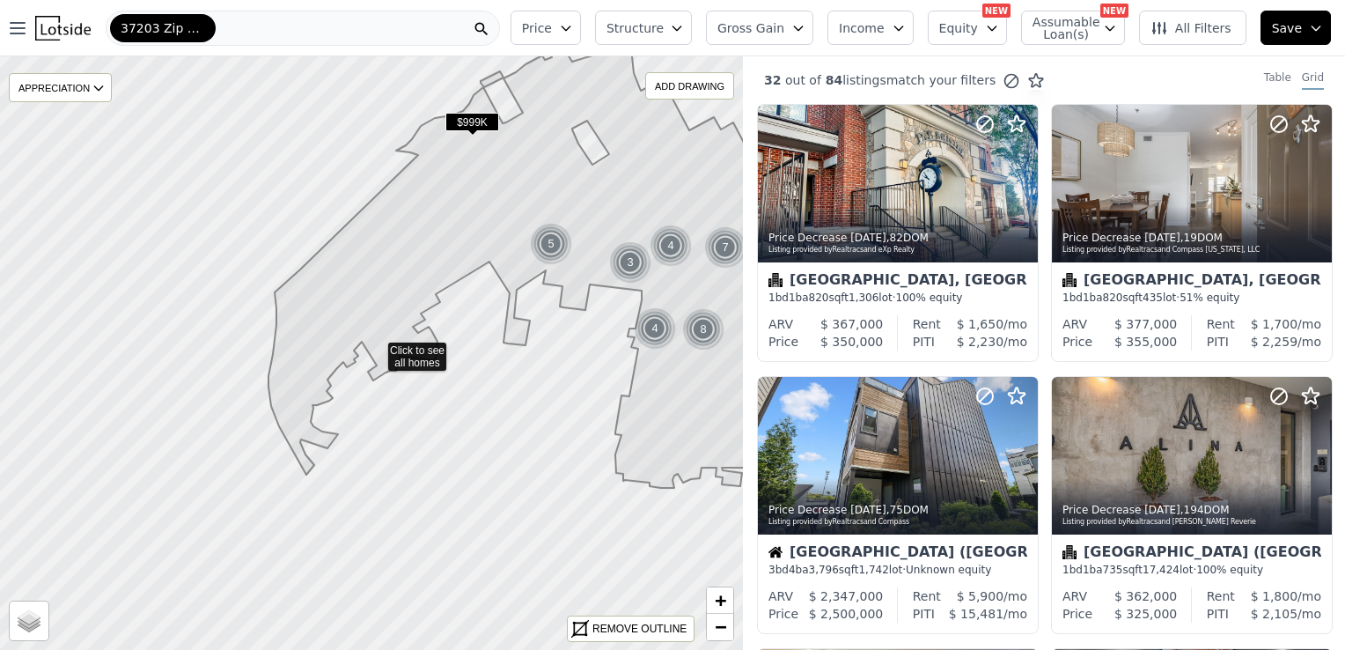
drag, startPoint x: 447, startPoint y: 180, endPoint x: 655, endPoint y: 147, distance: 210.3
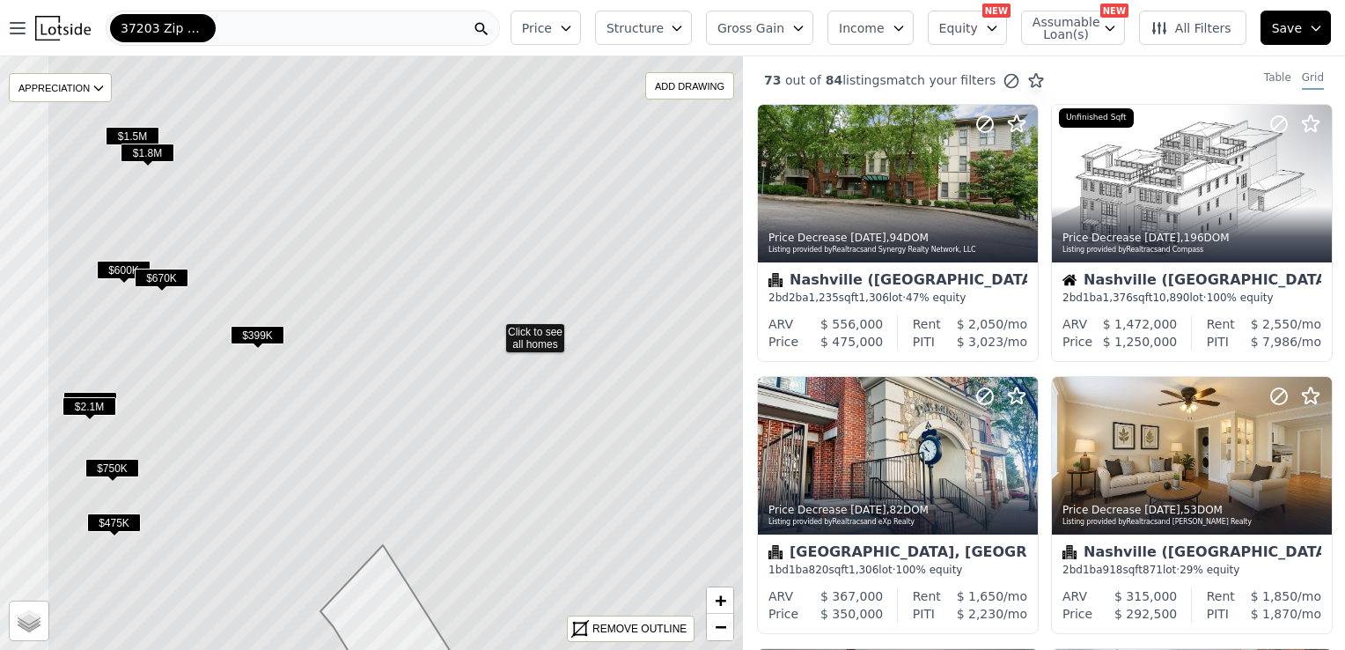
click at [604, 187] on icon at bounding box center [494, 330] width 895 height 716
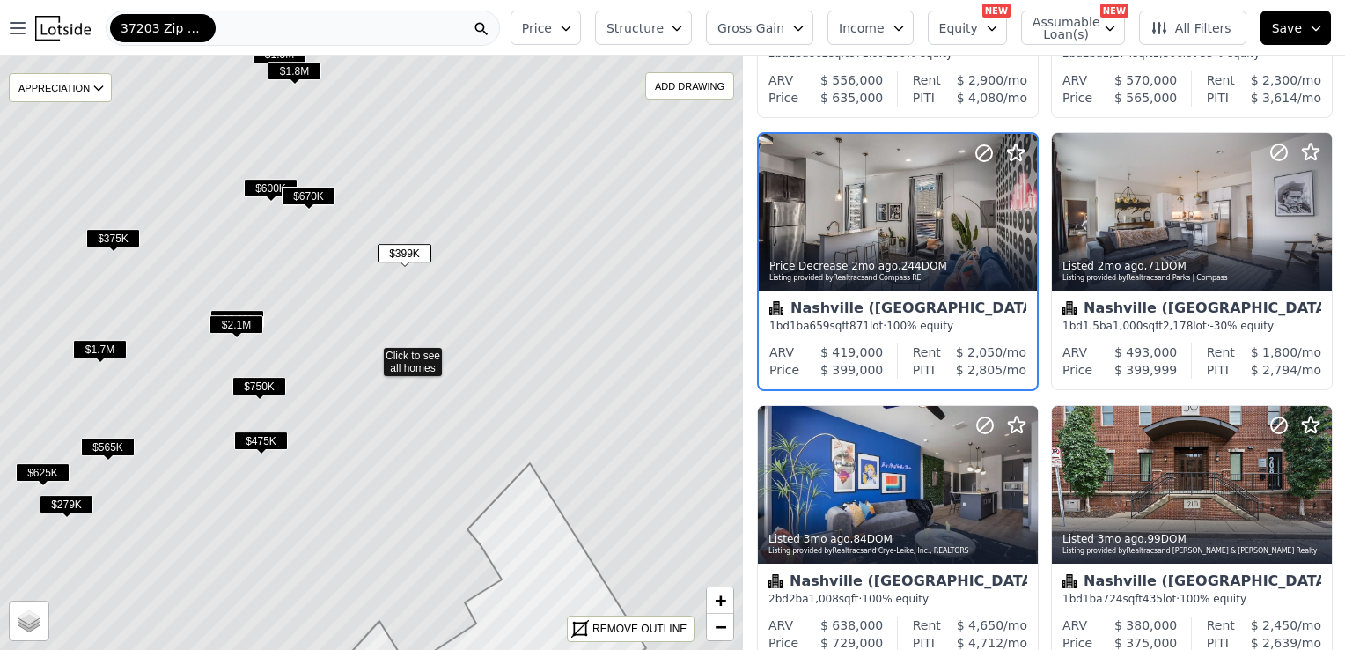
scroll to position [123, 0]
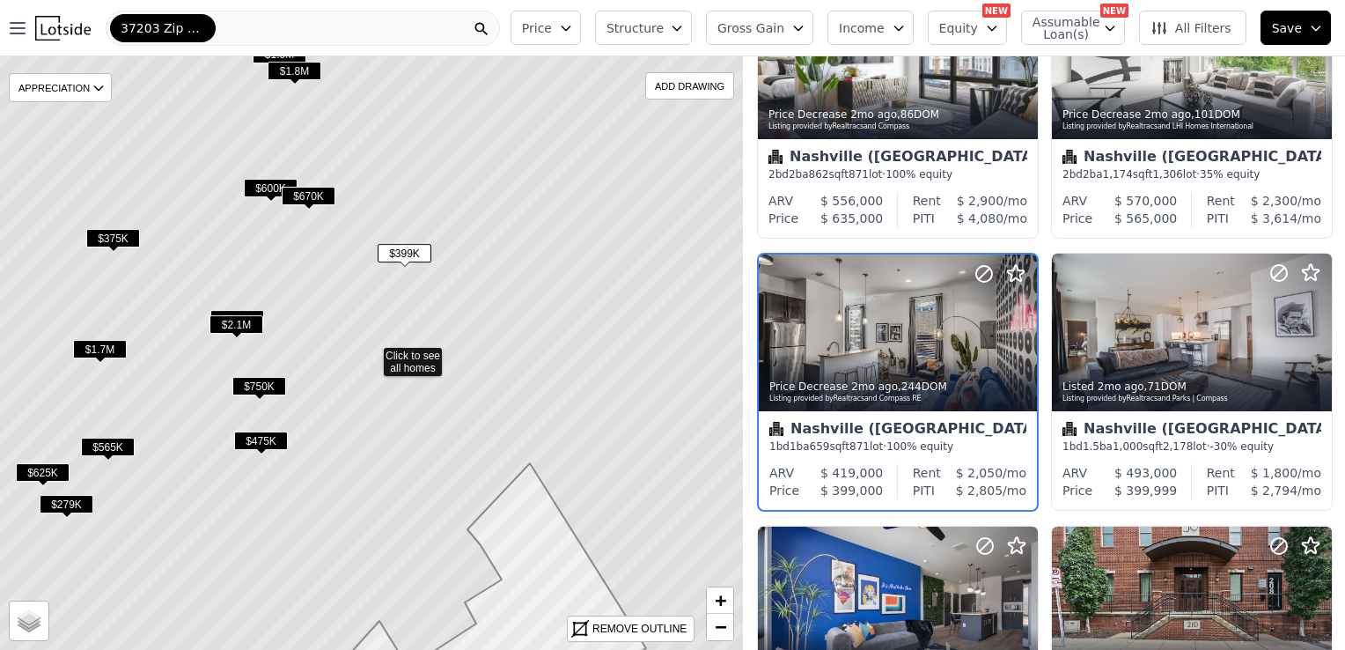
click at [121, 239] on span "$375K" at bounding box center [113, 238] width 54 height 18
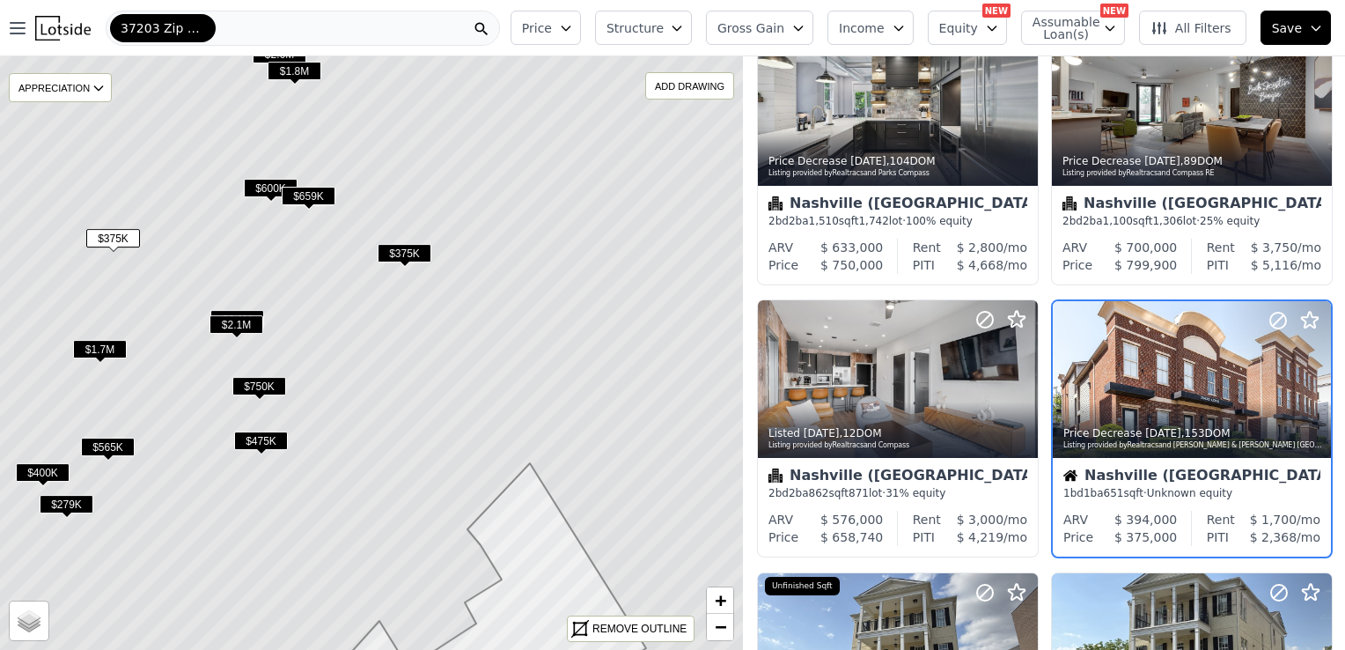
scroll to position [395, 0]
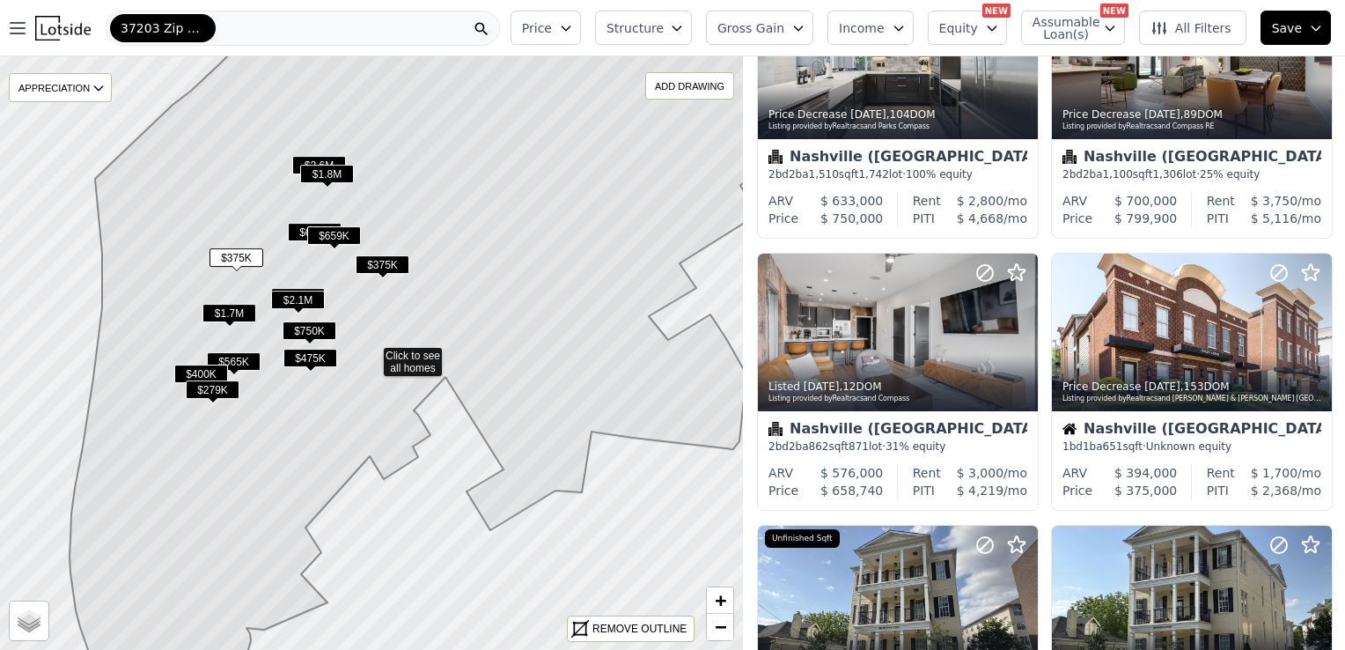
click at [194, 375] on span "$400K" at bounding box center [201, 373] width 54 height 18
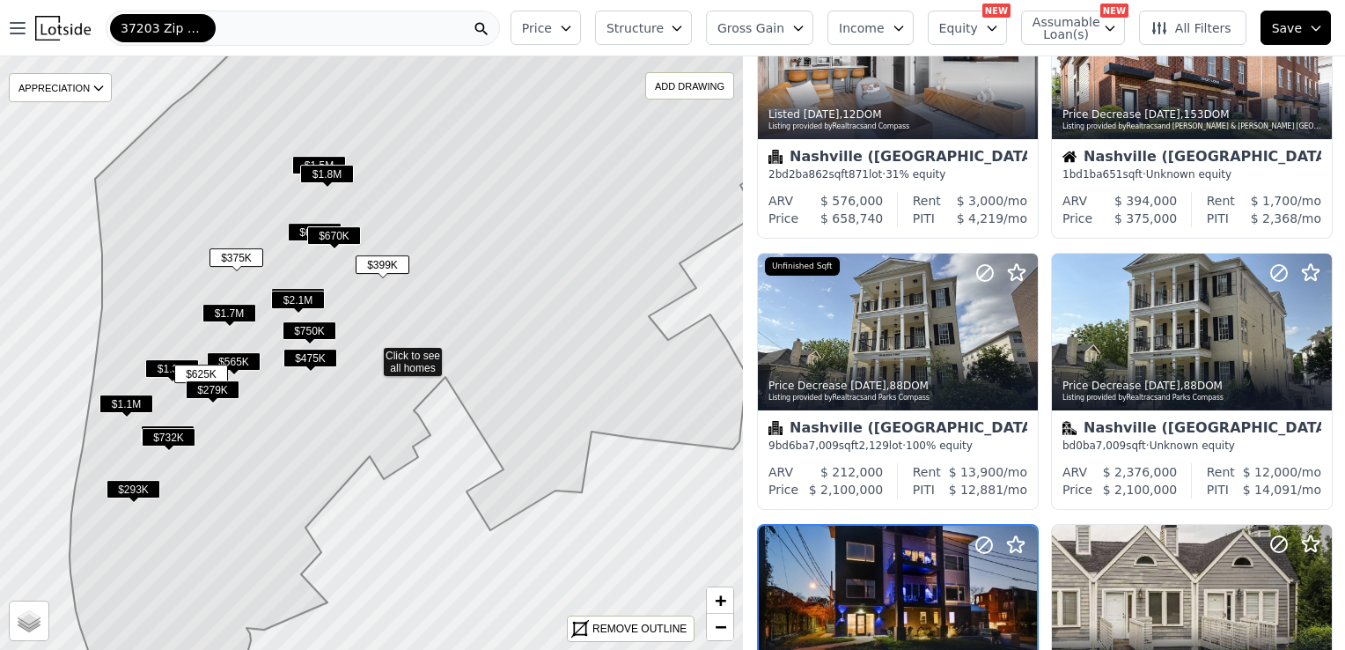
scroll to position [1211, 0]
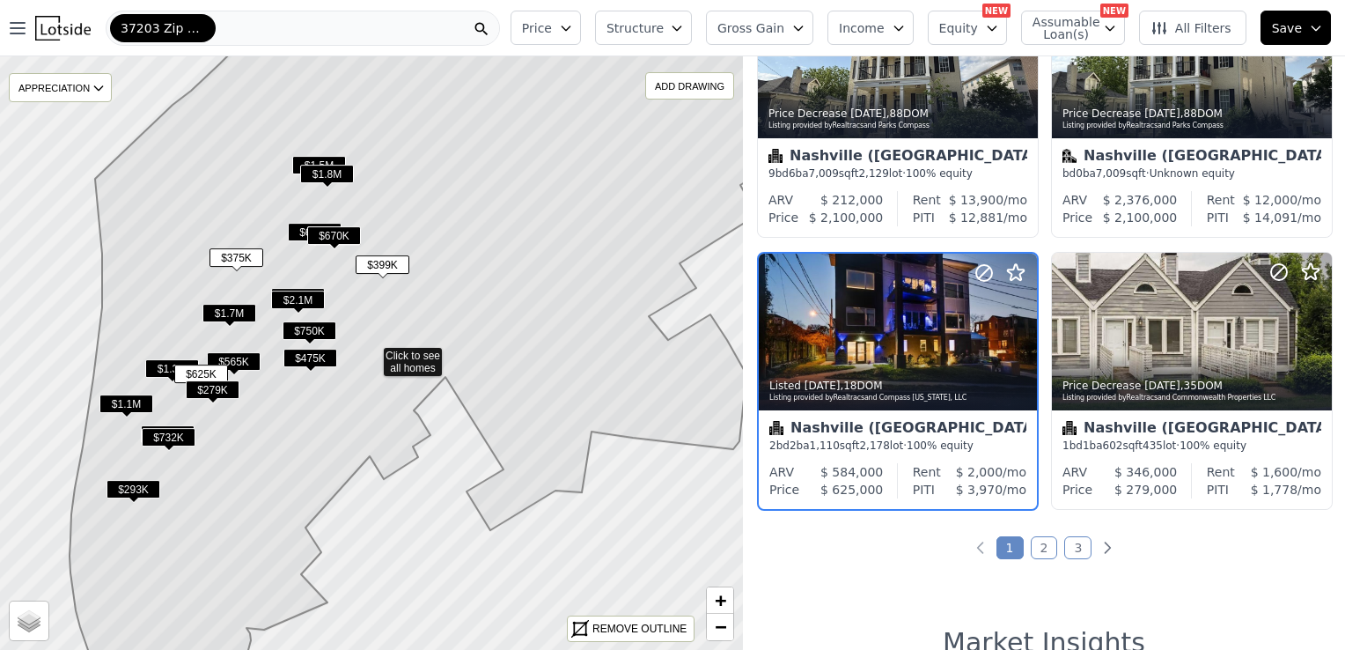
click at [147, 488] on span "$293K" at bounding box center [134, 489] width 54 height 18
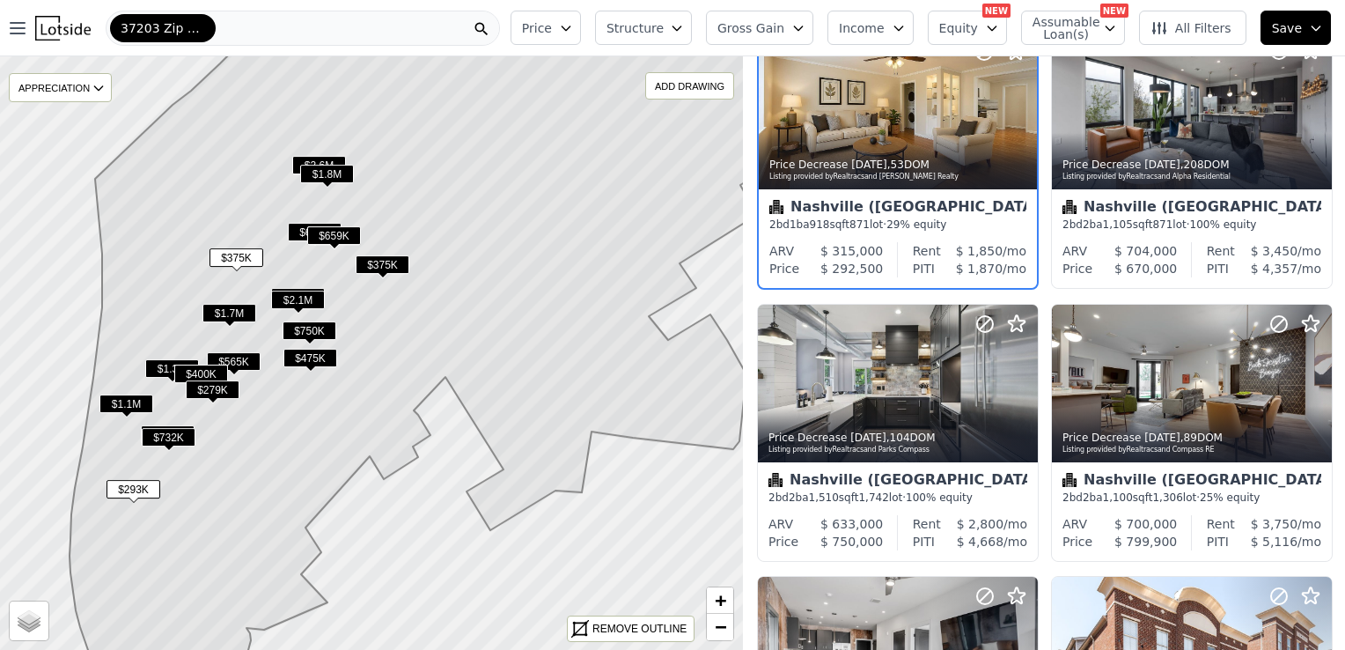
scroll to position [123, 0]
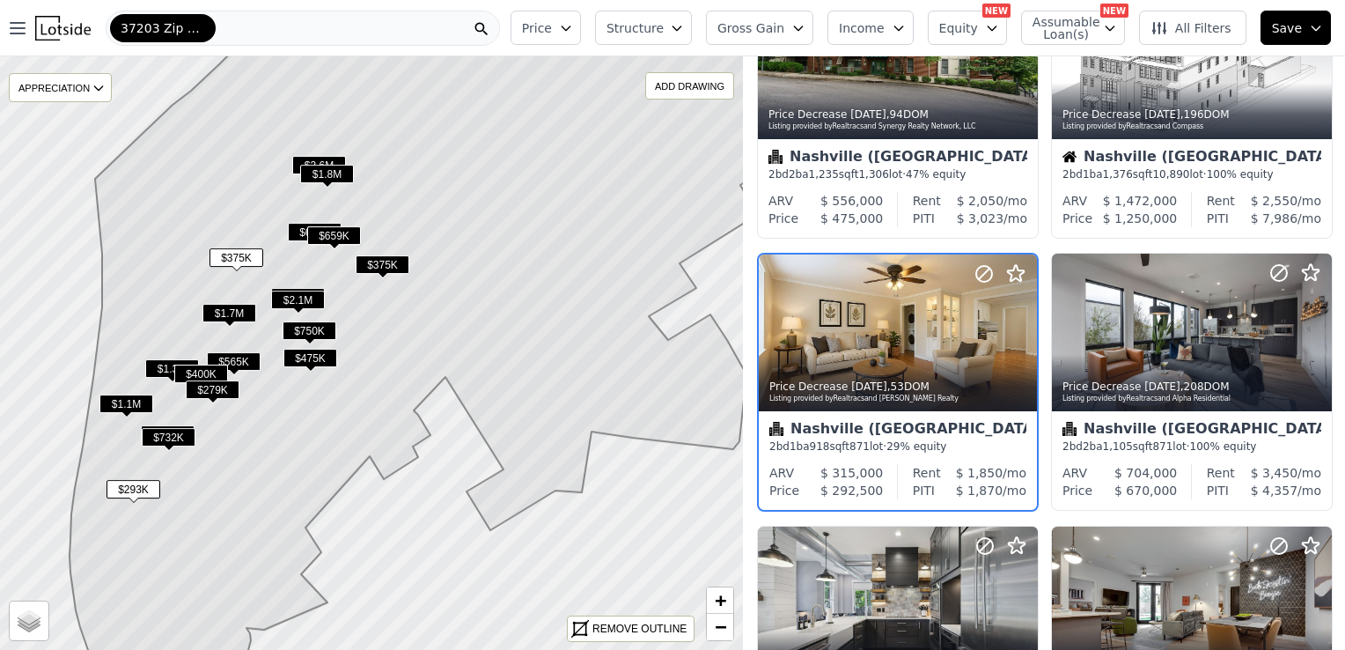
click at [691, 23] on button "Structure" at bounding box center [643, 28] width 97 height 34
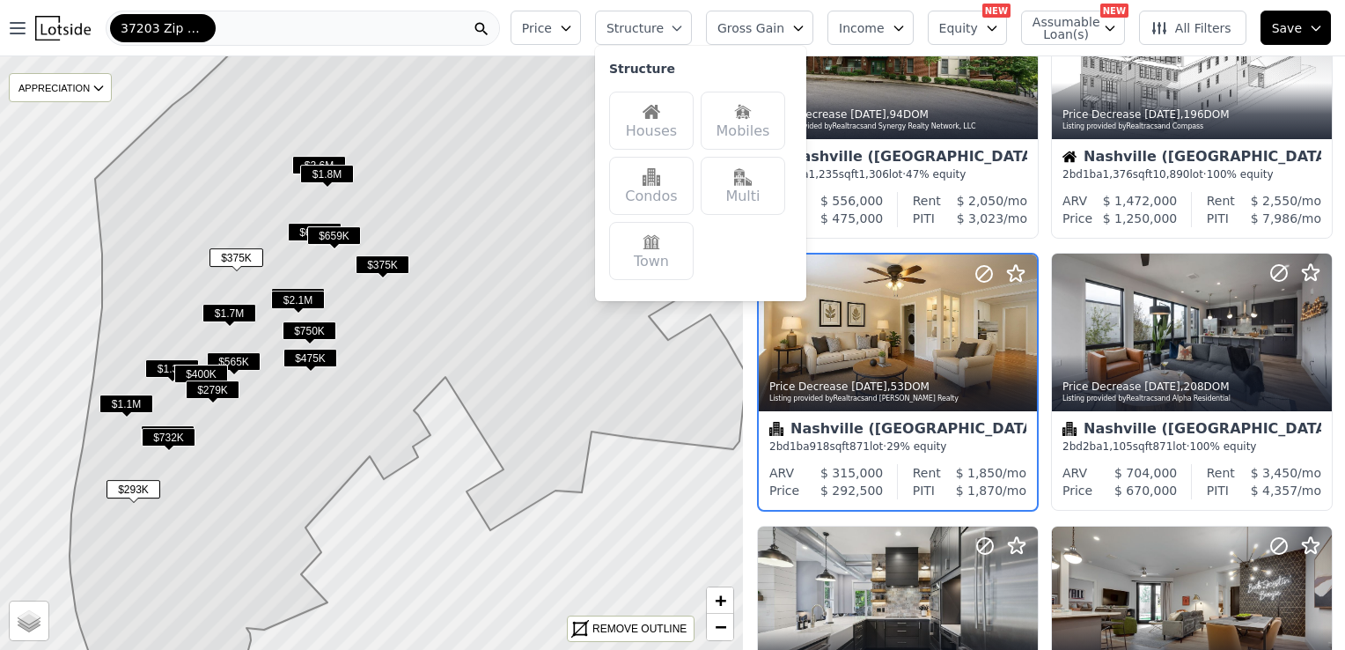
click at [665, 120] on div "Houses" at bounding box center [651, 121] width 85 height 58
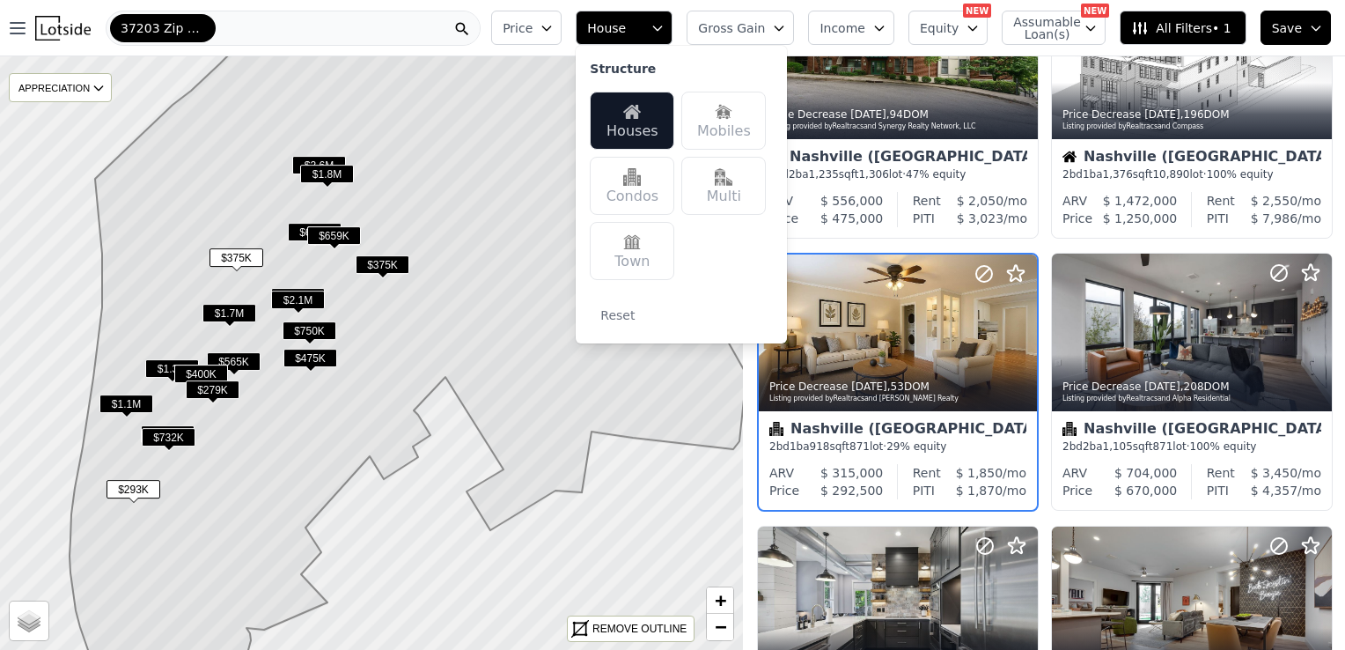
click at [732, 174] on img at bounding box center [724, 177] width 18 height 18
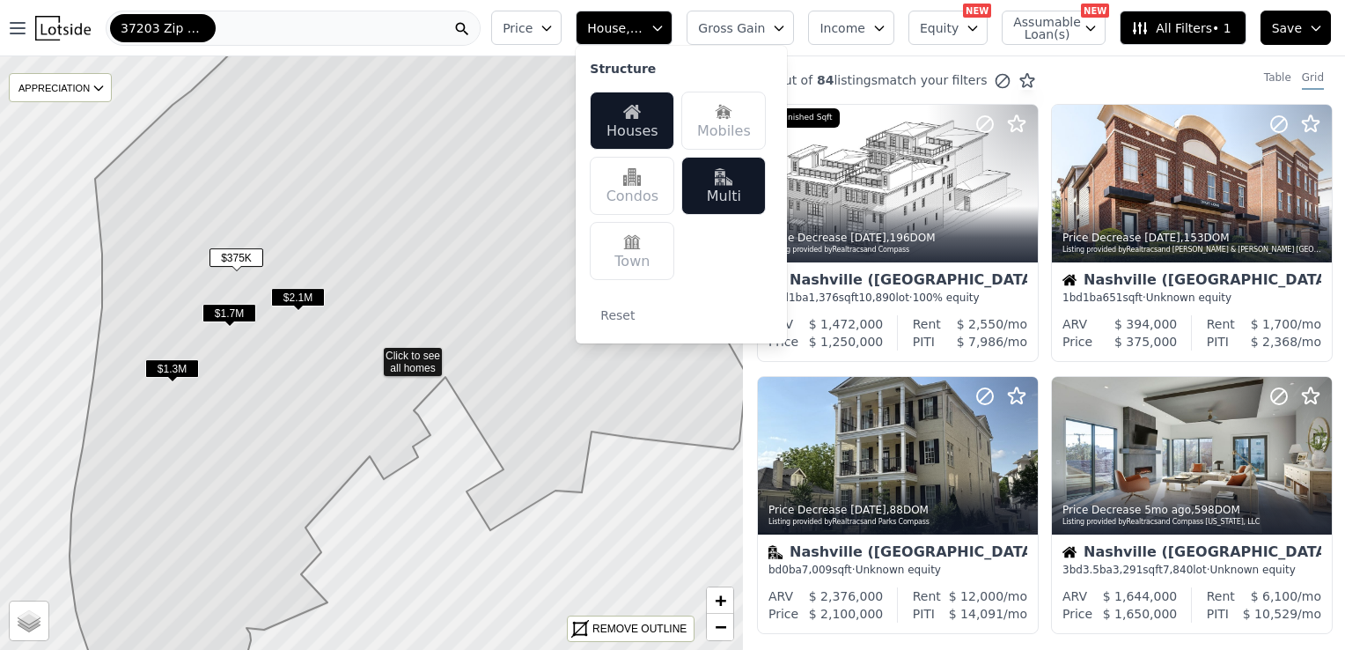
click at [1293, 24] on span "Save" at bounding box center [1287, 28] width 30 height 18
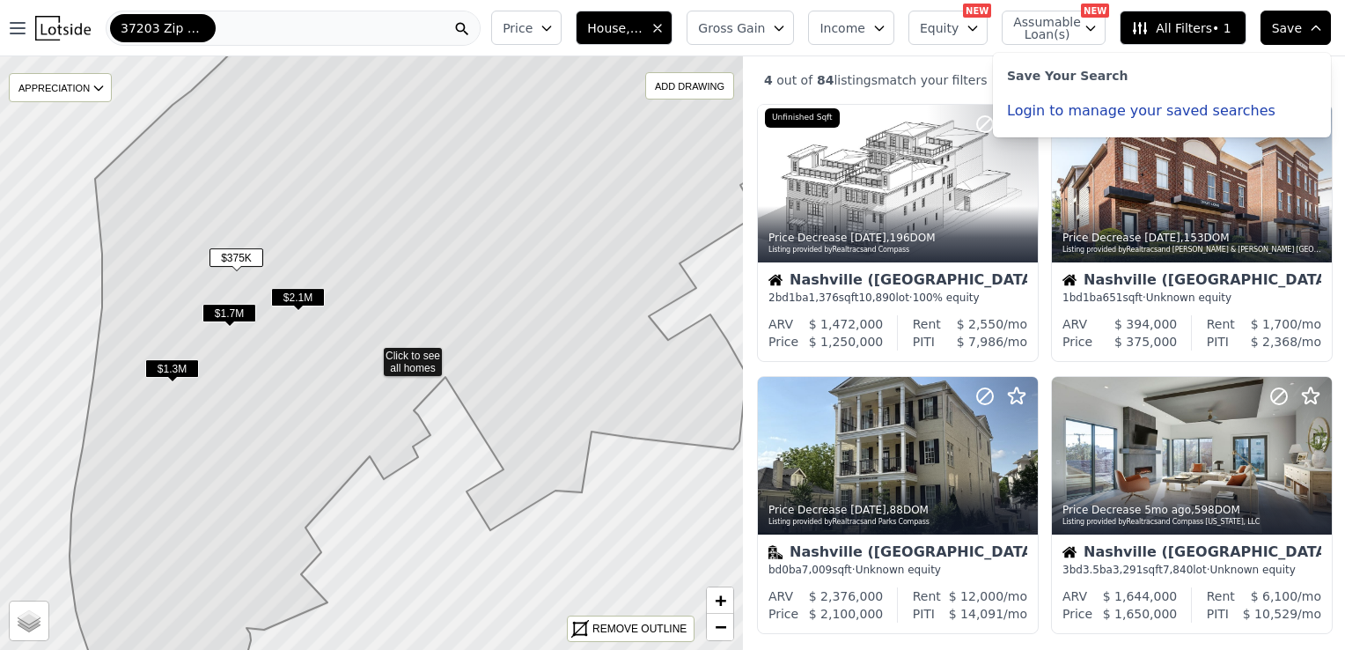
click at [1287, 35] on span "Save" at bounding box center [1287, 28] width 30 height 18
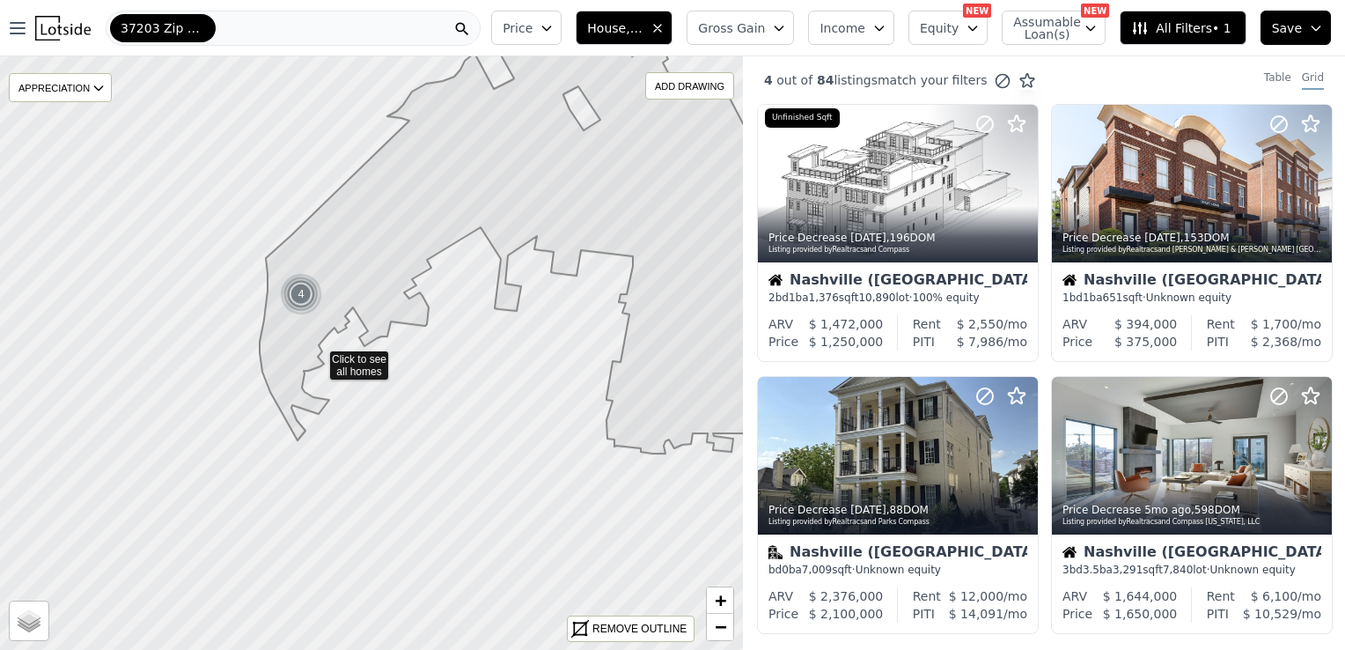
drag, startPoint x: 469, startPoint y: 273, endPoint x: 414, endPoint y: 276, distance: 55.6
click at [414, 276] on icon at bounding box center [513, 230] width 506 height 462
click at [665, 26] on icon "button" at bounding box center [658, 28] width 14 height 14
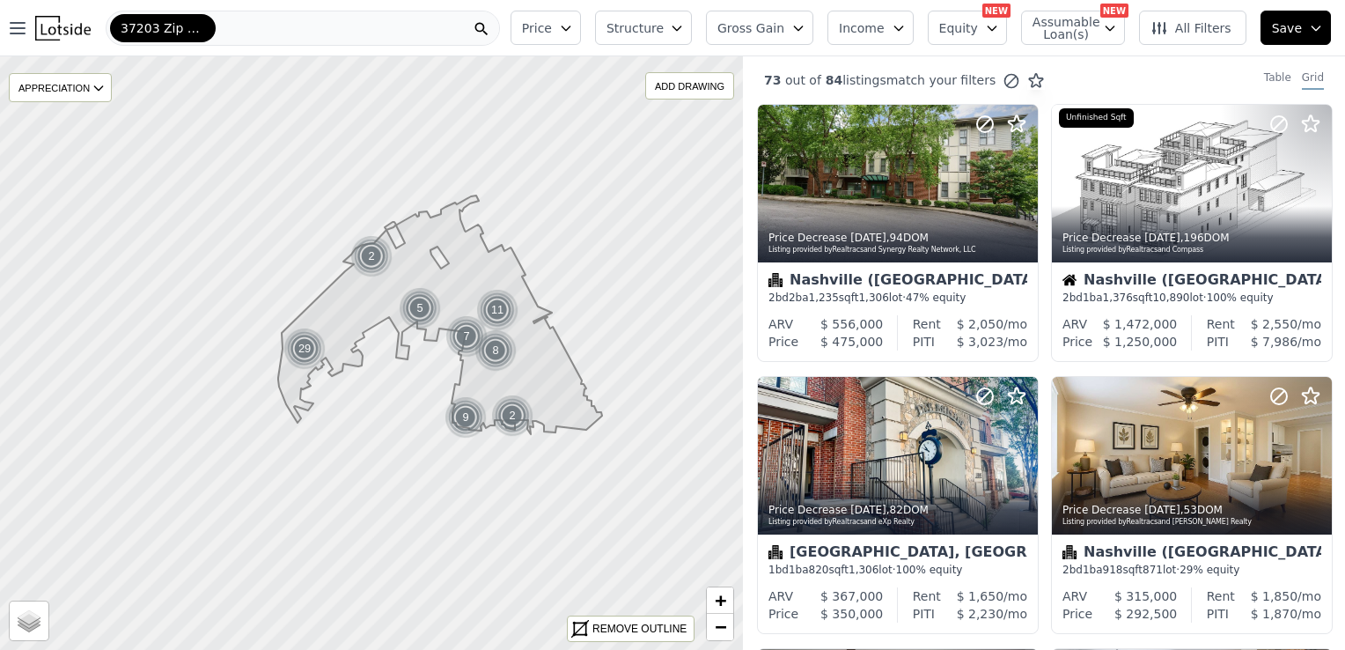
drag, startPoint x: 577, startPoint y: 202, endPoint x: 456, endPoint y: 282, distance: 145.0
click at [456, 282] on icon at bounding box center [440, 314] width 324 height 239
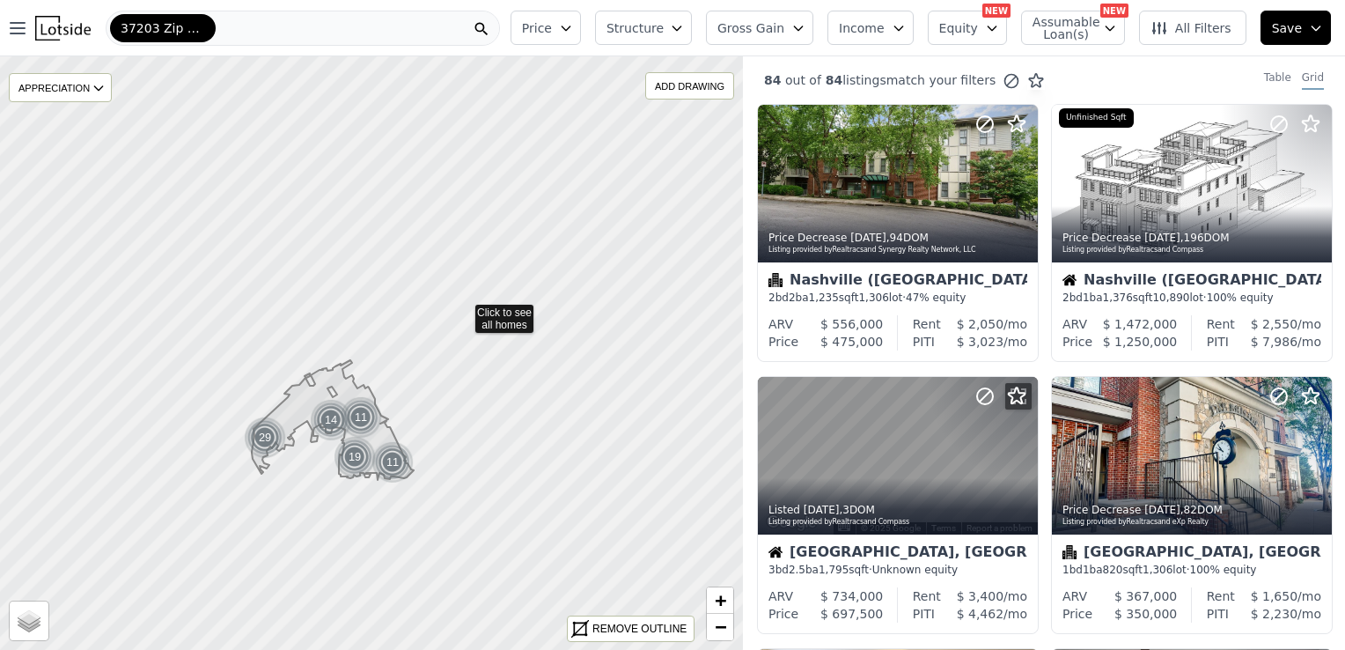
drag, startPoint x: 465, startPoint y: 259, endPoint x: 463, endPoint y: 309, distance: 50.2
click at [235, 31] on div "37203 Zip Code" at bounding box center [303, 28] width 394 height 35
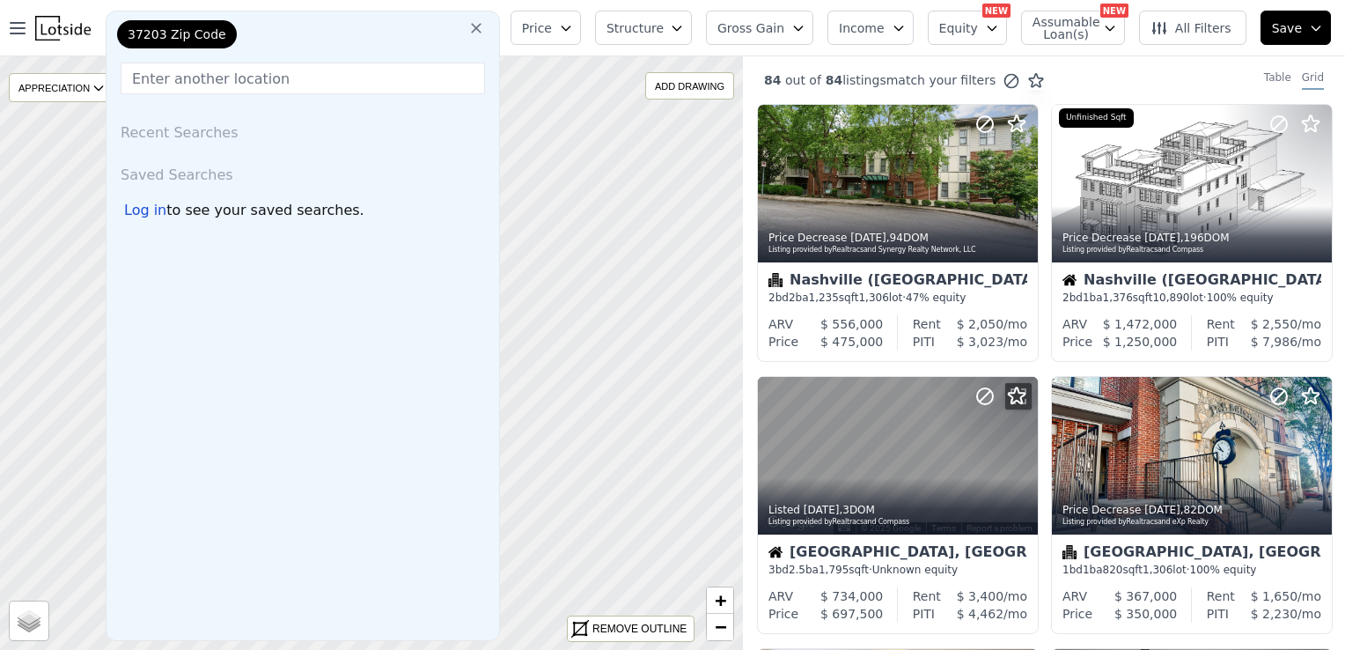
type input "m"
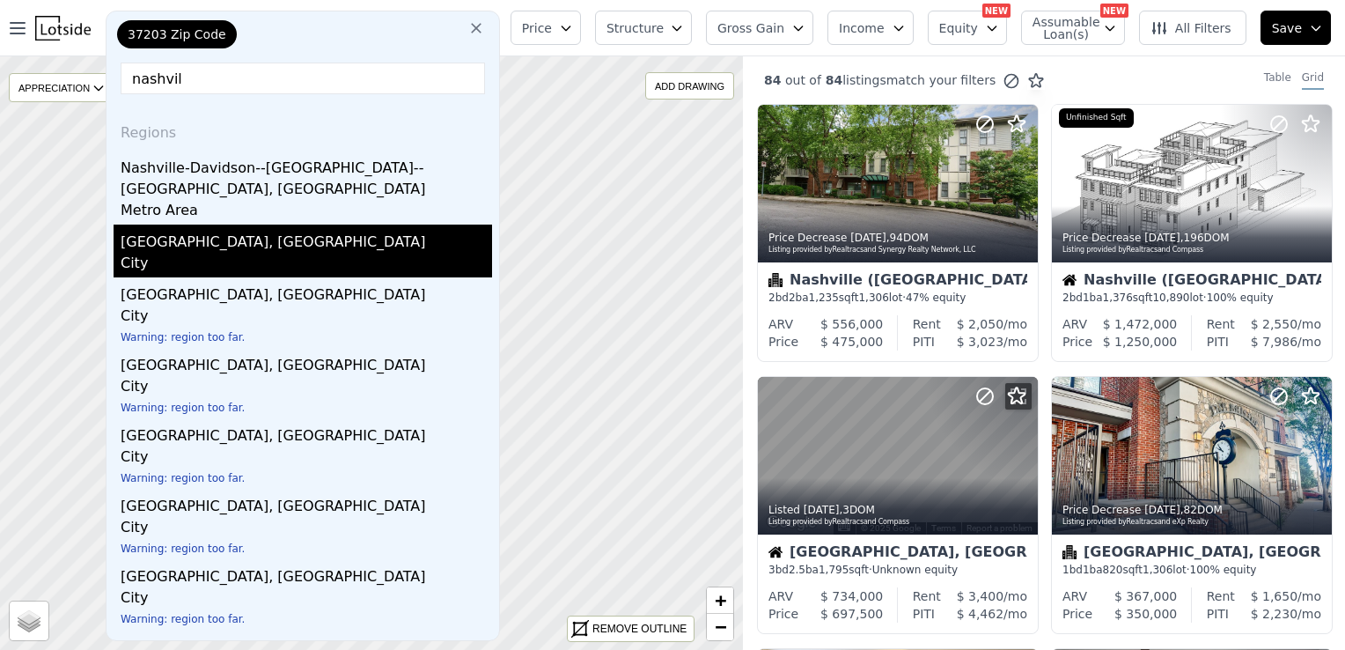
type input "nashvil"
click at [173, 224] on div "Nashville, TN" at bounding box center [306, 238] width 371 height 28
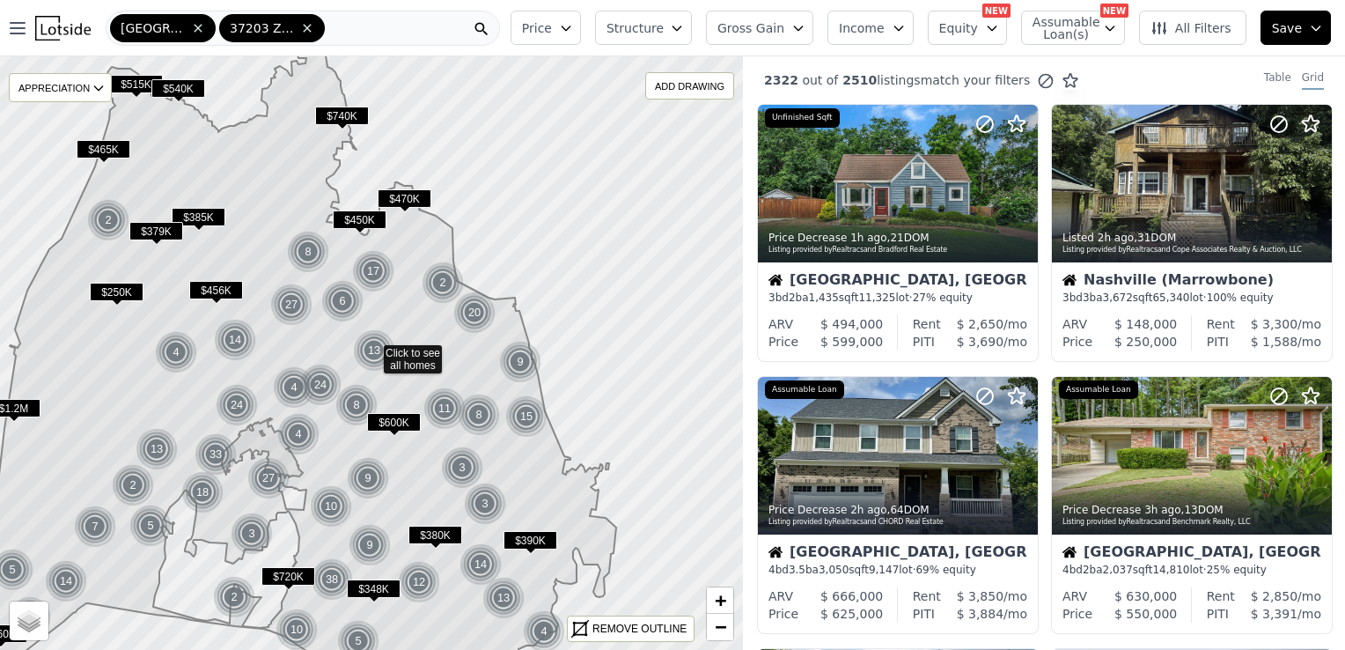
click at [684, 26] on icon "button" at bounding box center [677, 28] width 14 height 14
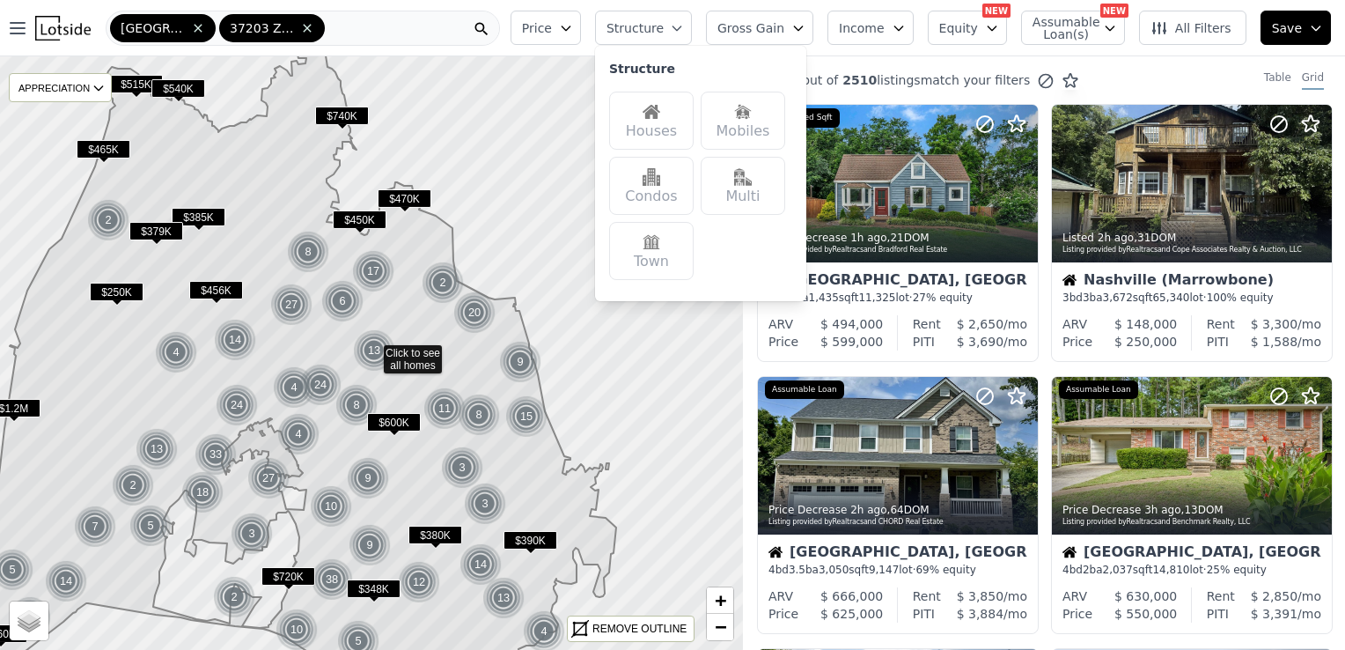
click at [694, 138] on div "Houses" at bounding box center [651, 121] width 85 height 58
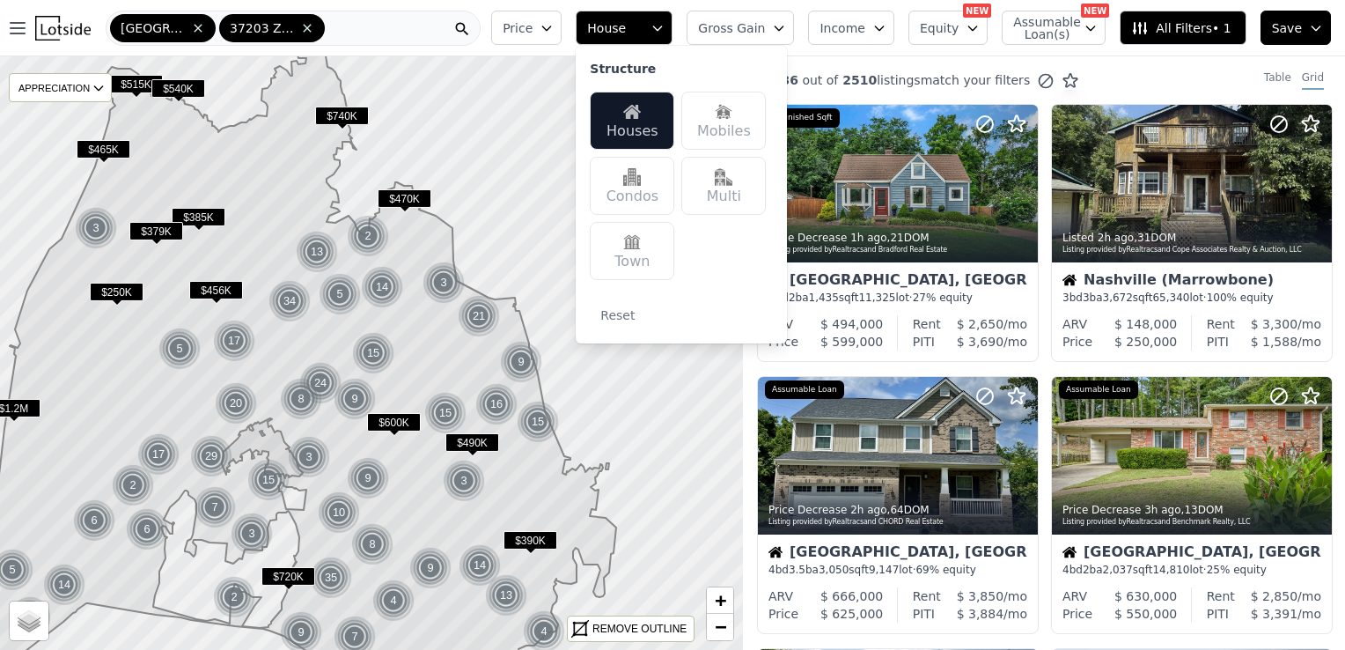
click at [1128, 86] on div "1836 out of 2510 listings match your filters Table Grid" at bounding box center [1044, 80] width 602 height 48
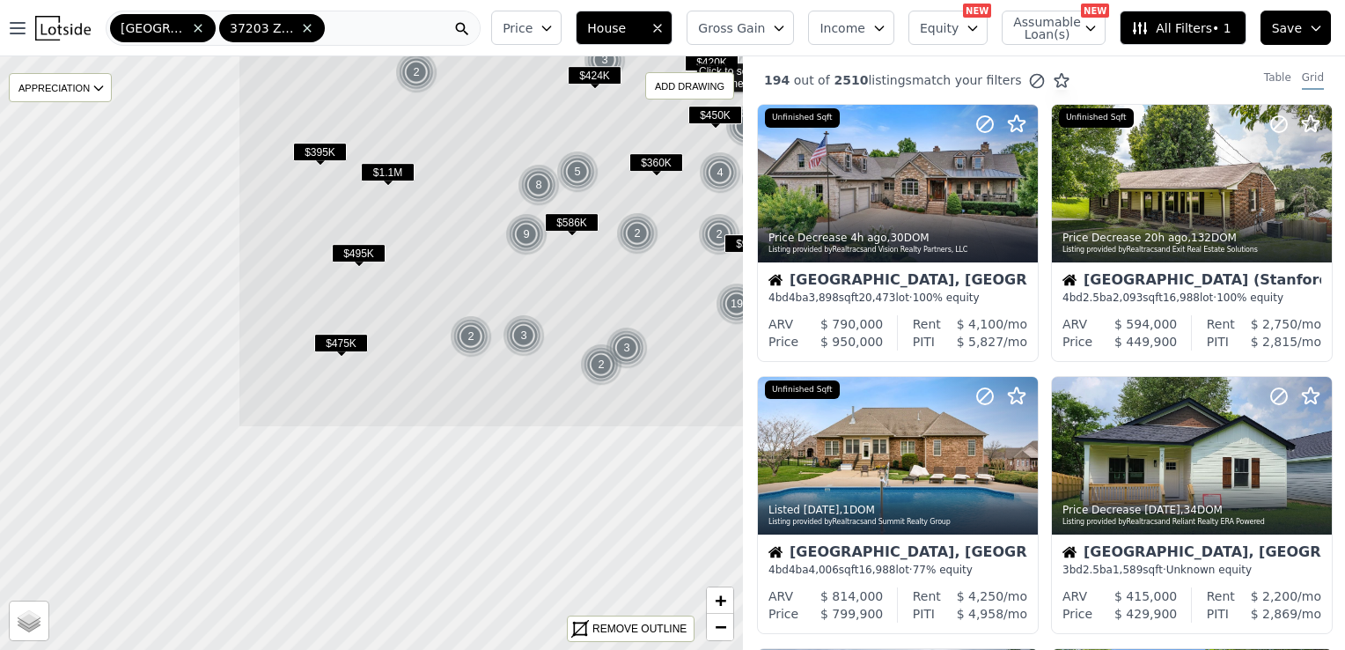
drag, startPoint x: 361, startPoint y: 422, endPoint x: 521, endPoint y: 232, distance: 248.6
click at [663, 142] on icon at bounding box center [573, 70] width 671 height 716
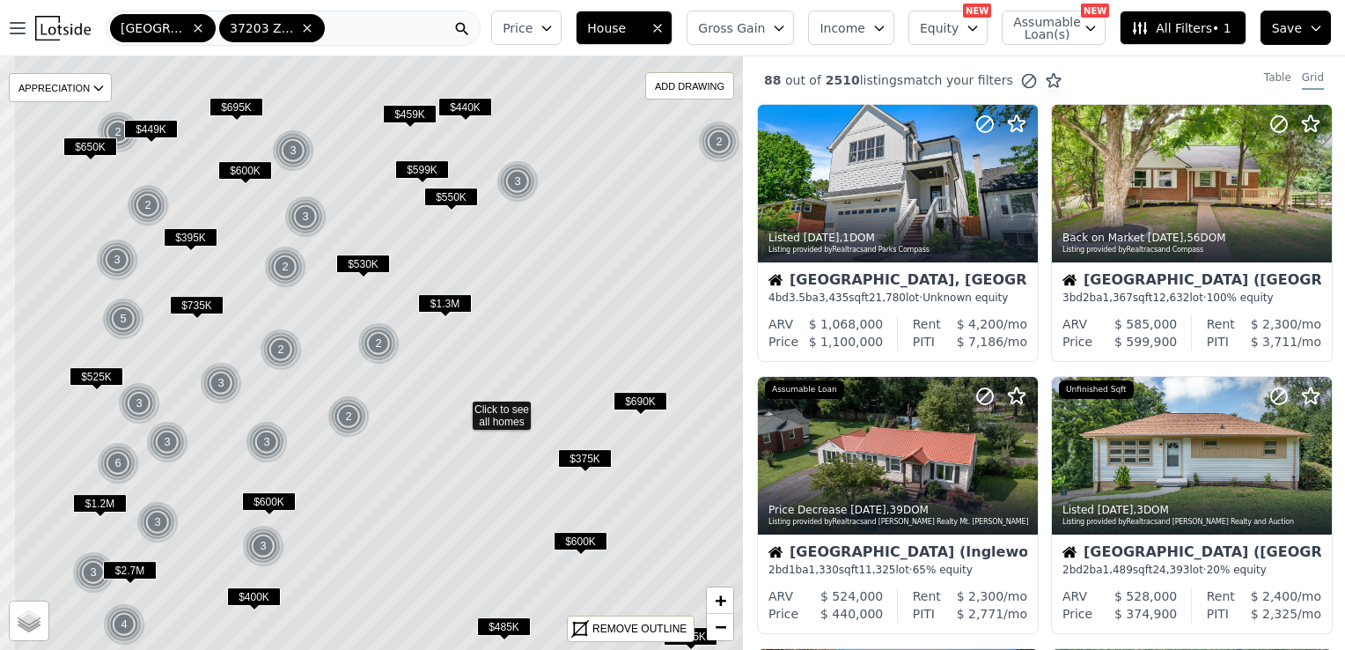
drag, startPoint x: 334, startPoint y: 234, endPoint x: 425, endPoint y: 290, distance: 107.0
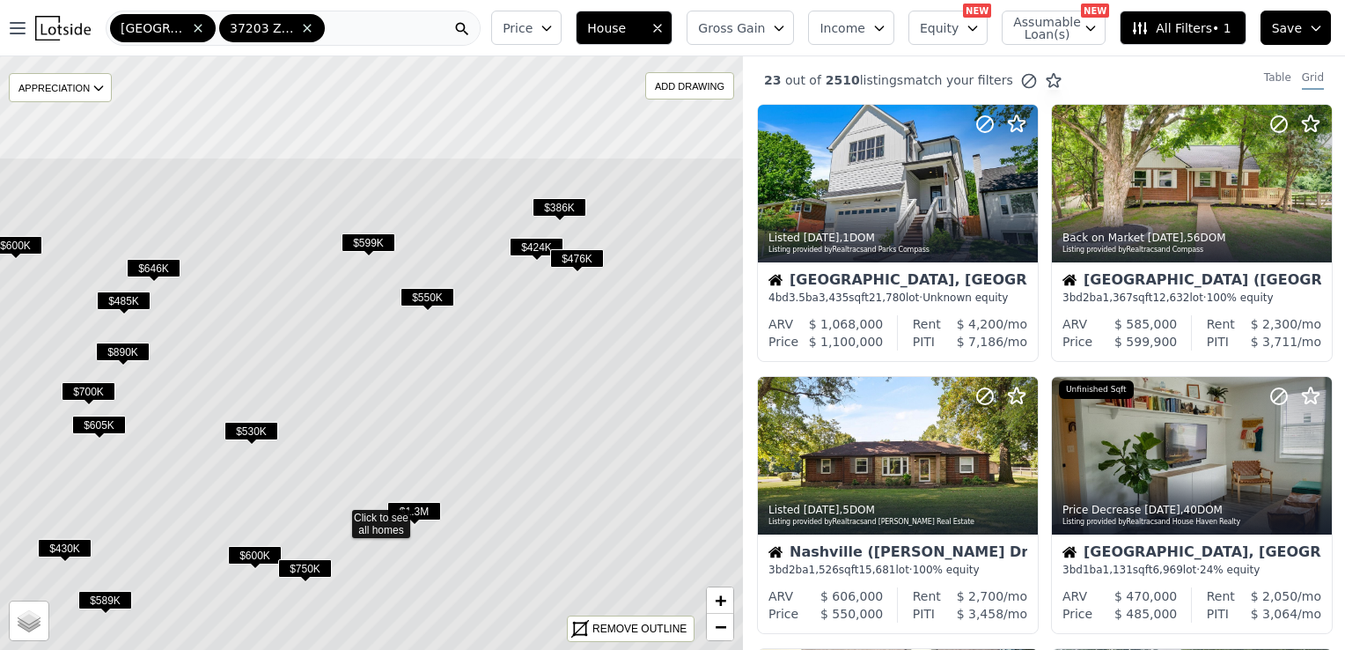
click at [437, 409] on icon at bounding box center [340, 515] width 895 height 716
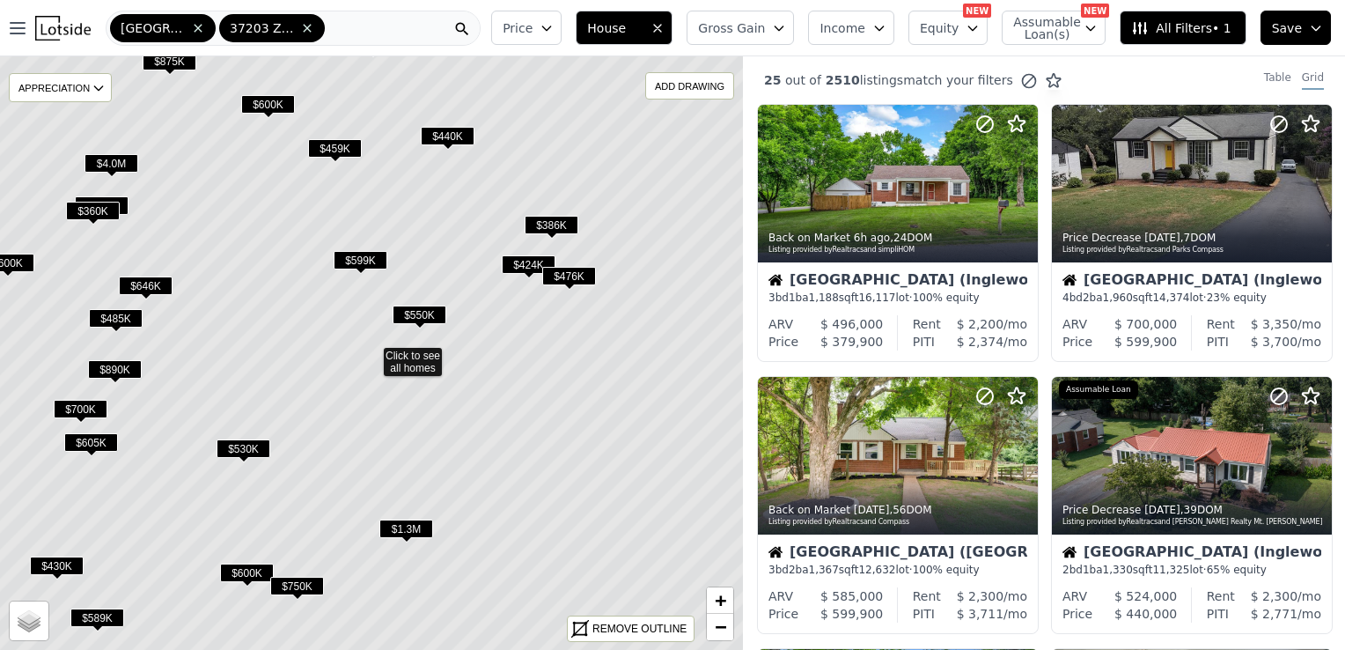
click at [557, 222] on span "$386K" at bounding box center [552, 225] width 54 height 18
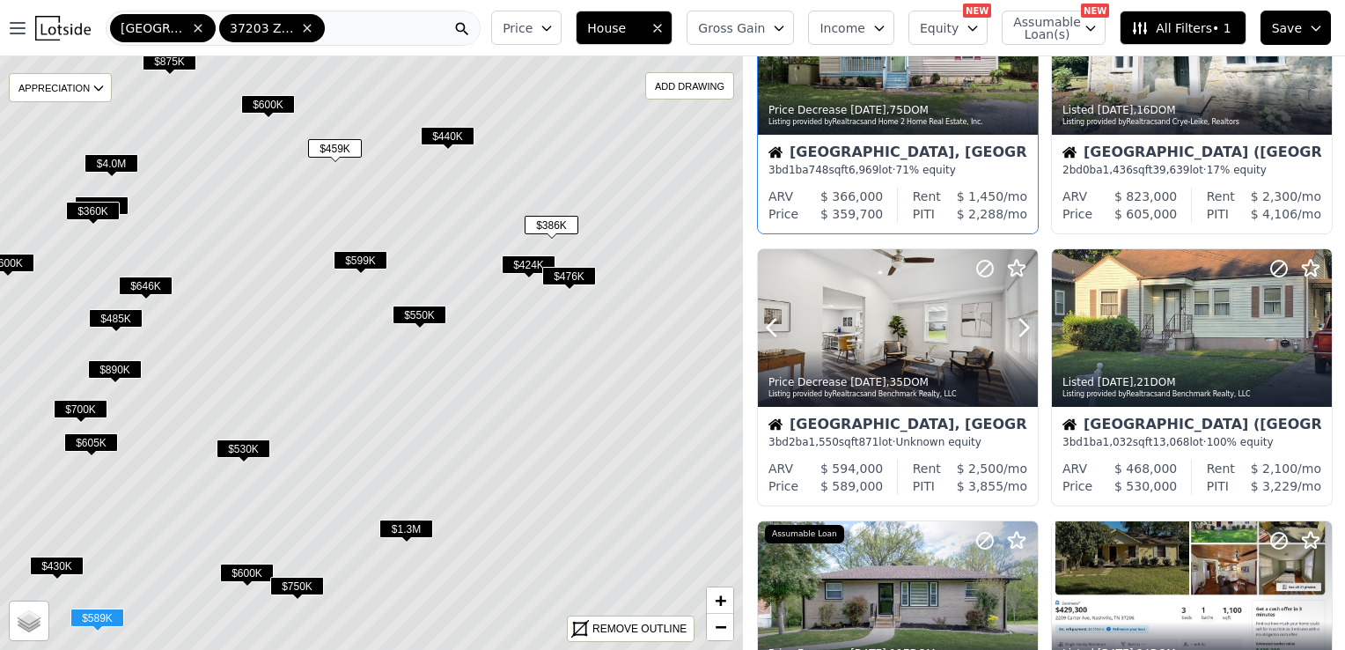
scroll to position [440, 0]
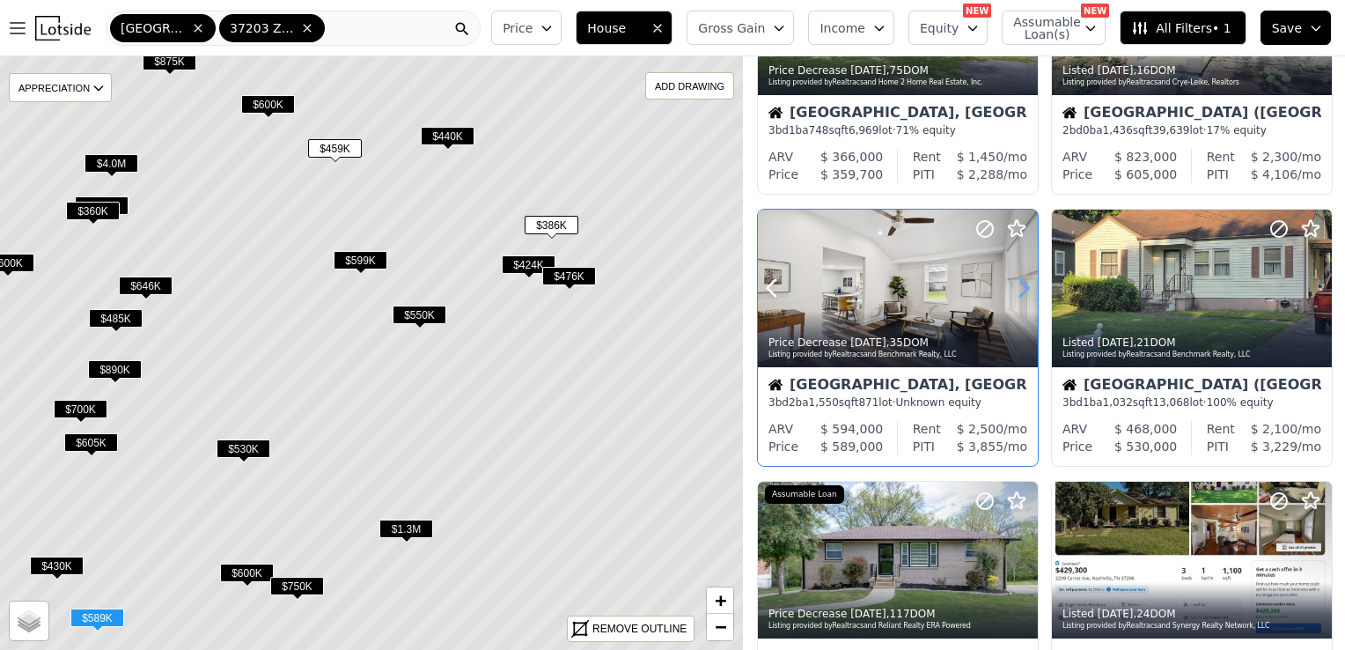
click at [1017, 293] on icon at bounding box center [1024, 288] width 28 height 28
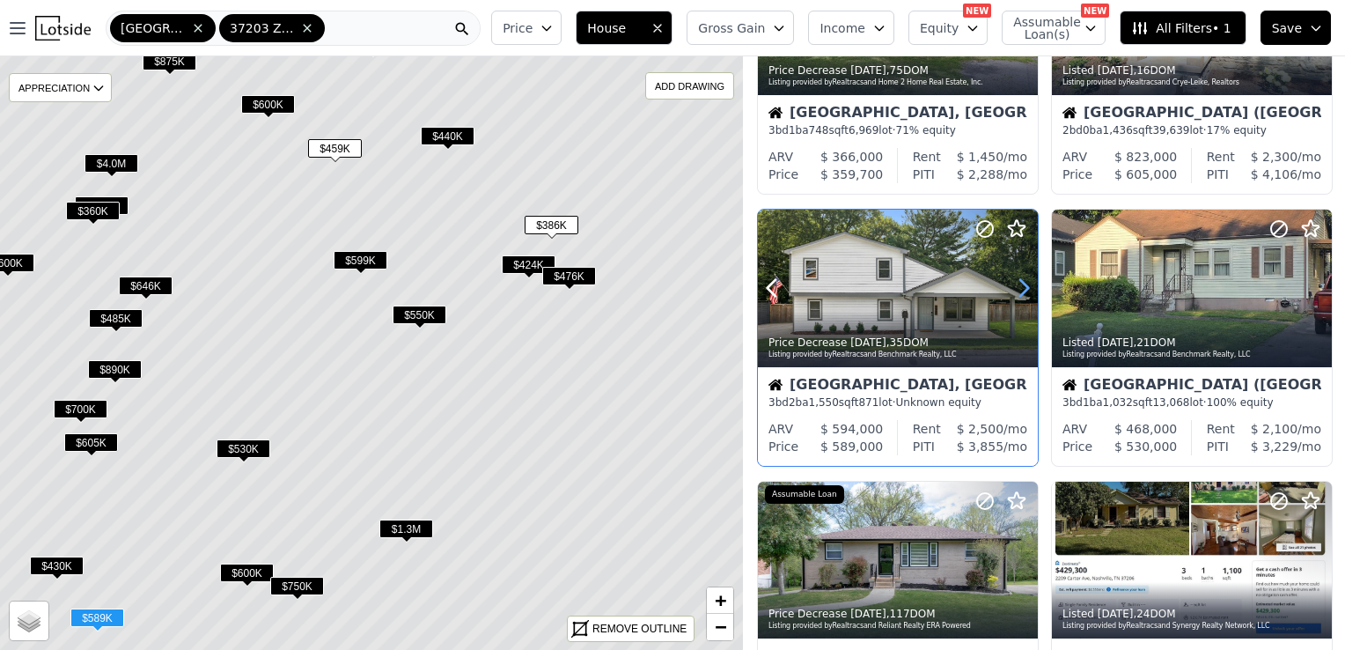
click at [1017, 293] on icon at bounding box center [1024, 288] width 28 height 28
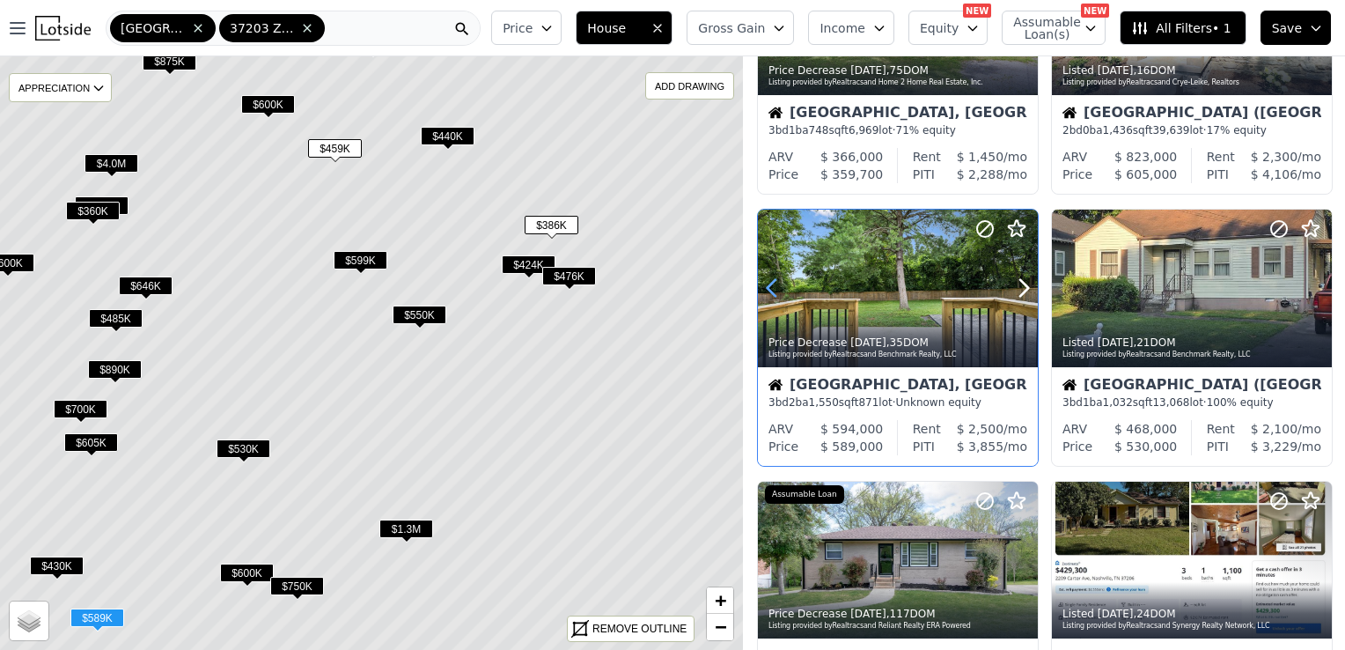
click at [775, 297] on icon at bounding box center [772, 288] width 8 height 17
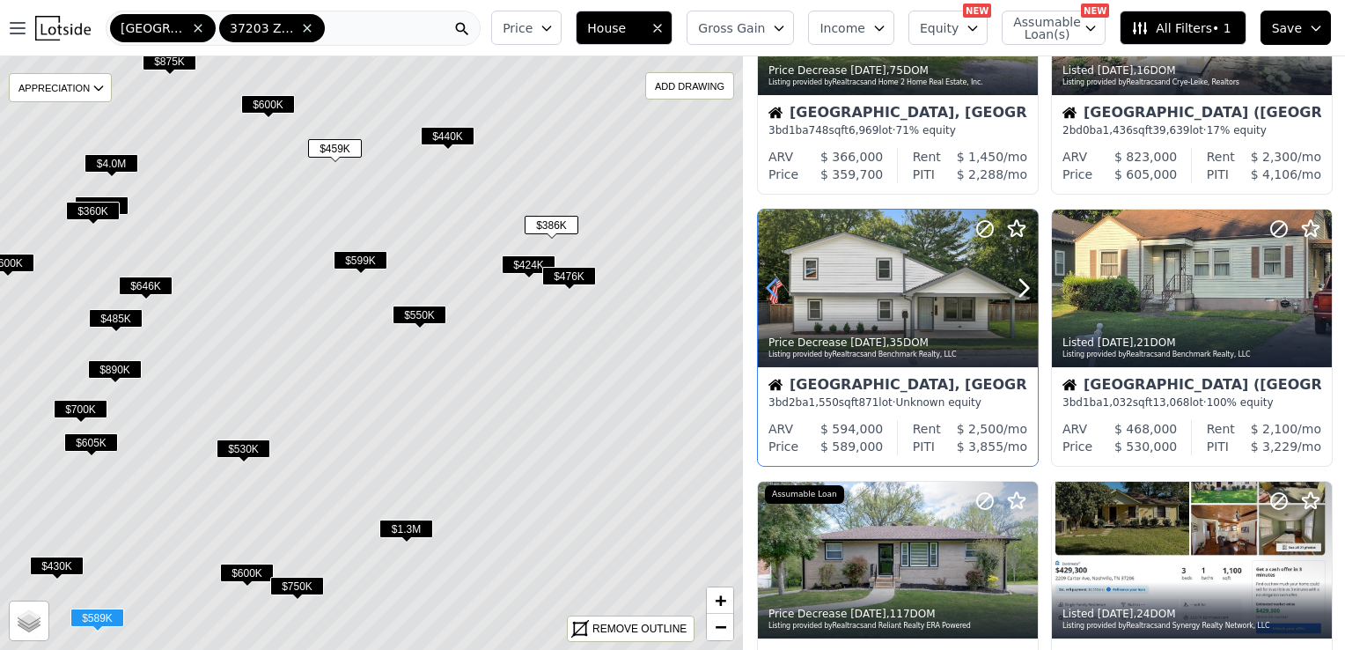
click at [775, 297] on icon at bounding box center [772, 288] width 8 height 17
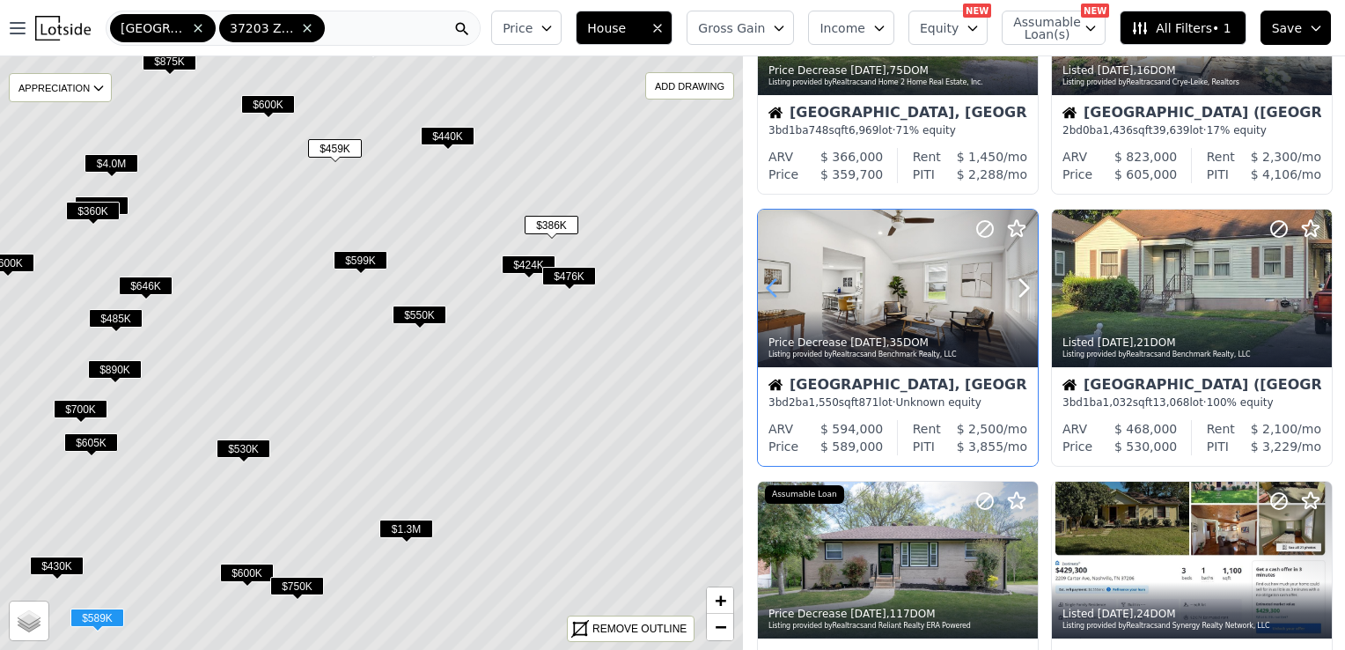
click at [775, 297] on icon at bounding box center [772, 288] width 8 height 17
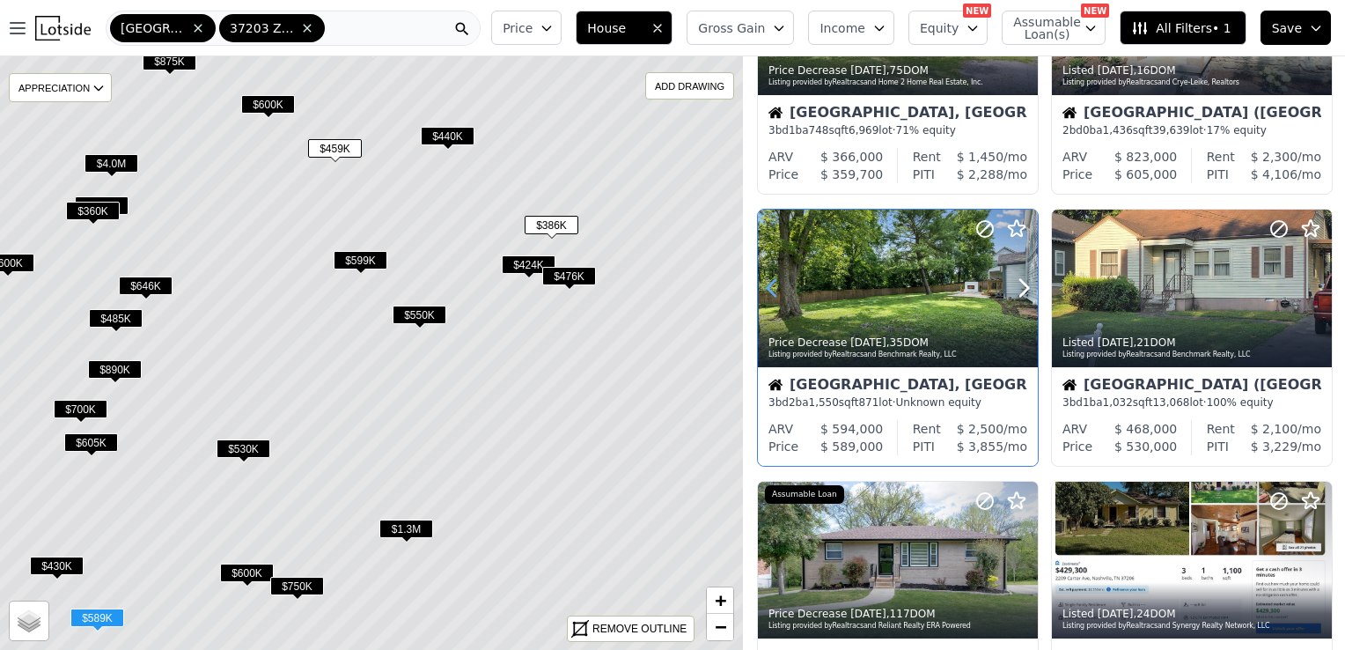
click at [775, 297] on icon at bounding box center [772, 288] width 8 height 17
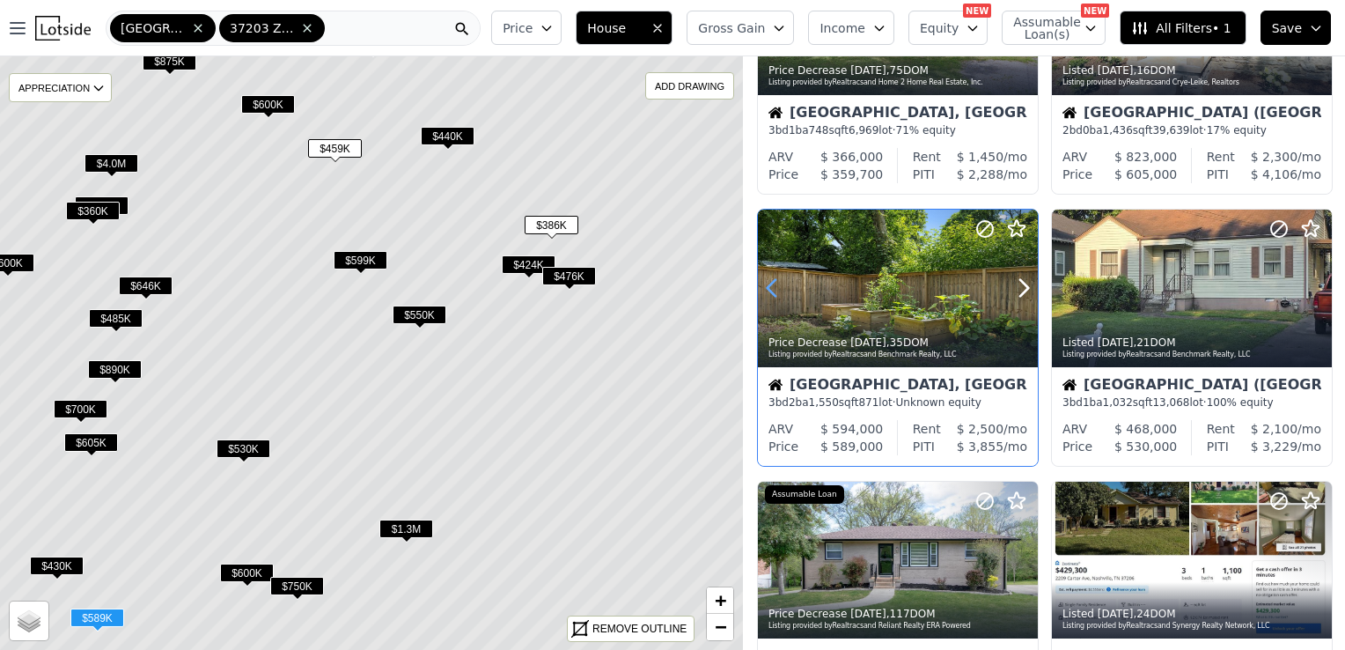
click at [775, 297] on icon at bounding box center [772, 288] width 8 height 17
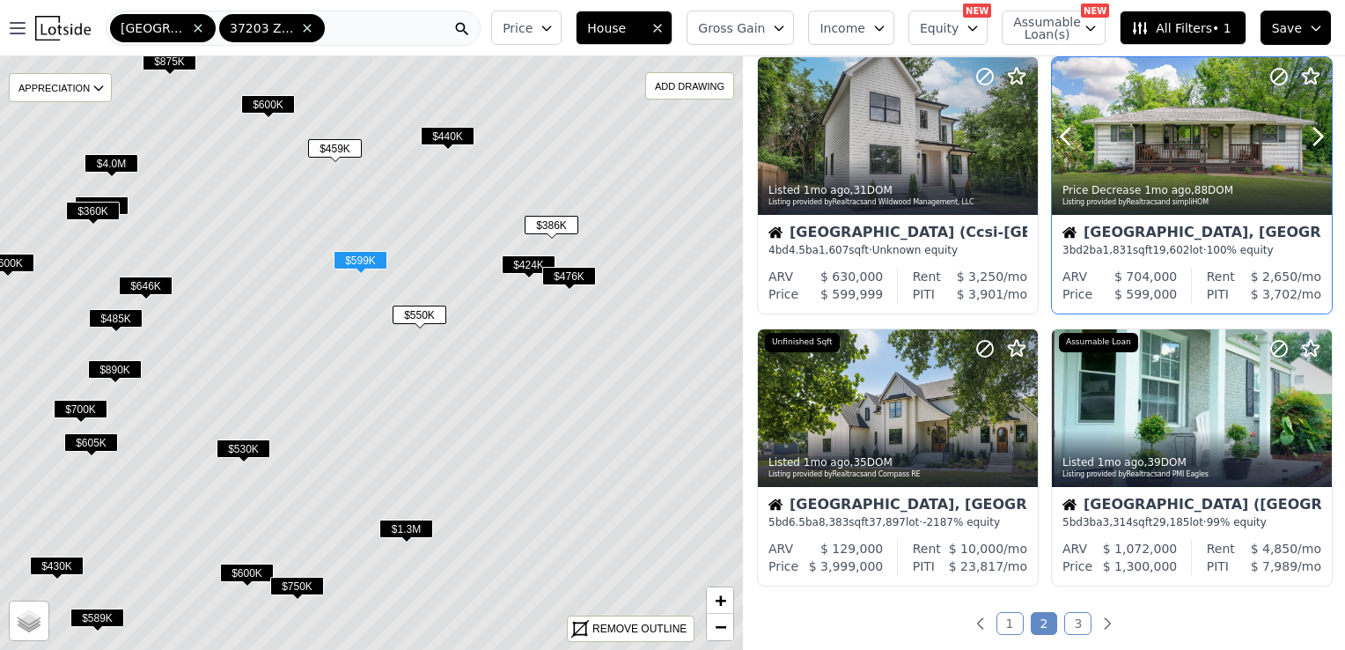
scroll to position [1320, 0]
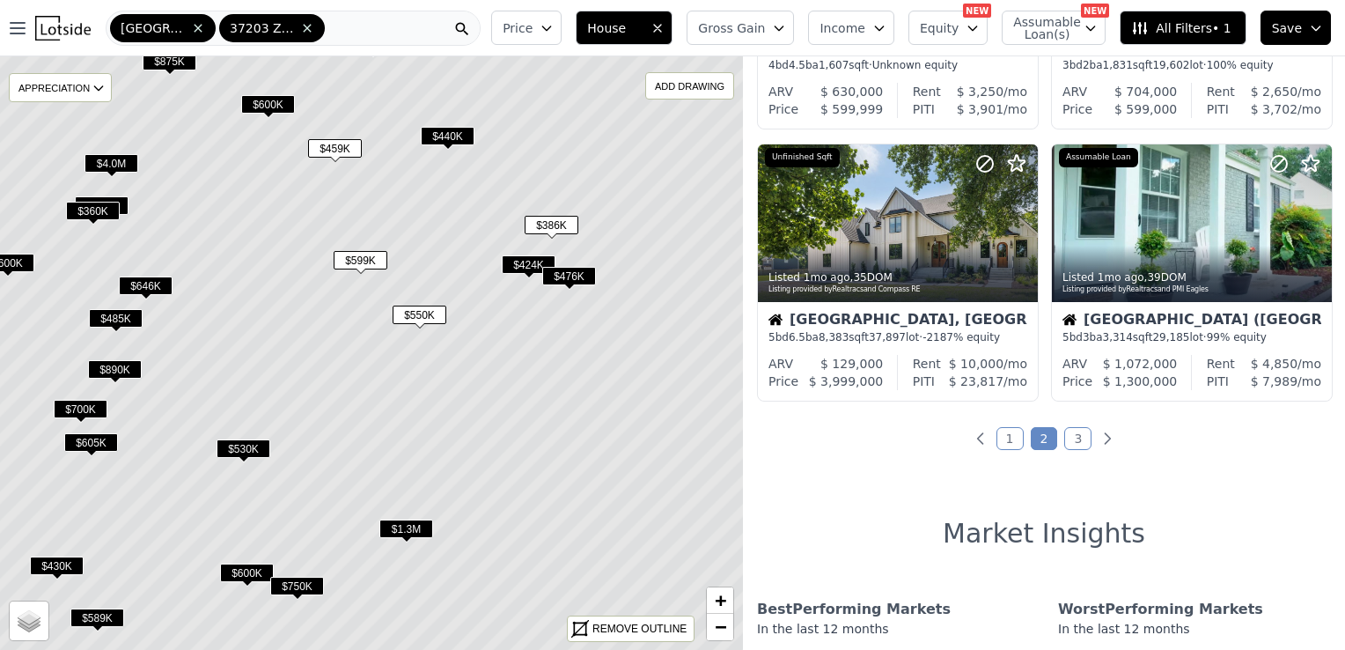
click at [1002, 436] on link "1" at bounding box center [1009, 438] width 27 height 23
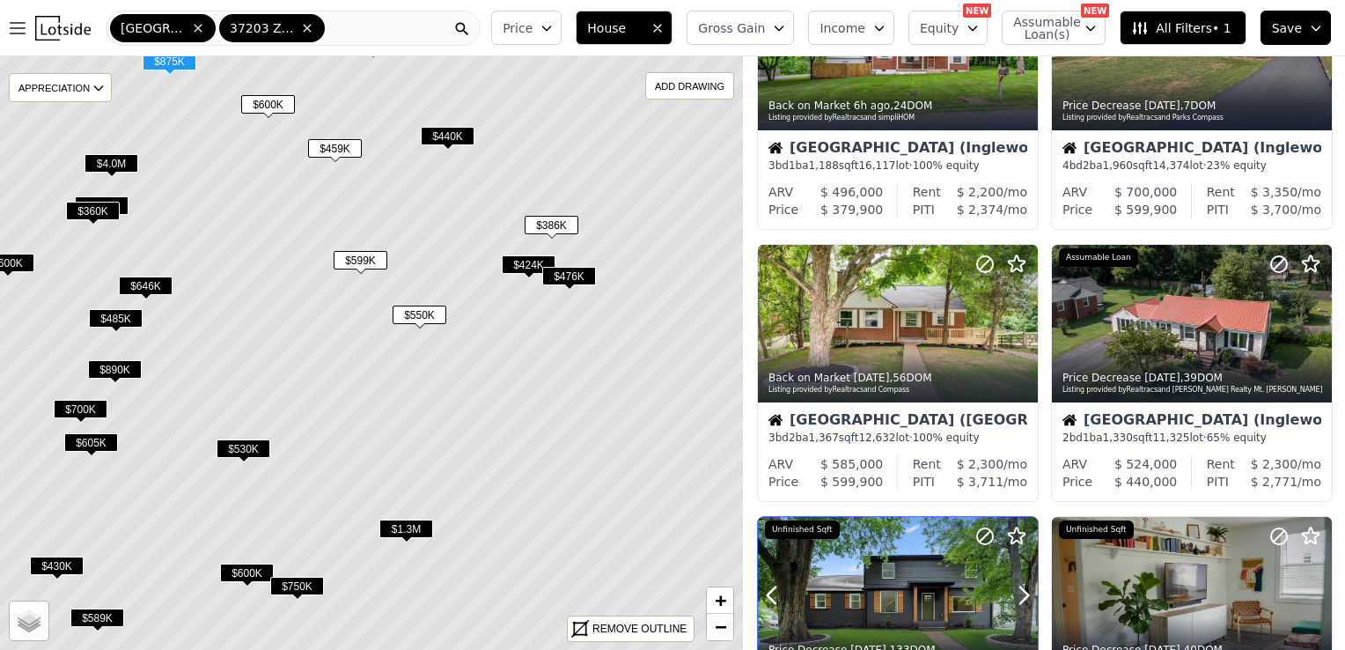
scroll to position [88, 0]
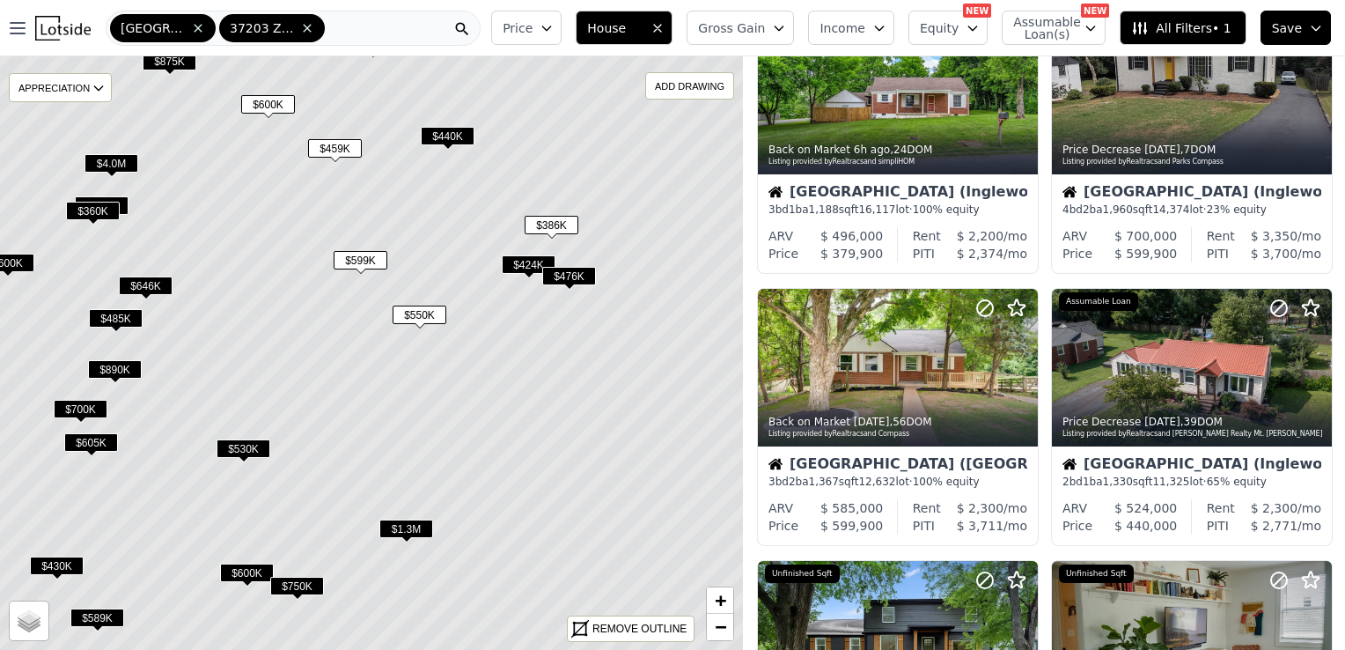
click at [96, 212] on span "$360K" at bounding box center [93, 211] width 54 height 18
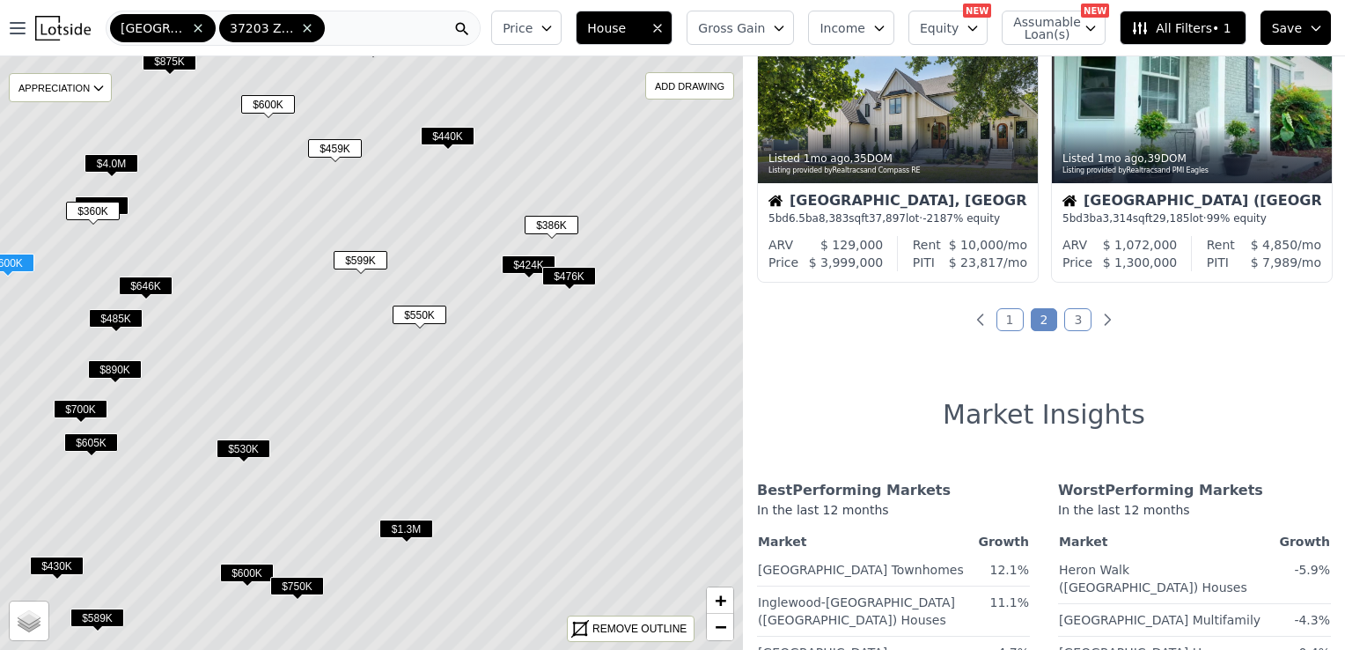
scroll to position [1444, 0]
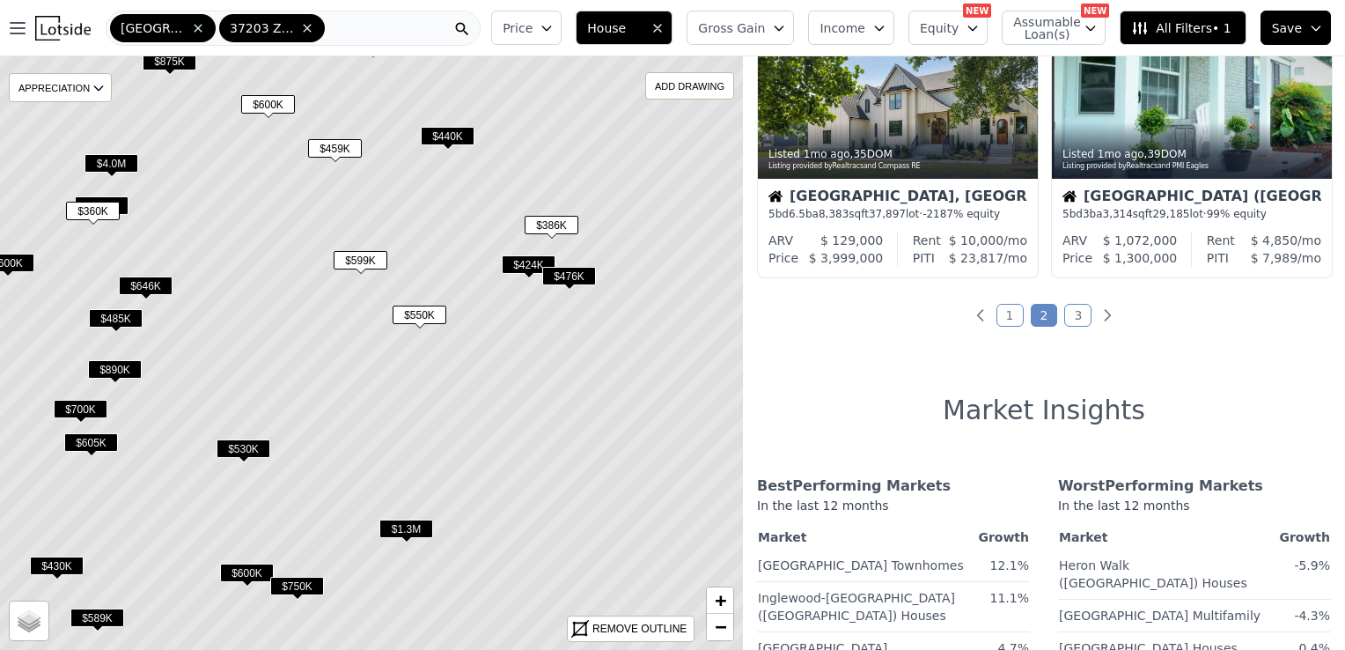
click at [1070, 312] on link "3" at bounding box center [1077, 315] width 27 height 23
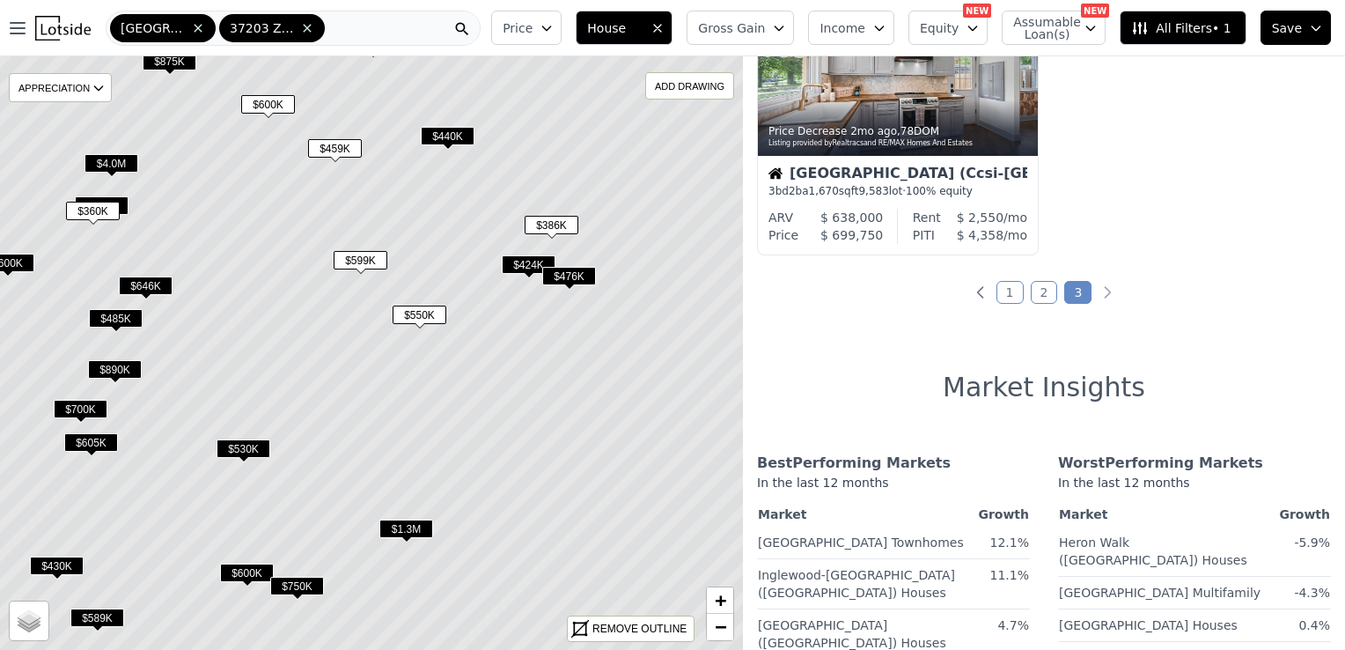
scroll to position [0, 0]
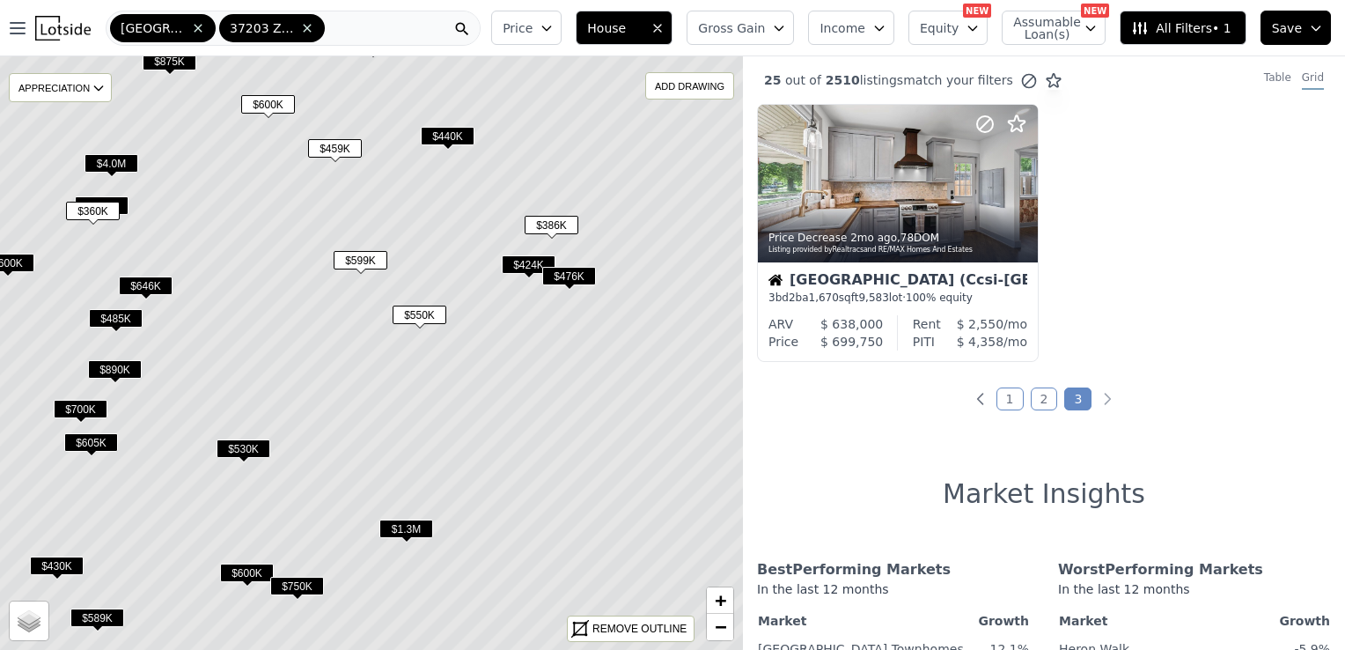
click at [1003, 396] on link "1" at bounding box center [1009, 398] width 27 height 23
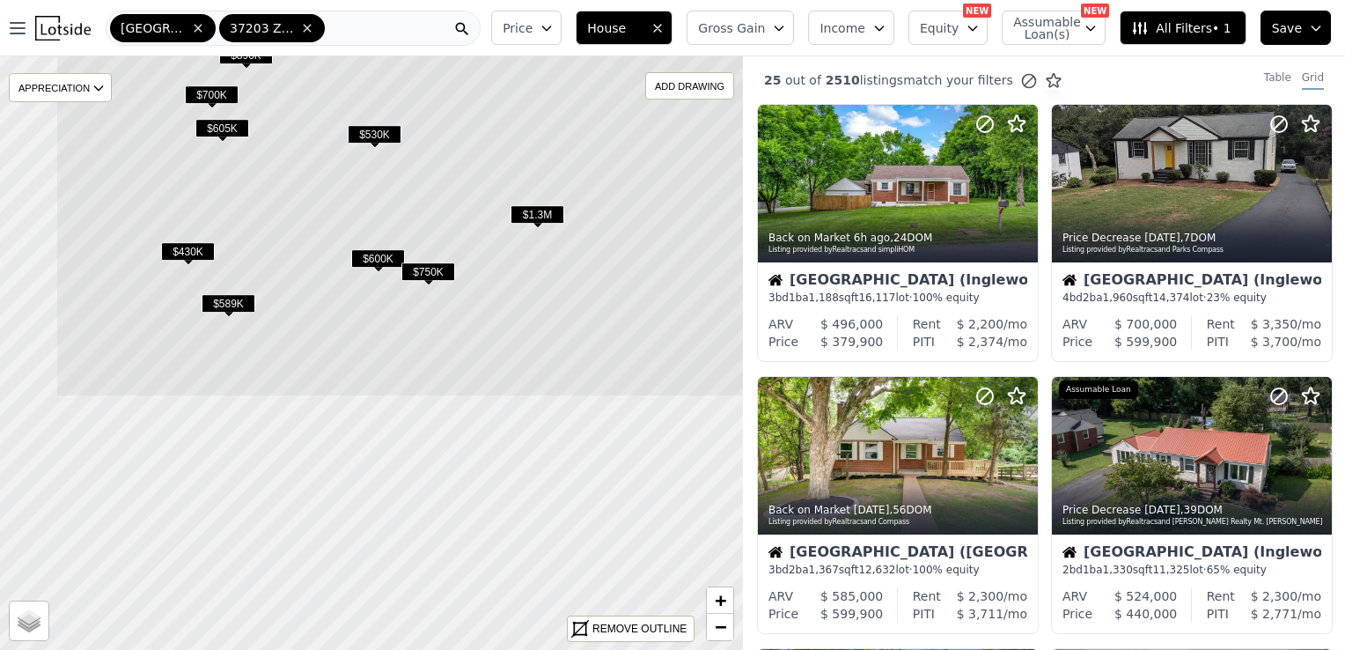
drag, startPoint x: 329, startPoint y: 329, endPoint x: 444, endPoint y: 218, distance: 159.4
click at [447, 17] on div "Open main menu Nashville 37203 Zip Code Price House Gross Gain Income Equity NE…" at bounding box center [672, 325] width 1345 height 650
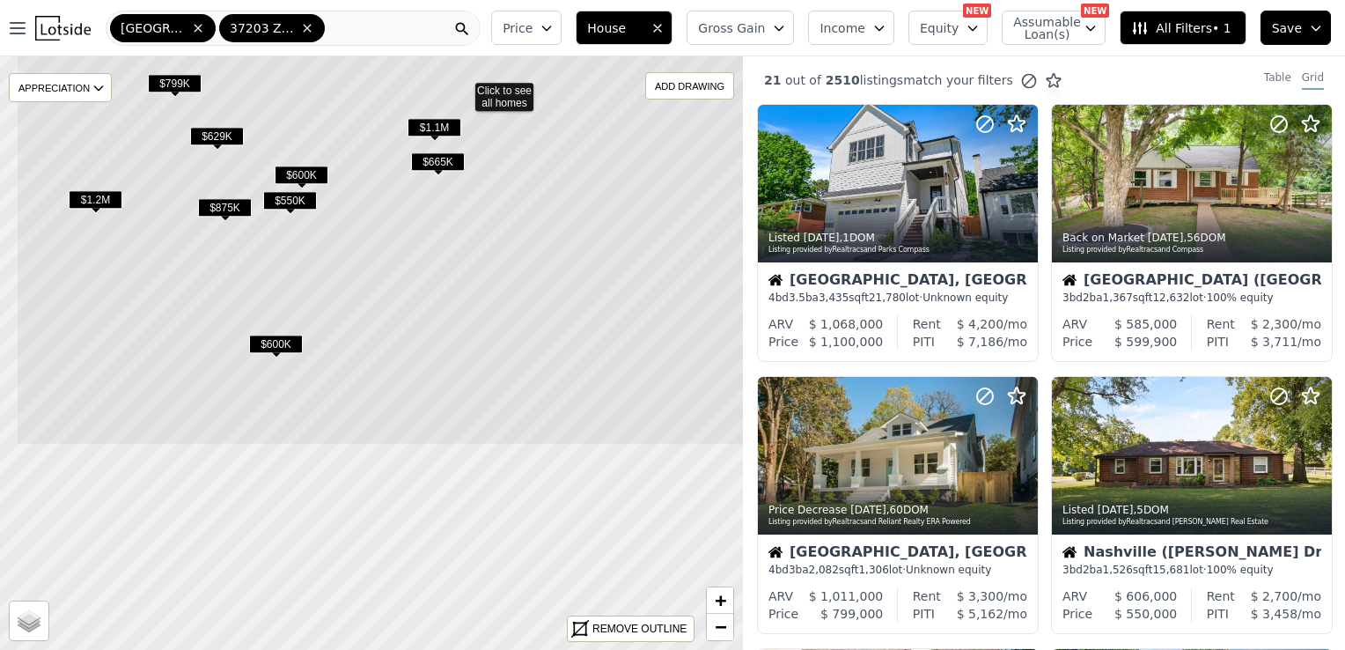
click at [525, 65] on icon at bounding box center [463, 88] width 895 height 716
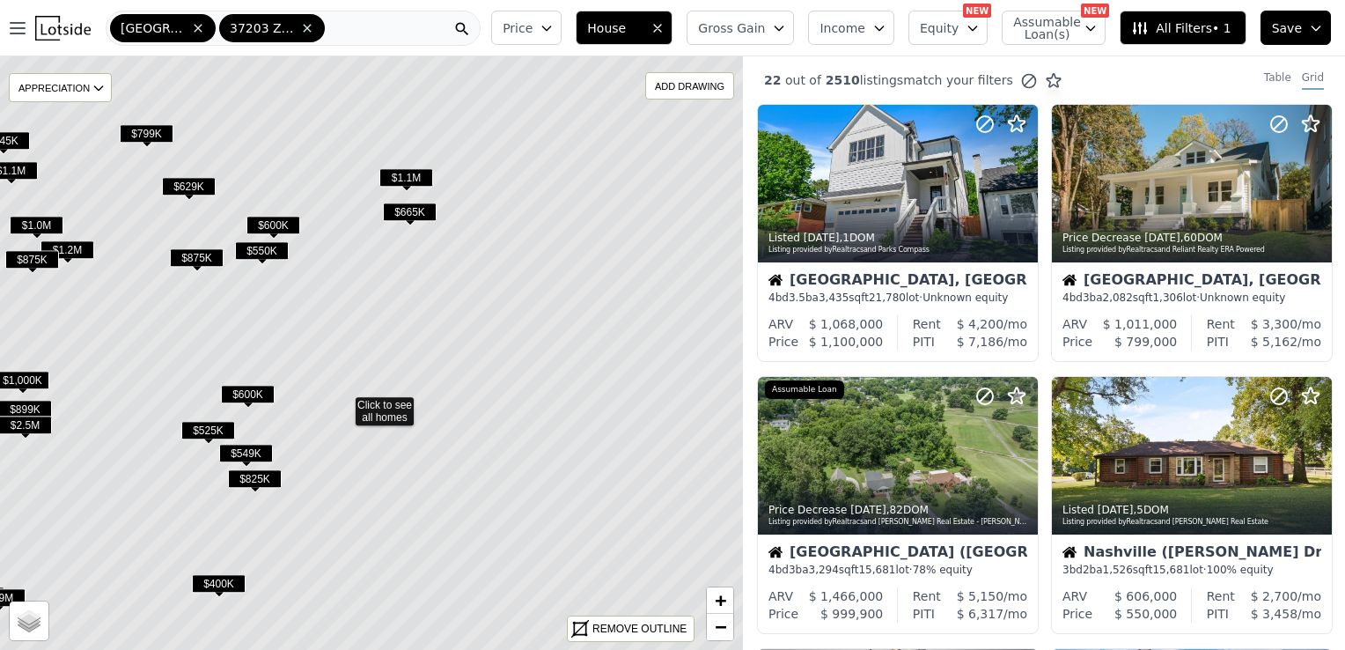
drag, startPoint x: 657, startPoint y: 282, endPoint x: 637, endPoint y: 312, distance: 35.6
click at [637, 312] on icon at bounding box center [343, 403] width 895 height 716
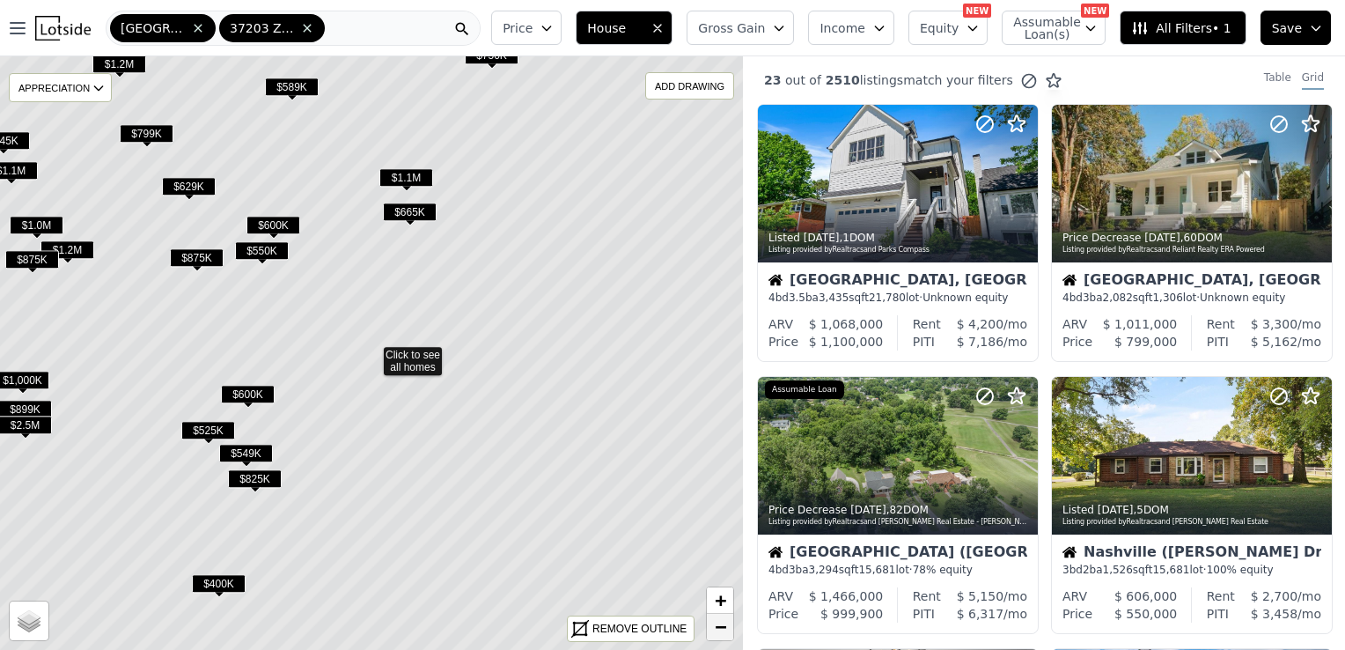
click at [717, 624] on span "−" at bounding box center [720, 626] width 11 height 22
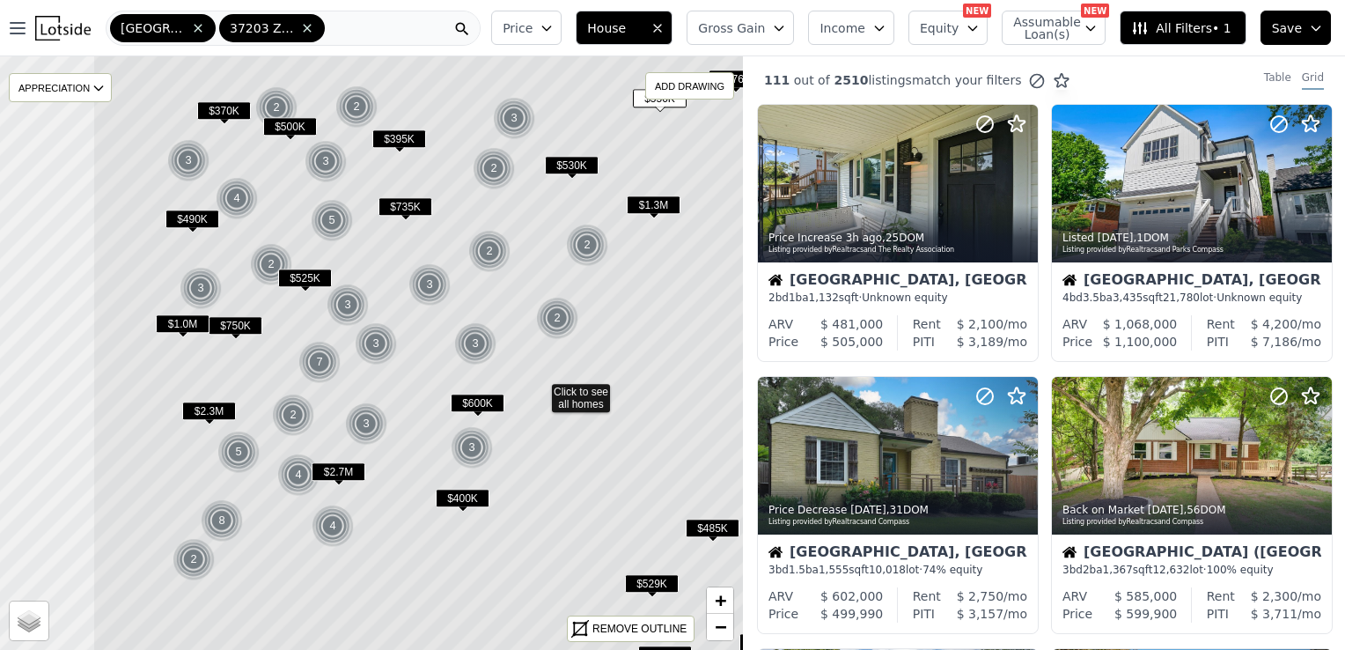
drag, startPoint x: 572, startPoint y: 389, endPoint x: 717, endPoint y: 421, distance: 148.7
click at [740, 424] on icon at bounding box center [539, 390] width 895 height 716
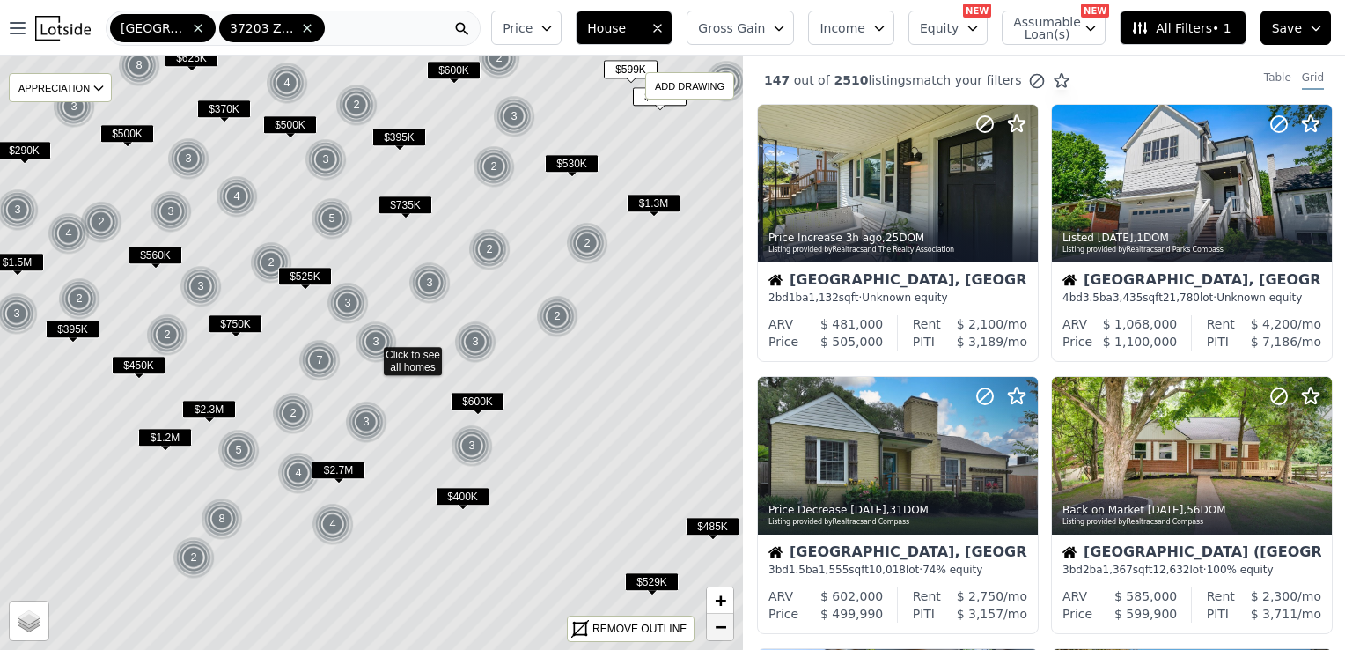
click at [716, 631] on span "−" at bounding box center [720, 626] width 11 height 22
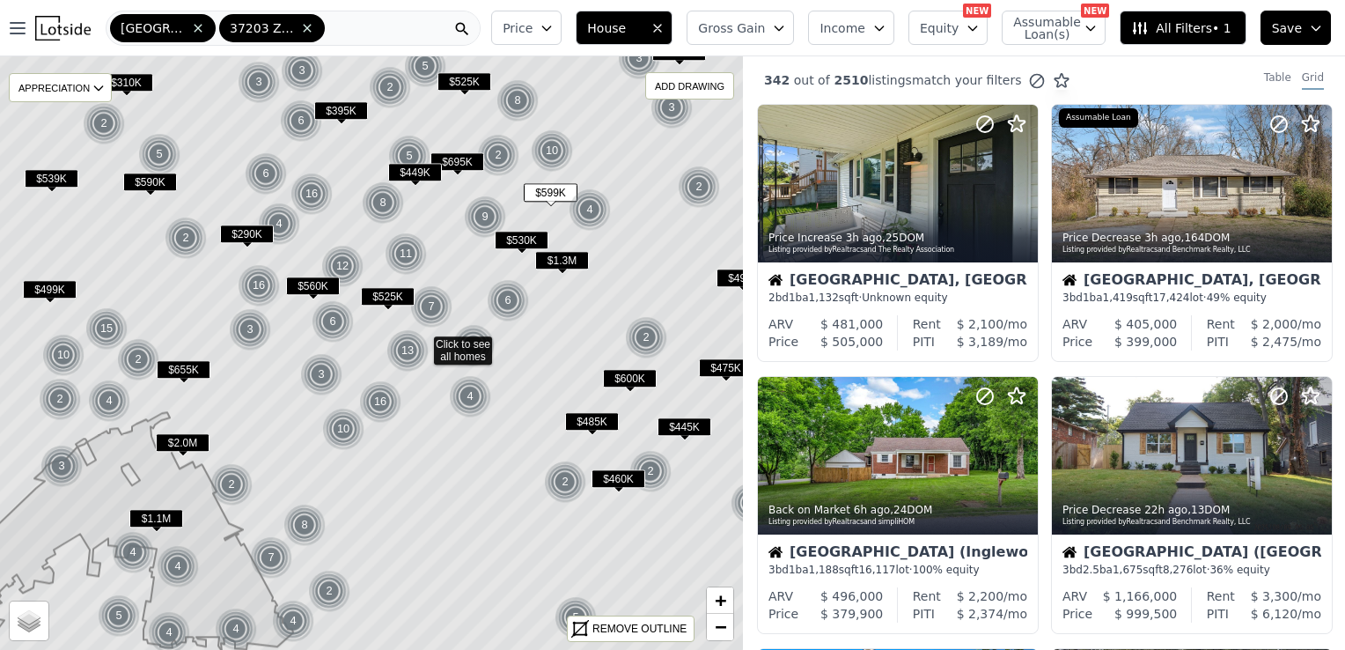
click at [574, 474] on img at bounding box center [565, 481] width 43 height 42
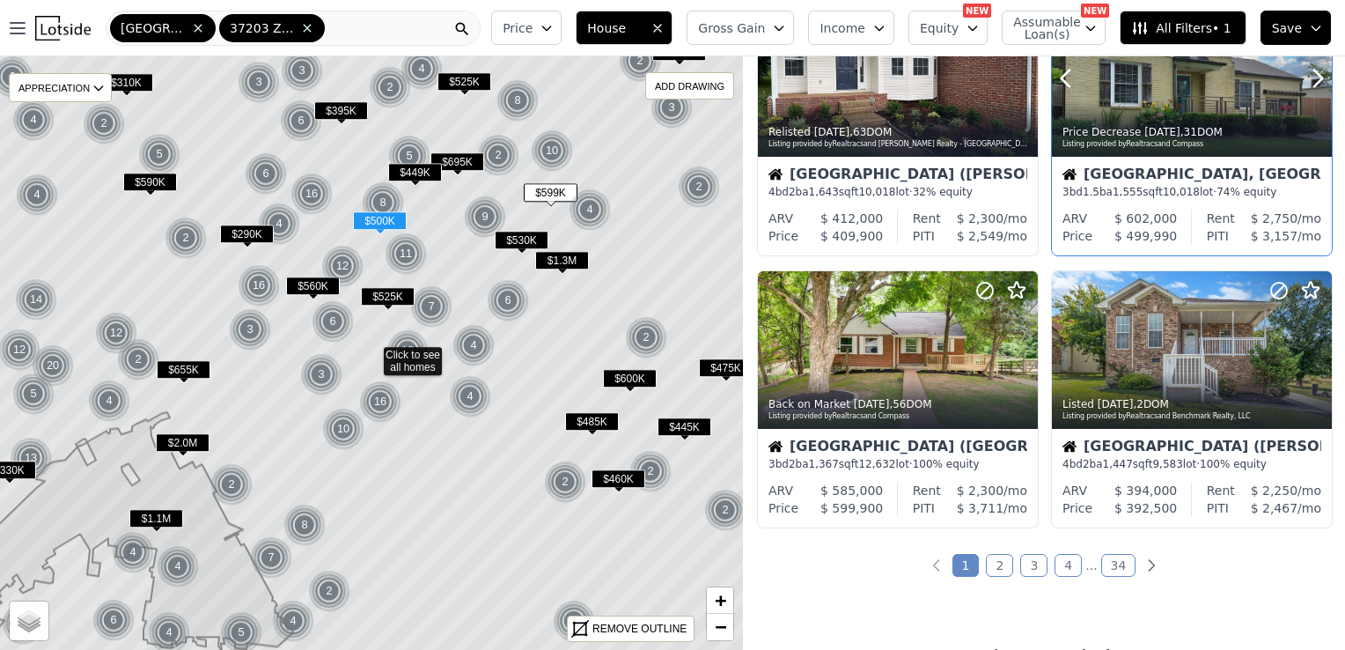
scroll to position [1232, 0]
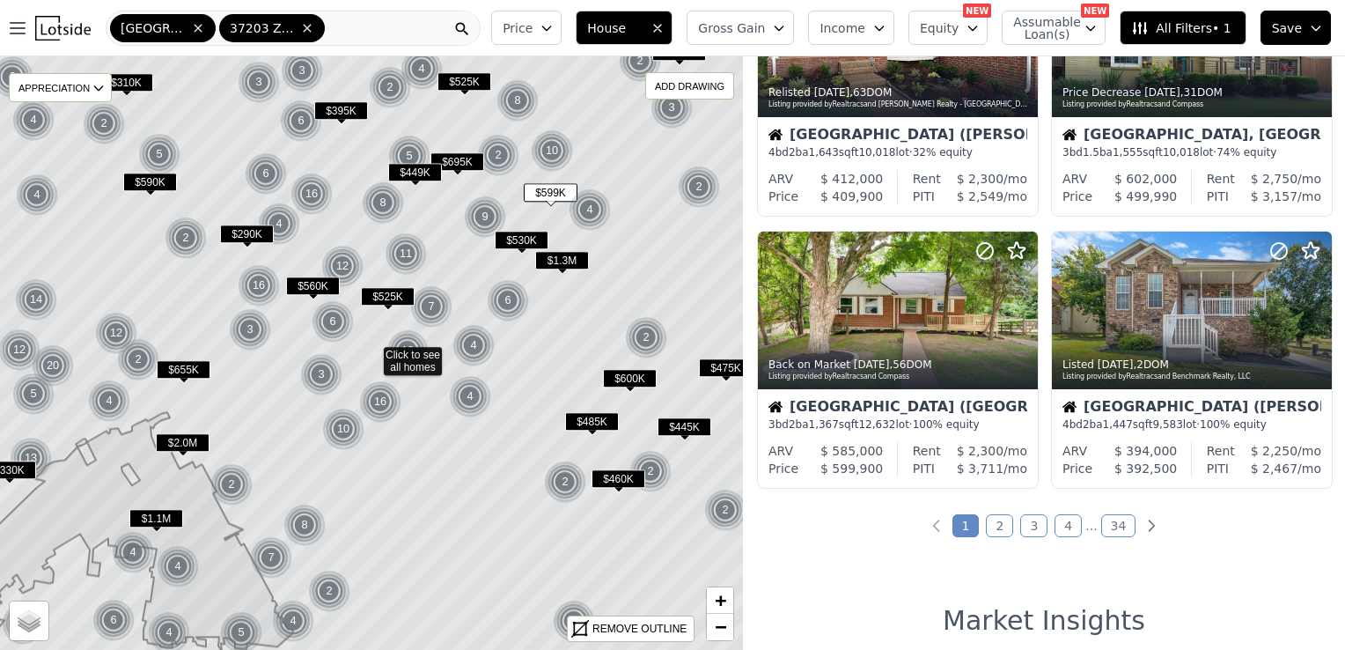
click at [997, 521] on link "2" at bounding box center [999, 525] width 27 height 23
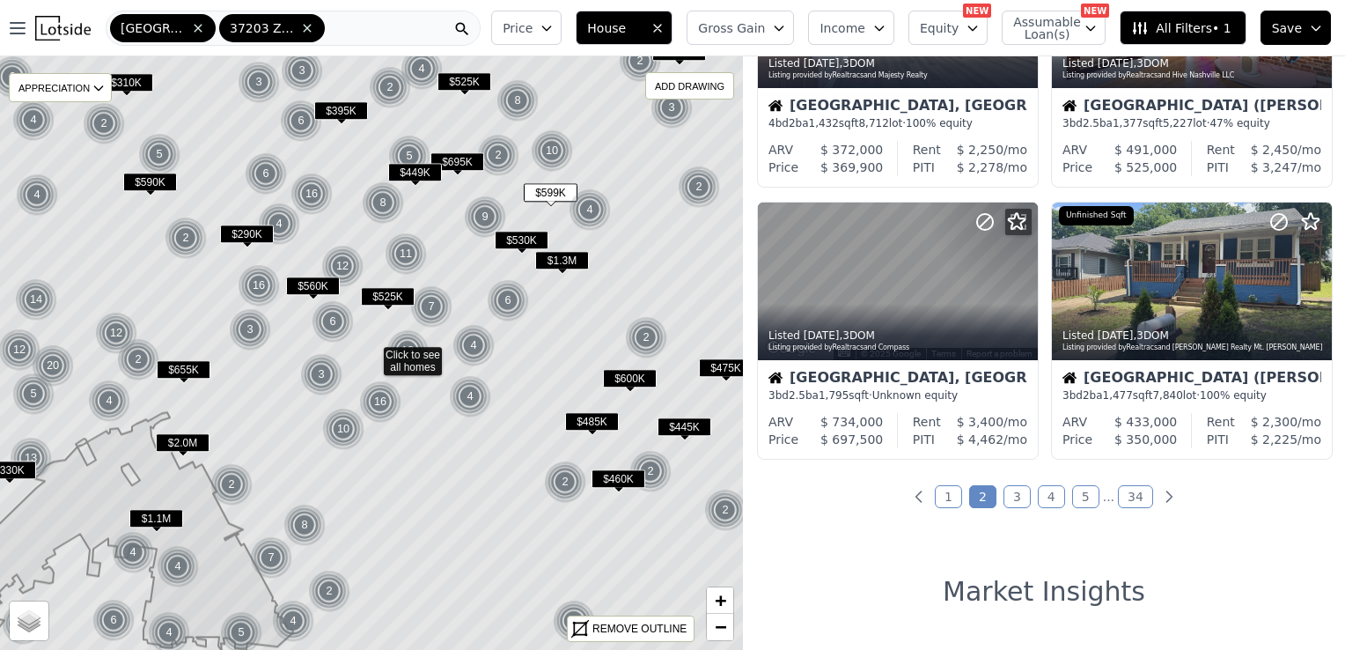
scroll to position [1392, 0]
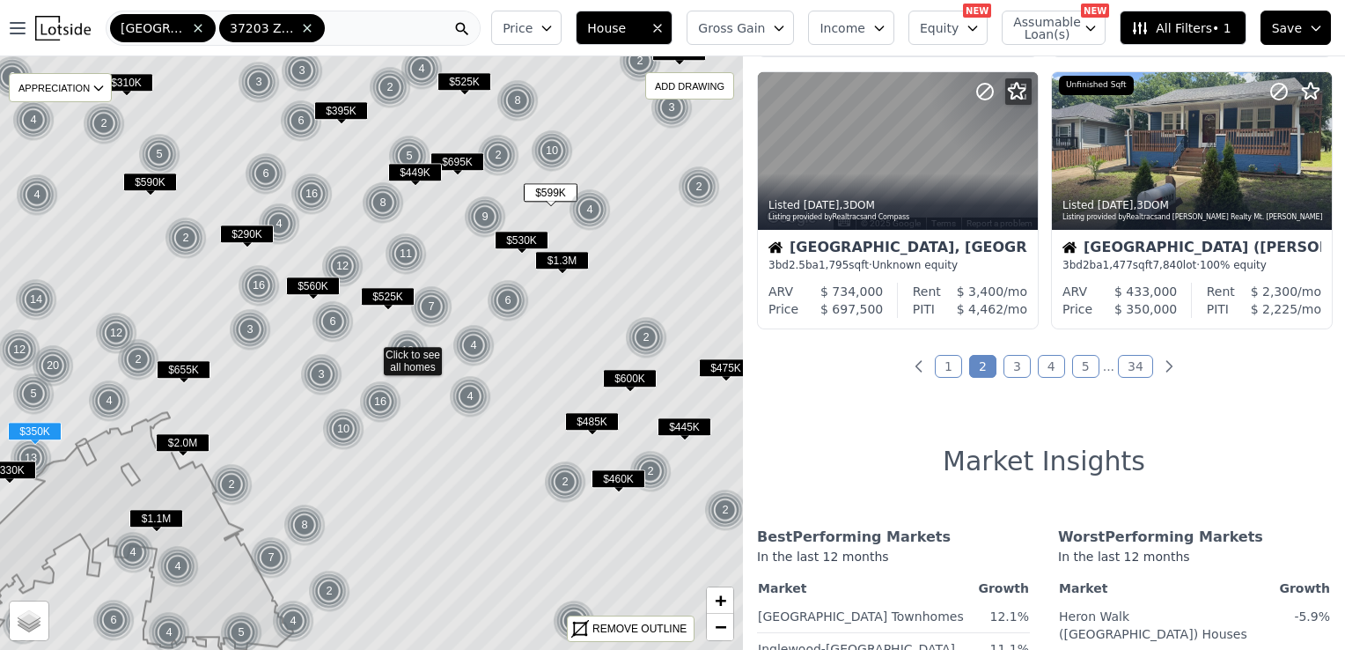
drag, startPoint x: 1128, startPoint y: 243, endPoint x: 905, endPoint y: 382, distance: 262.6
click at [905, 382] on div "404 out of 2510 listings match your filters Table Grid Price Decrease 3d ago , …" at bounding box center [1044, 381] width 602 height 650
click at [953, 368] on link "1" at bounding box center [948, 366] width 27 height 23
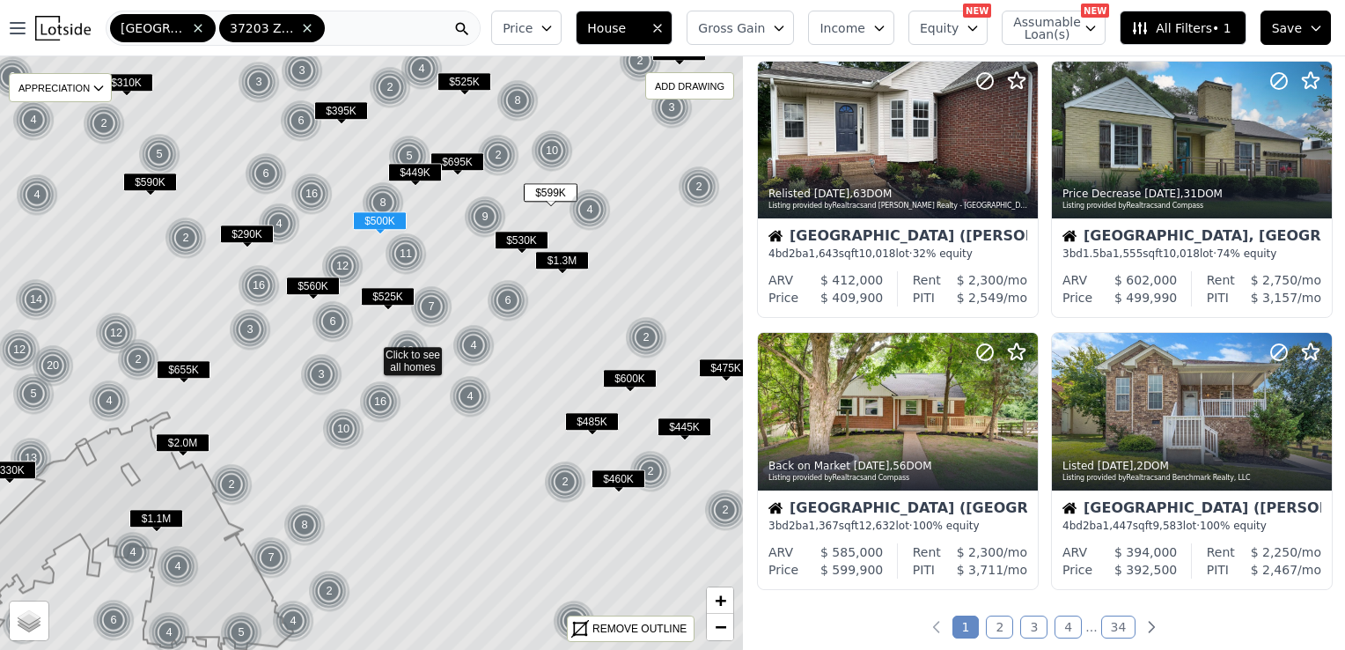
scroll to position [1320, 0]
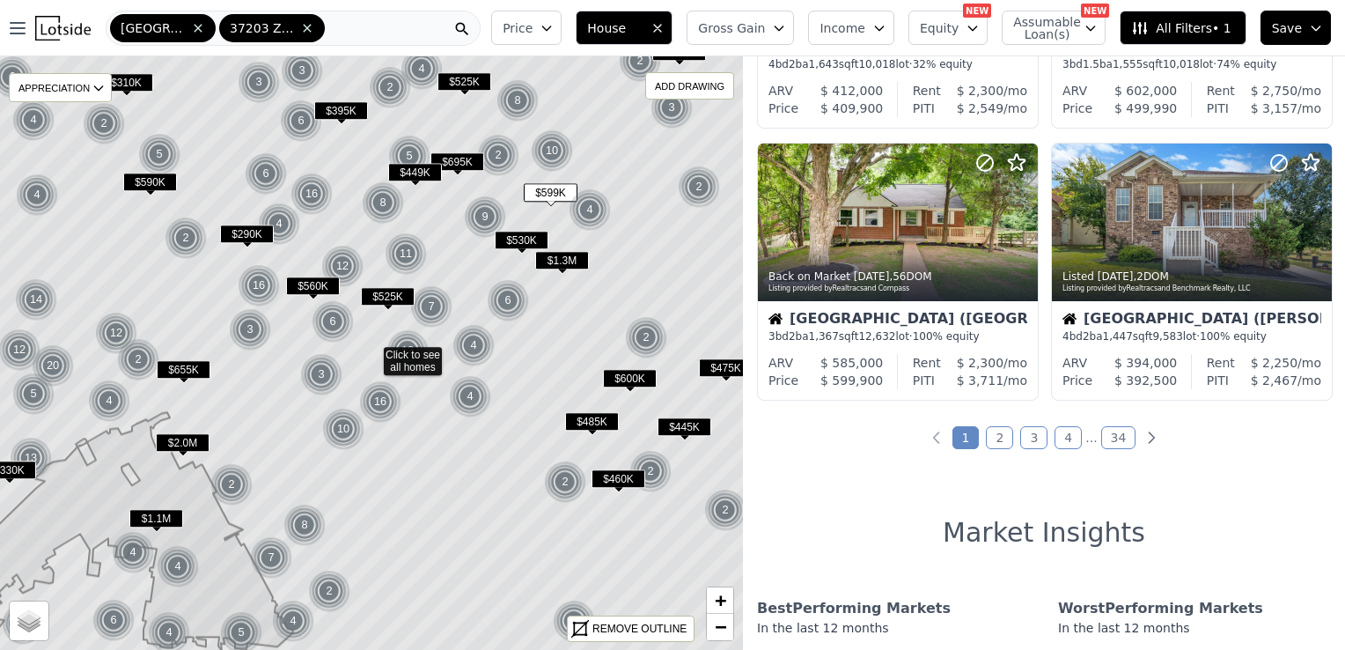
click at [993, 438] on link "2" at bounding box center [999, 437] width 27 height 23
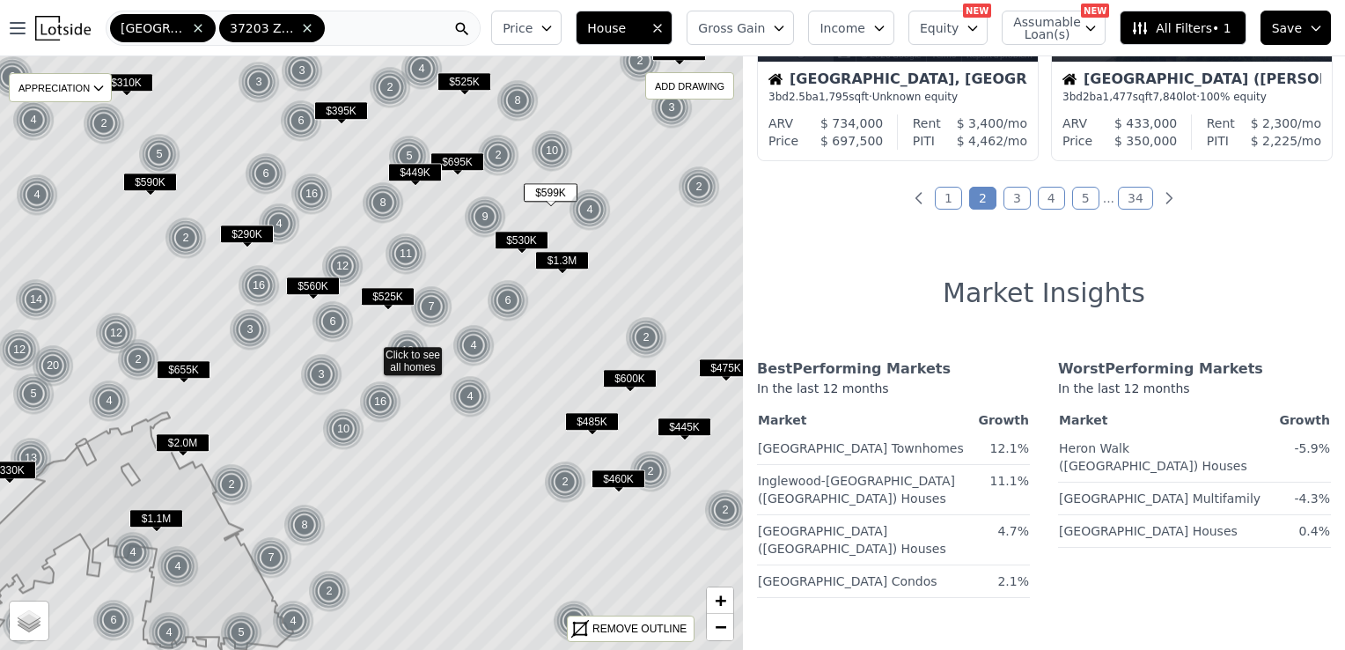
scroll to position [1408, 0]
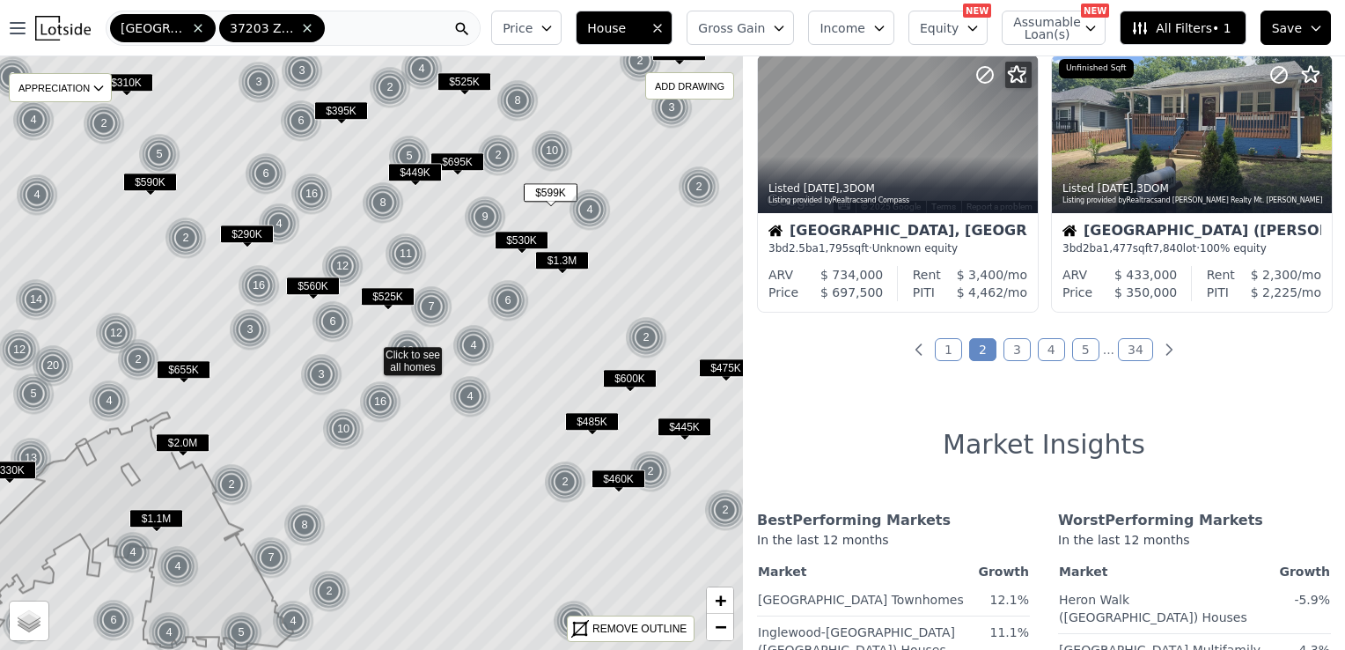
click at [1017, 349] on link "3" at bounding box center [1016, 349] width 27 height 23
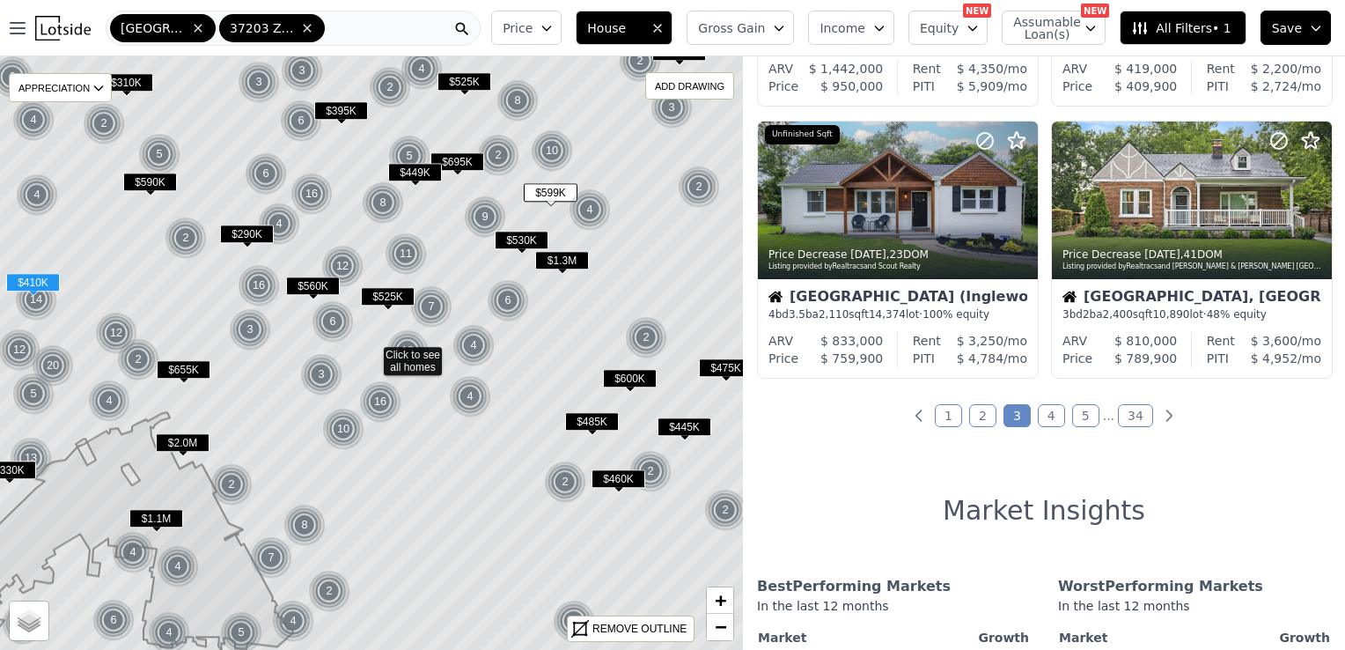
scroll to position [1343, 0]
click at [1046, 405] on link "4" at bounding box center [1051, 414] width 27 height 23
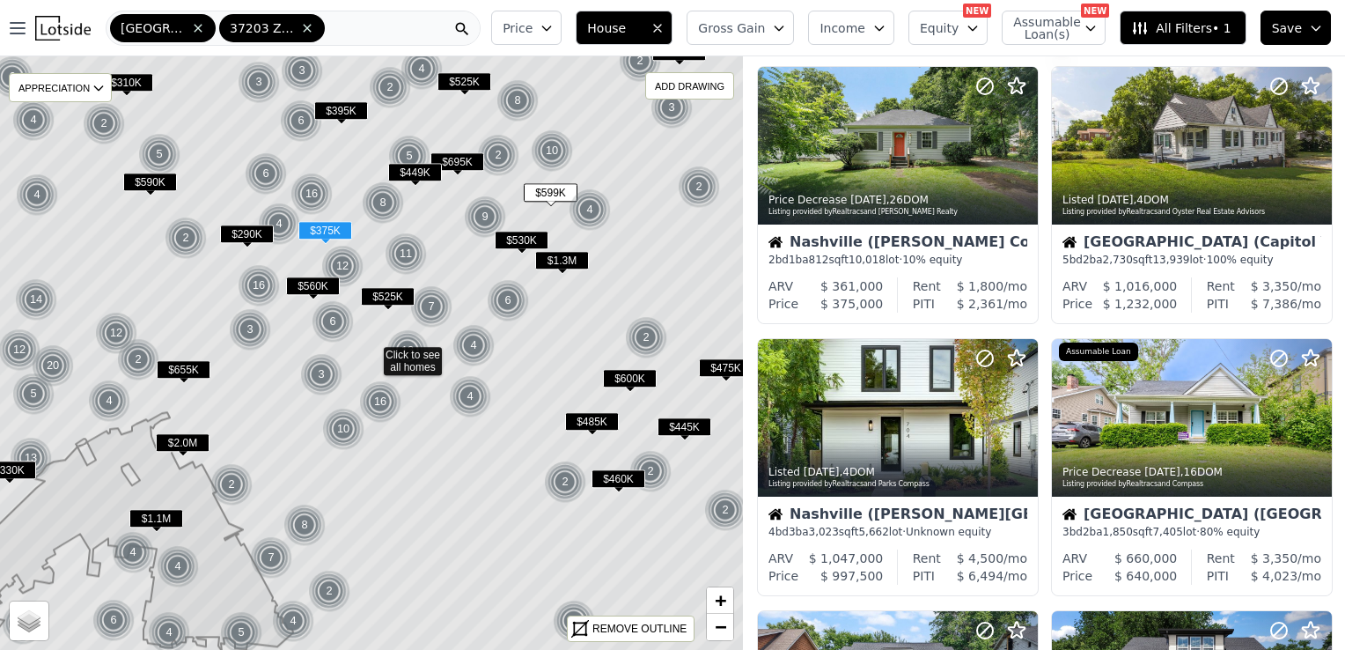
scroll to position [0, 0]
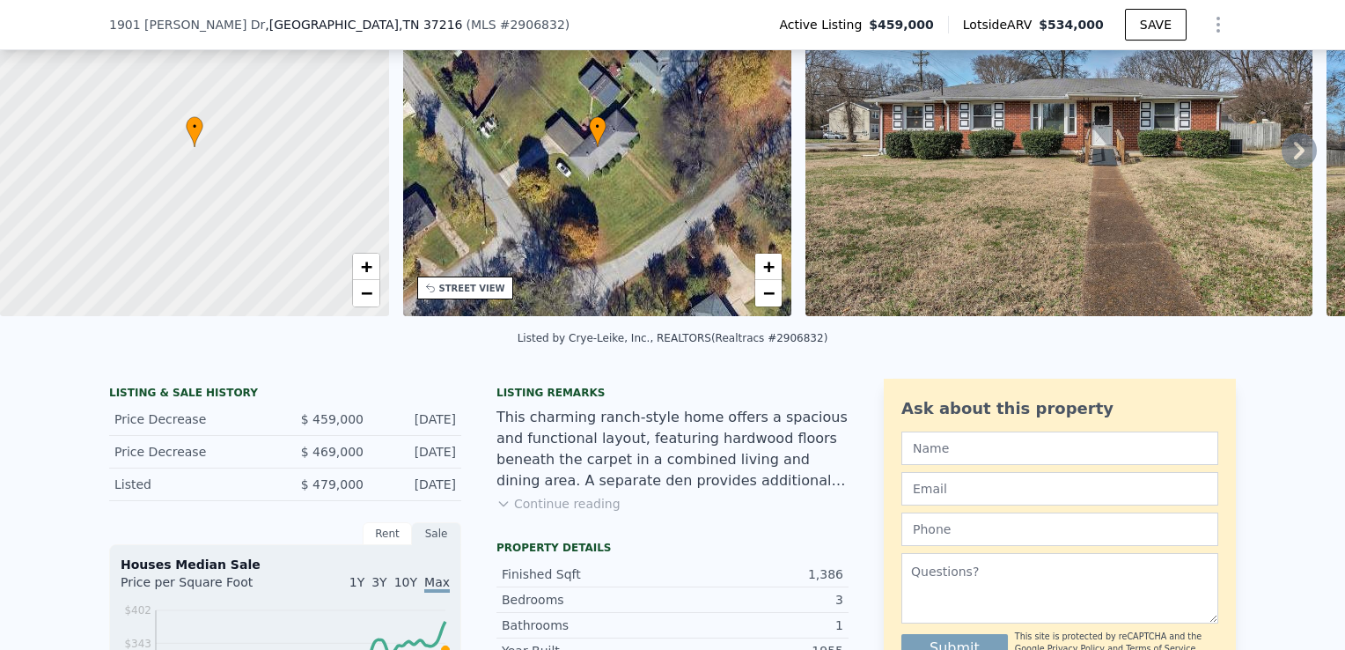
scroll to position [345, 0]
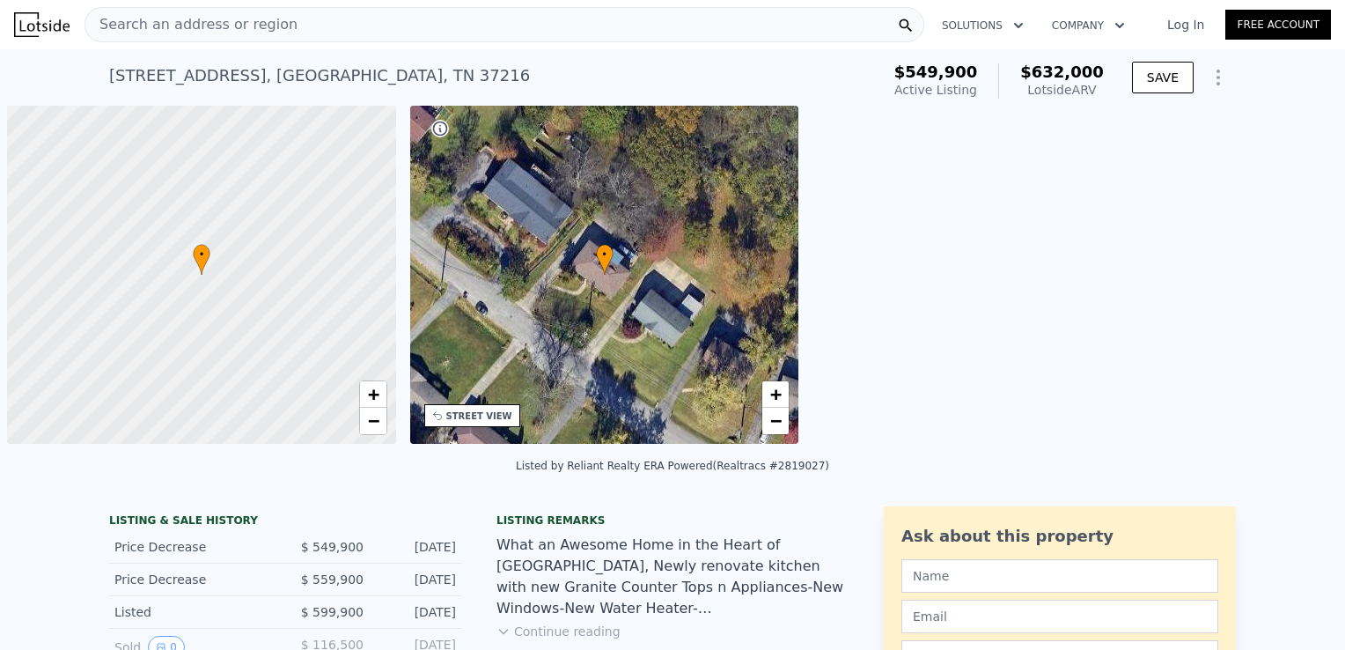
scroll to position [0, 7]
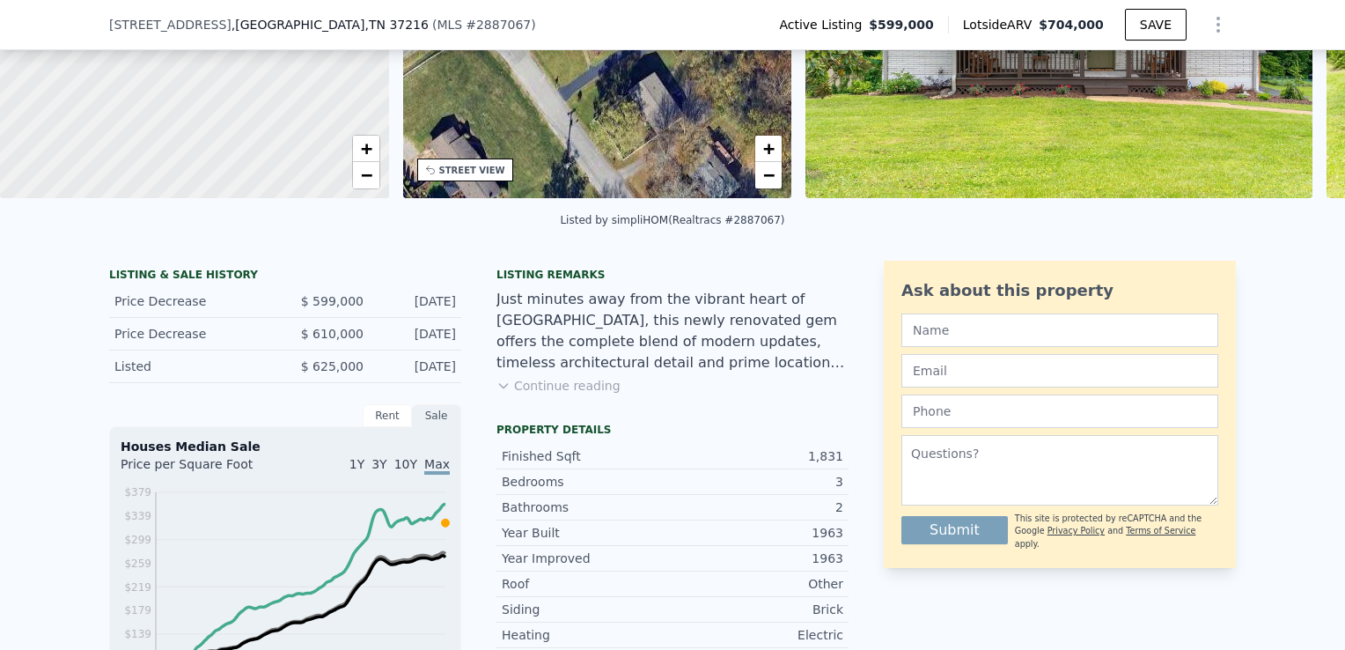
scroll to position [257, 0]
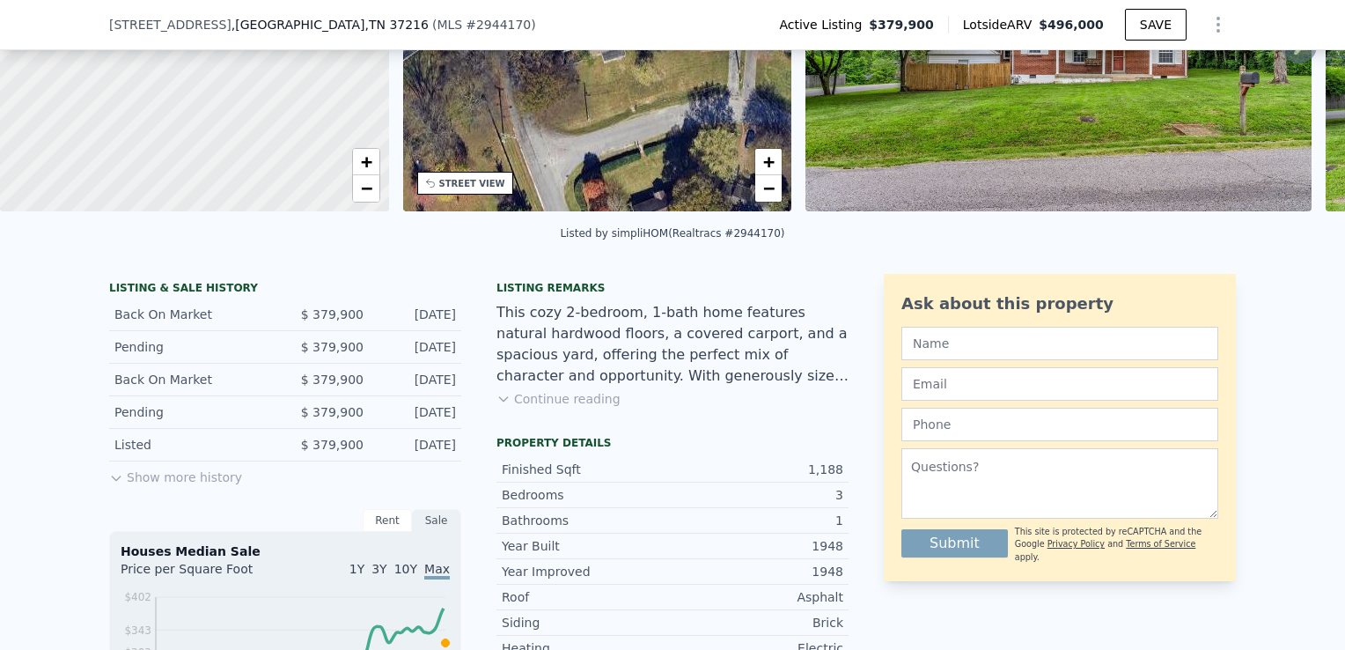
scroll to position [257, 0]
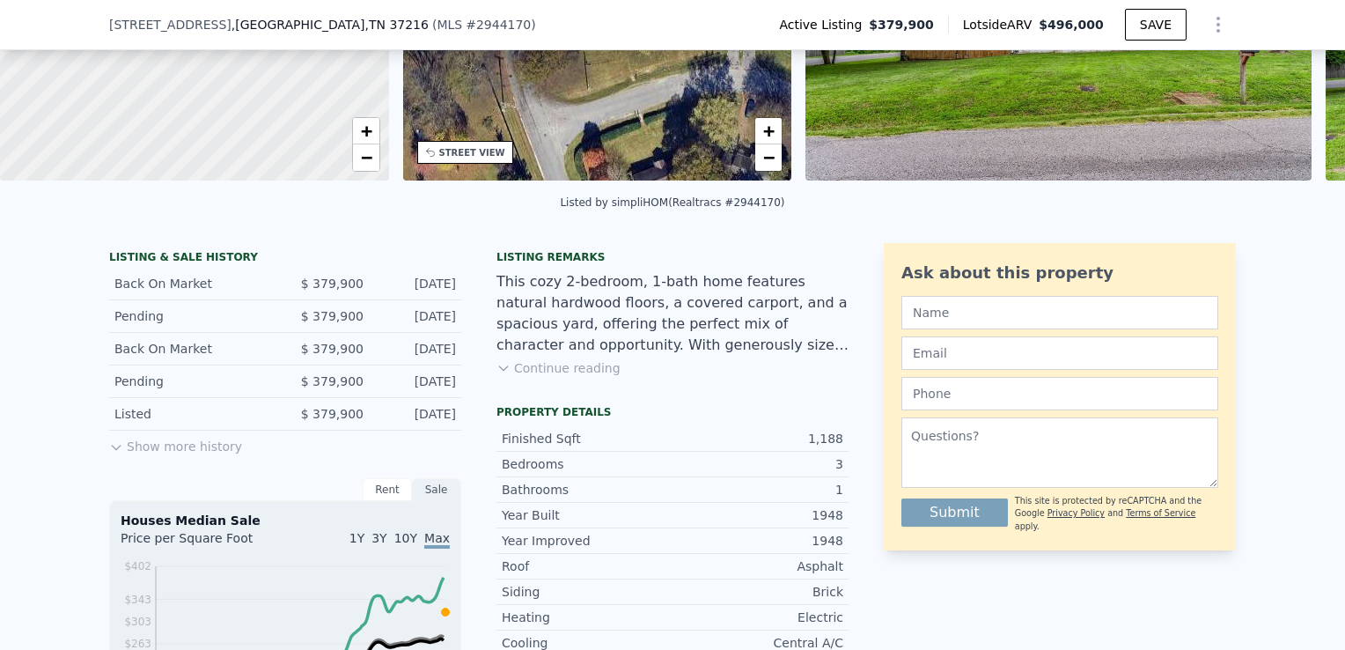
click at [547, 389] on div "Listing remarks This cozy 2-bedroom, 1-bath home features natural hardwood floo…" at bounding box center [672, 324] width 352 height 148
click at [549, 377] on button "Continue reading" at bounding box center [558, 368] width 124 height 18
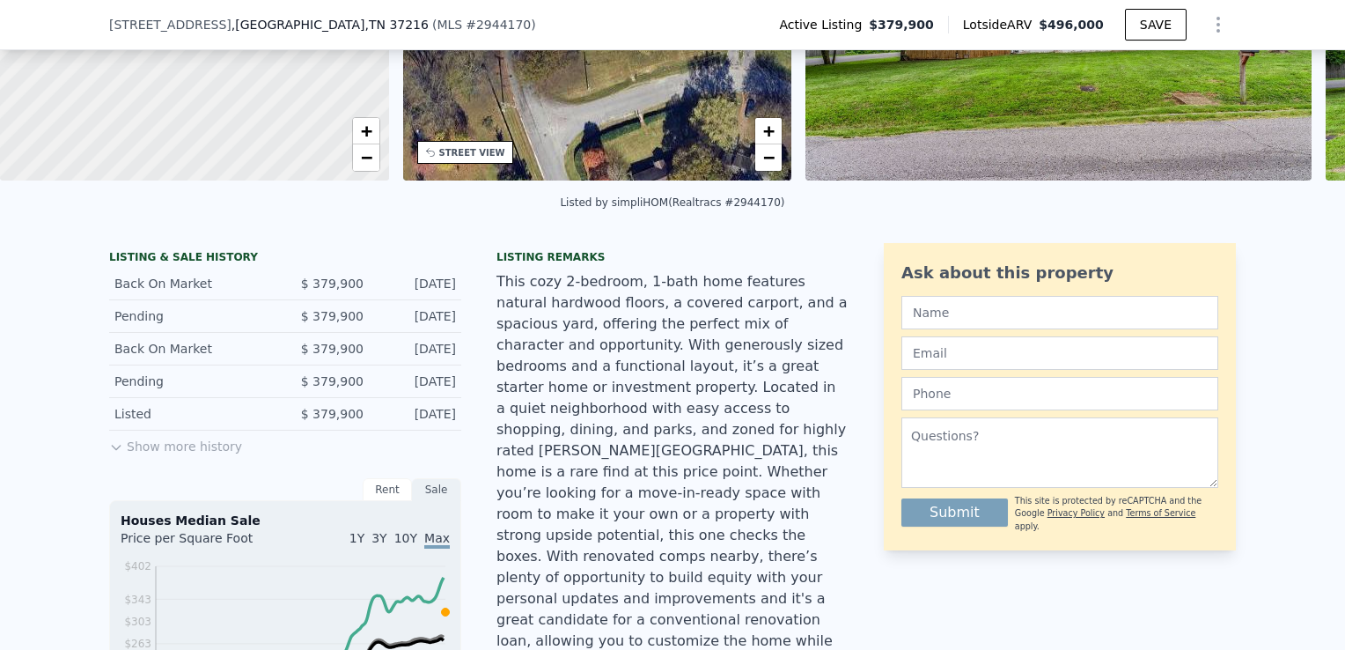
click at [188, 455] on button "Show more history" at bounding box center [175, 442] width 133 height 25
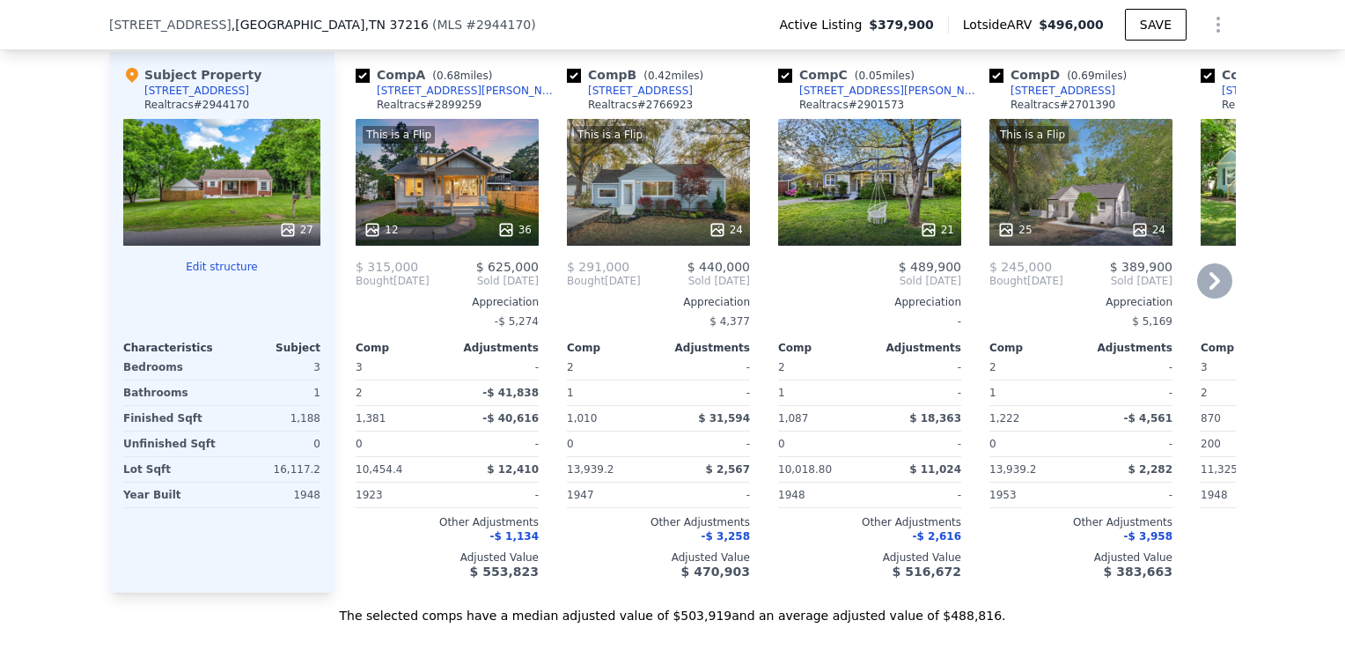
scroll to position [2194, 0]
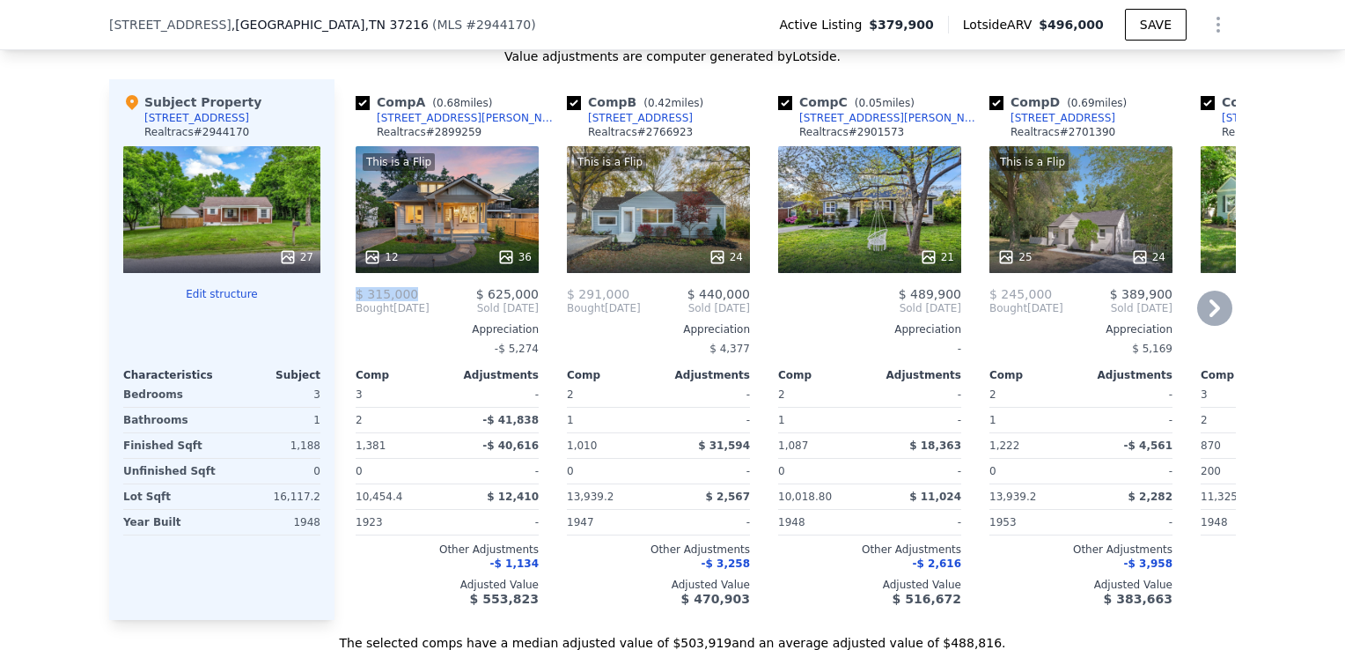
drag, startPoint x: 432, startPoint y: 189, endPoint x: 410, endPoint y: 214, distance: 33.0
click at [410, 214] on div "Comp A ( 0.68 miles) 1306 Mcalpine Ave Realtracs # 2899259 This is a Flip 12 36…" at bounding box center [447, 349] width 197 height 540
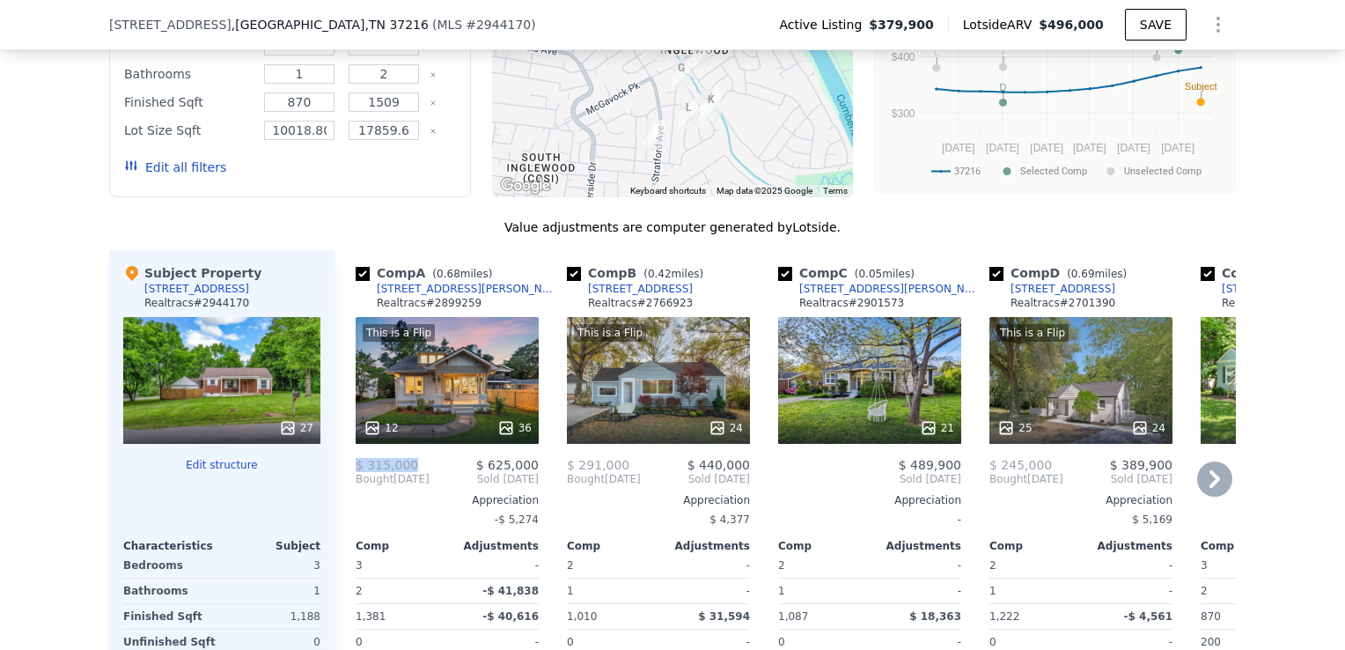
scroll to position [2018, 0]
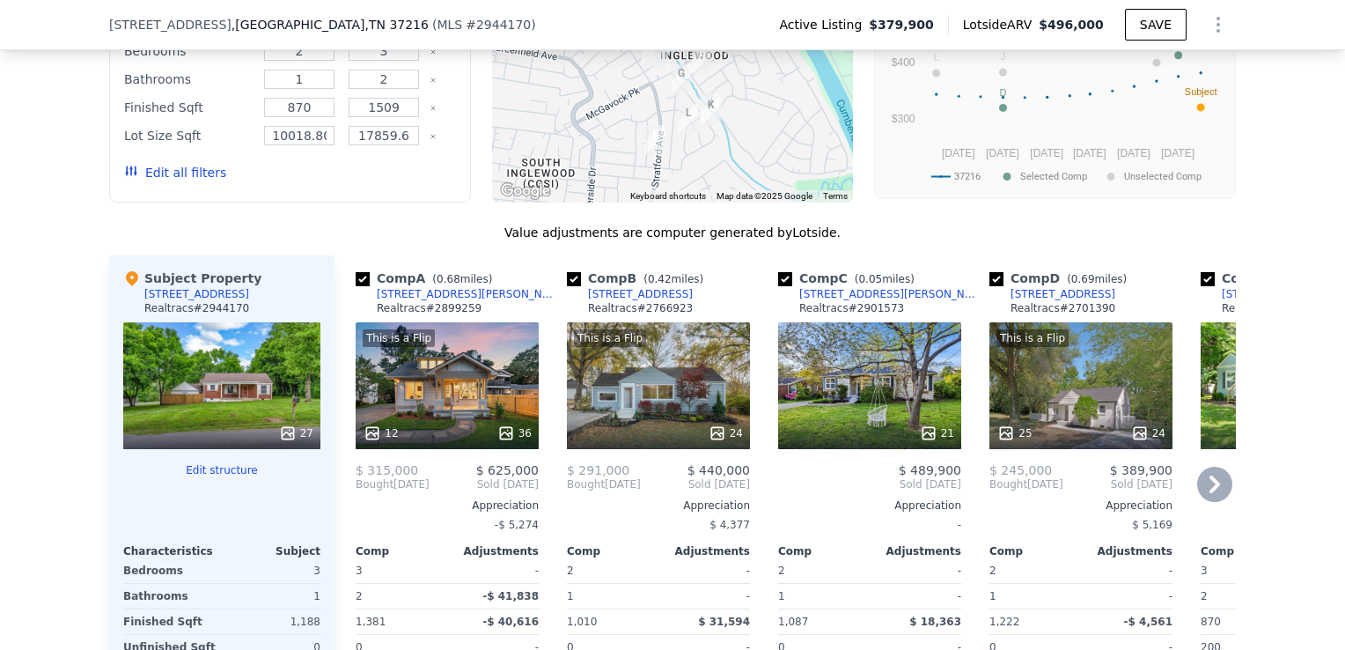
click at [1198, 467] on icon at bounding box center [1214, 484] width 35 height 35
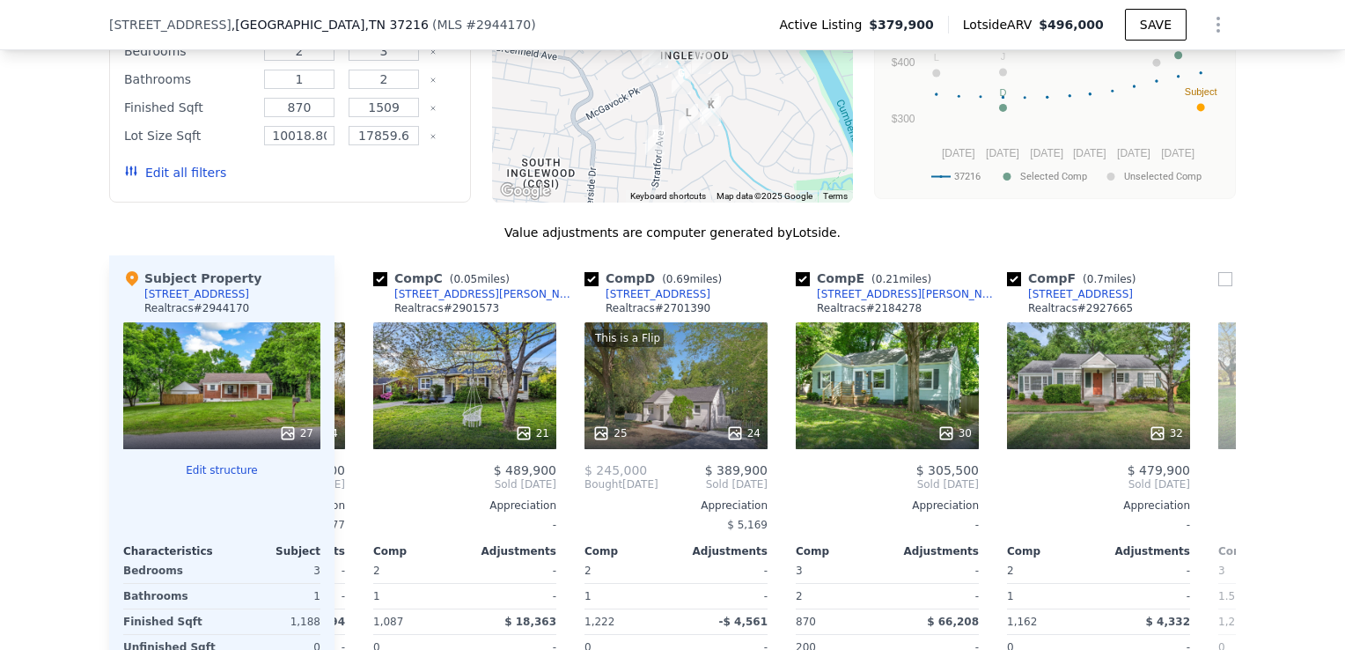
scroll to position [0, 423]
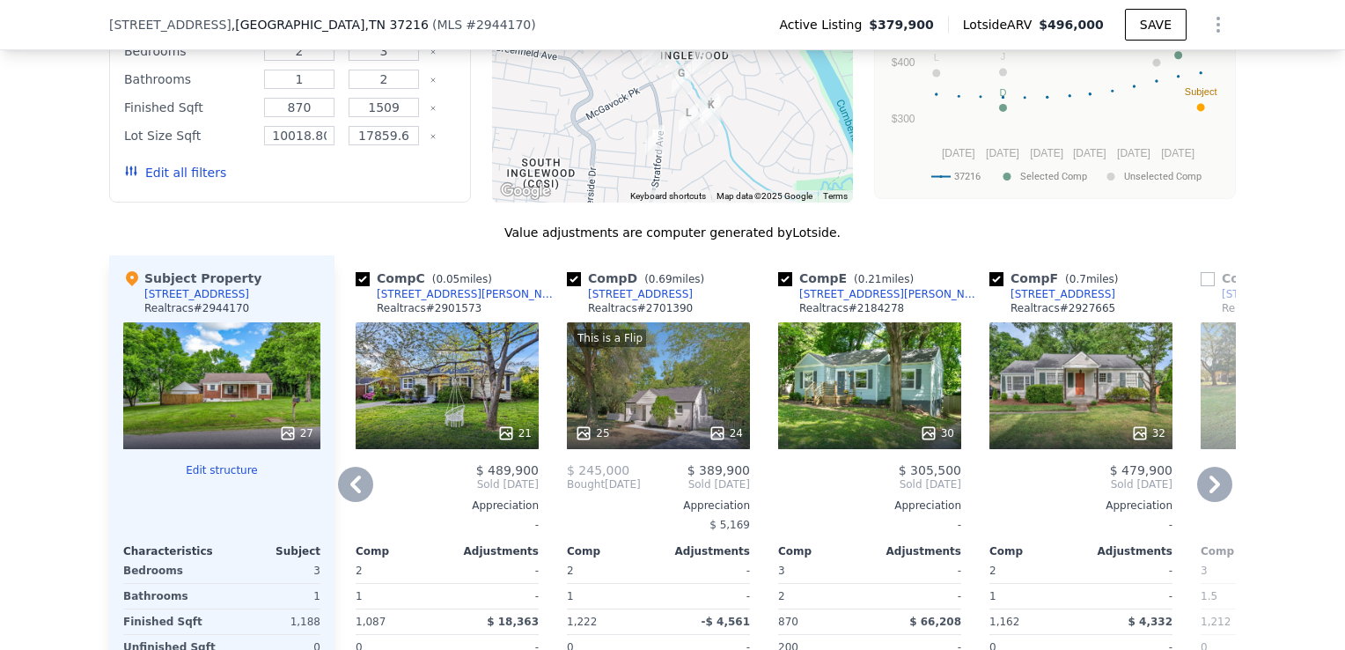
click at [1204, 467] on icon at bounding box center [1214, 484] width 35 height 35
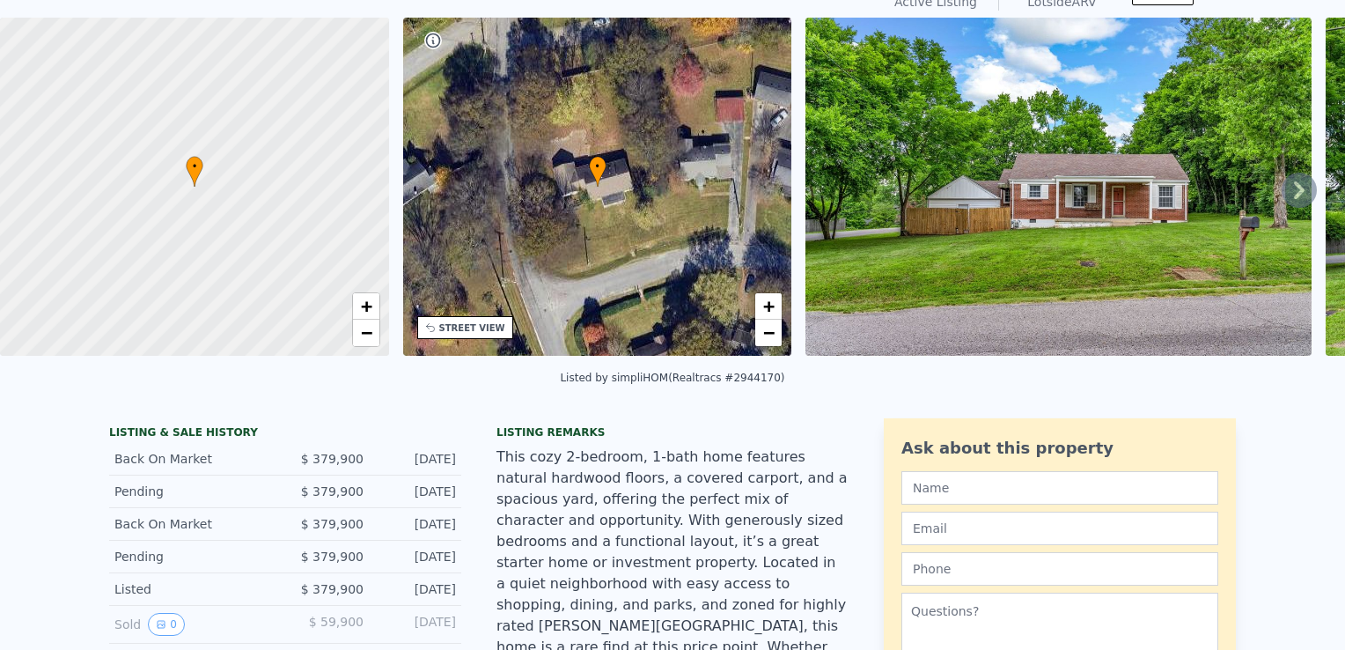
scroll to position [6, 0]
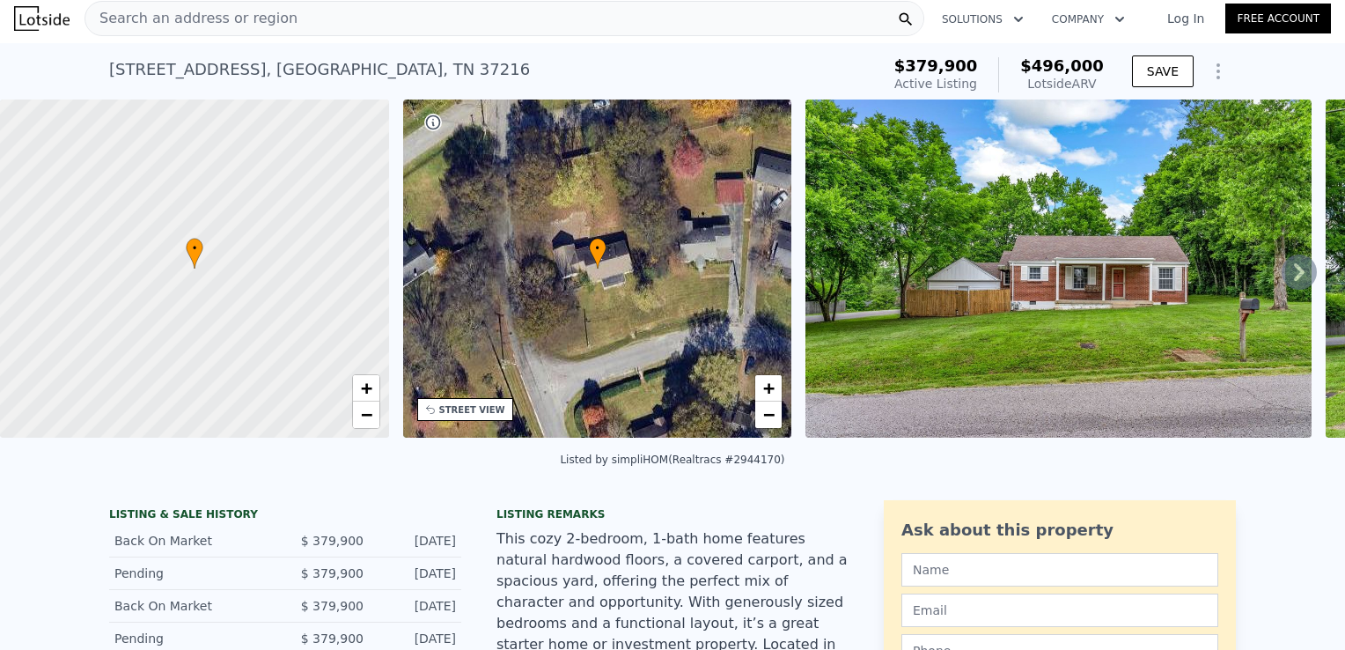
click at [548, 266] on div "• + −" at bounding box center [597, 268] width 389 height 338
click at [1292, 276] on icon at bounding box center [1299, 271] width 35 height 35
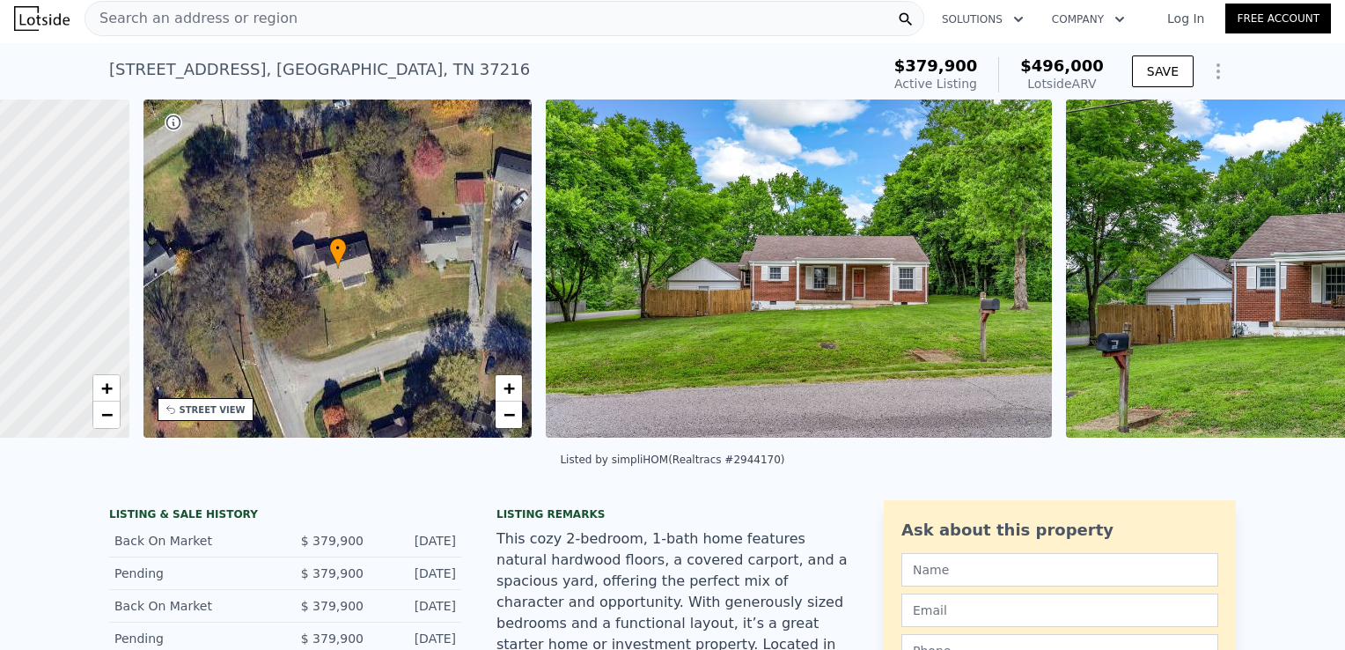
scroll to position [0, 409]
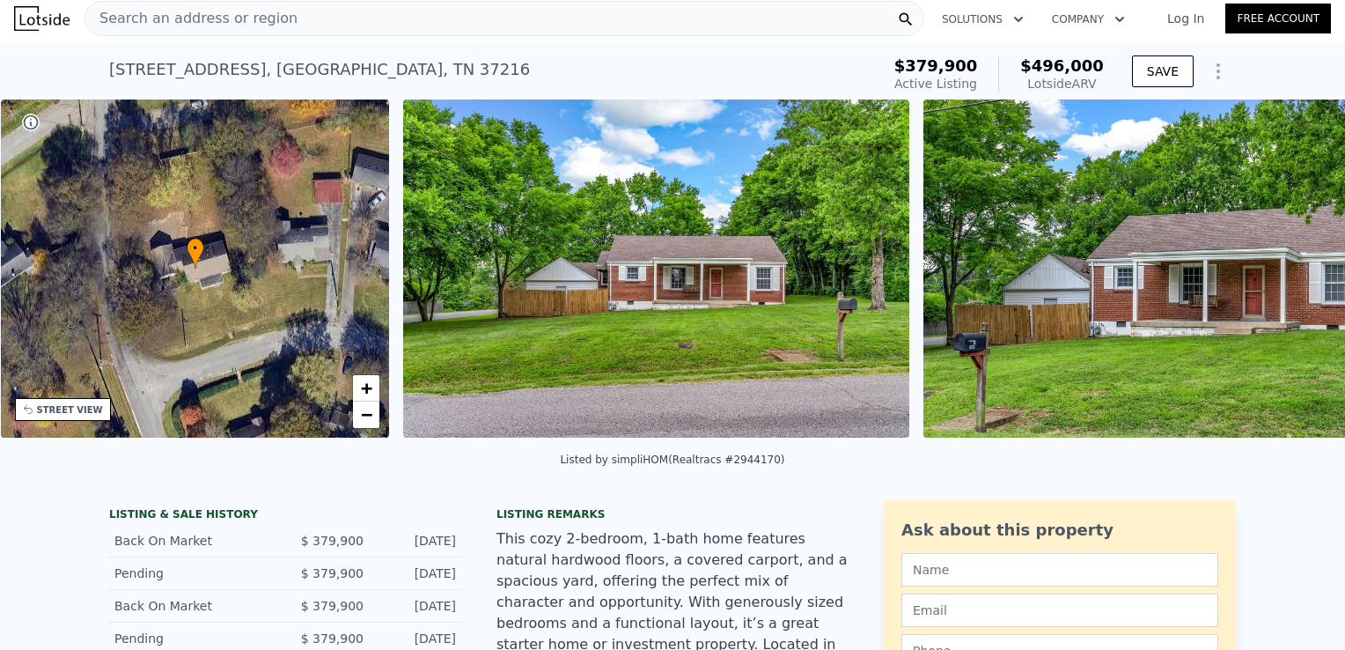
click at [1292, 276] on img at bounding box center [1176, 268] width 506 height 338
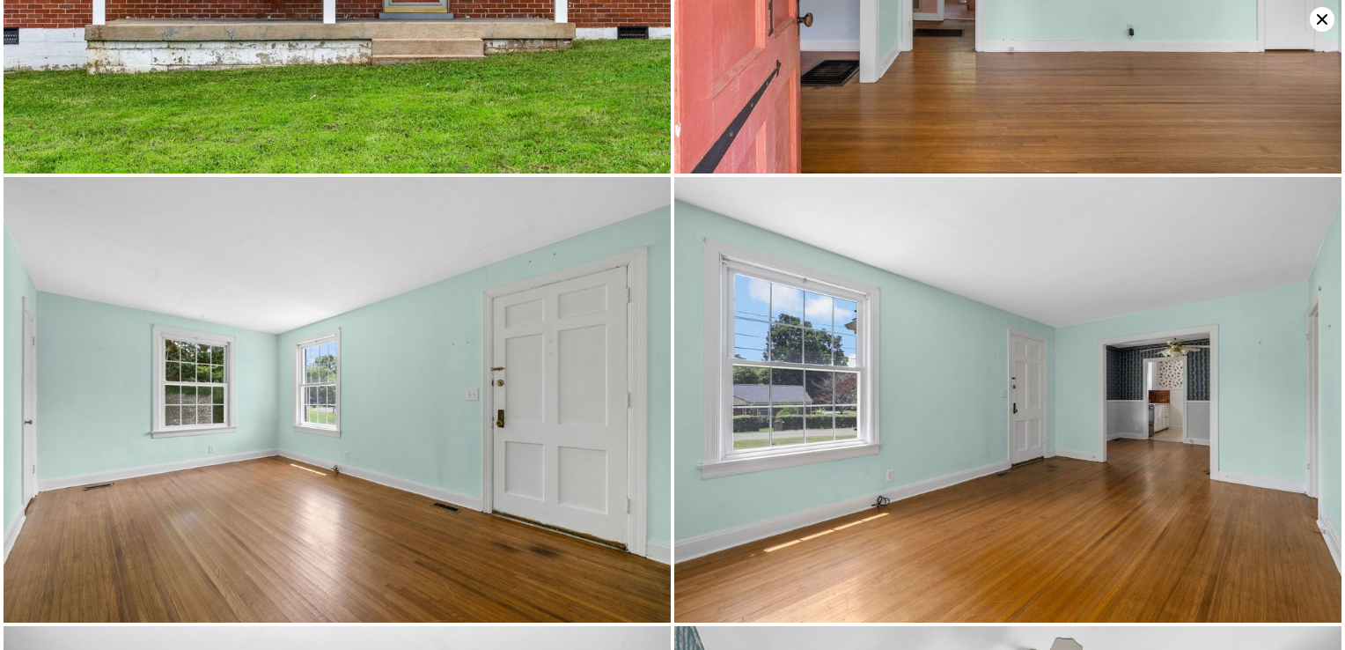
scroll to position [445, 0]
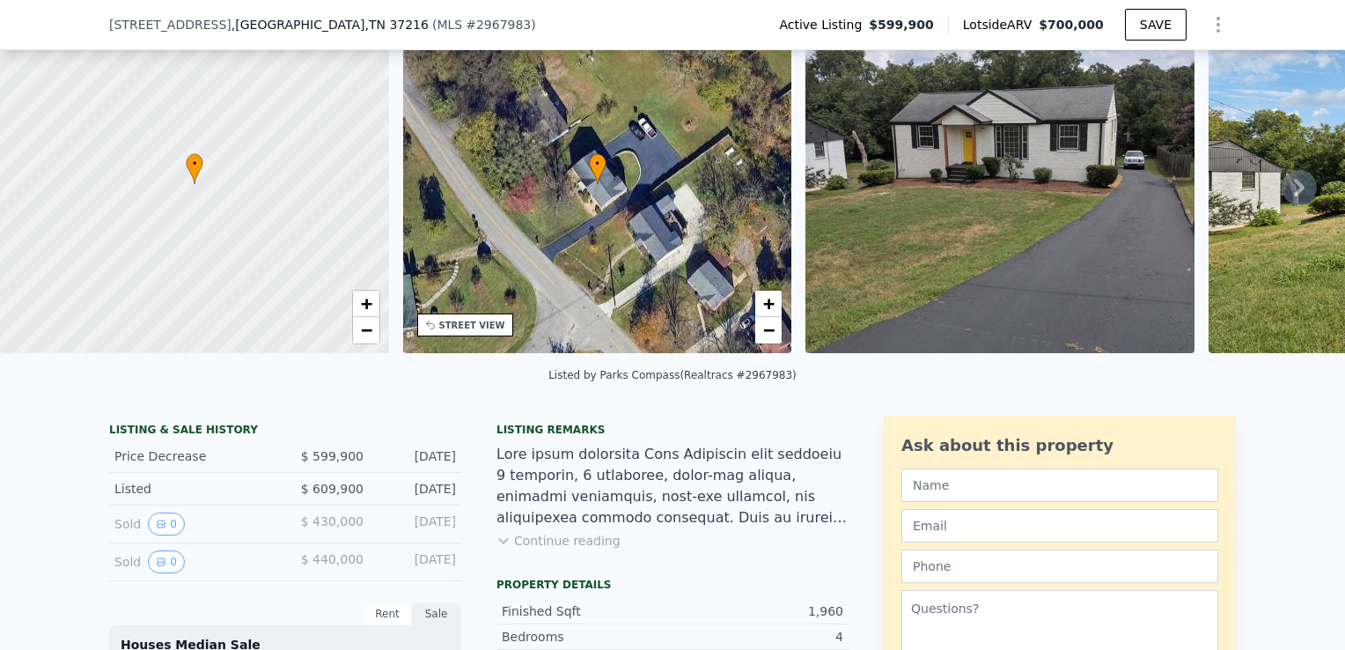
scroll to position [81, 0]
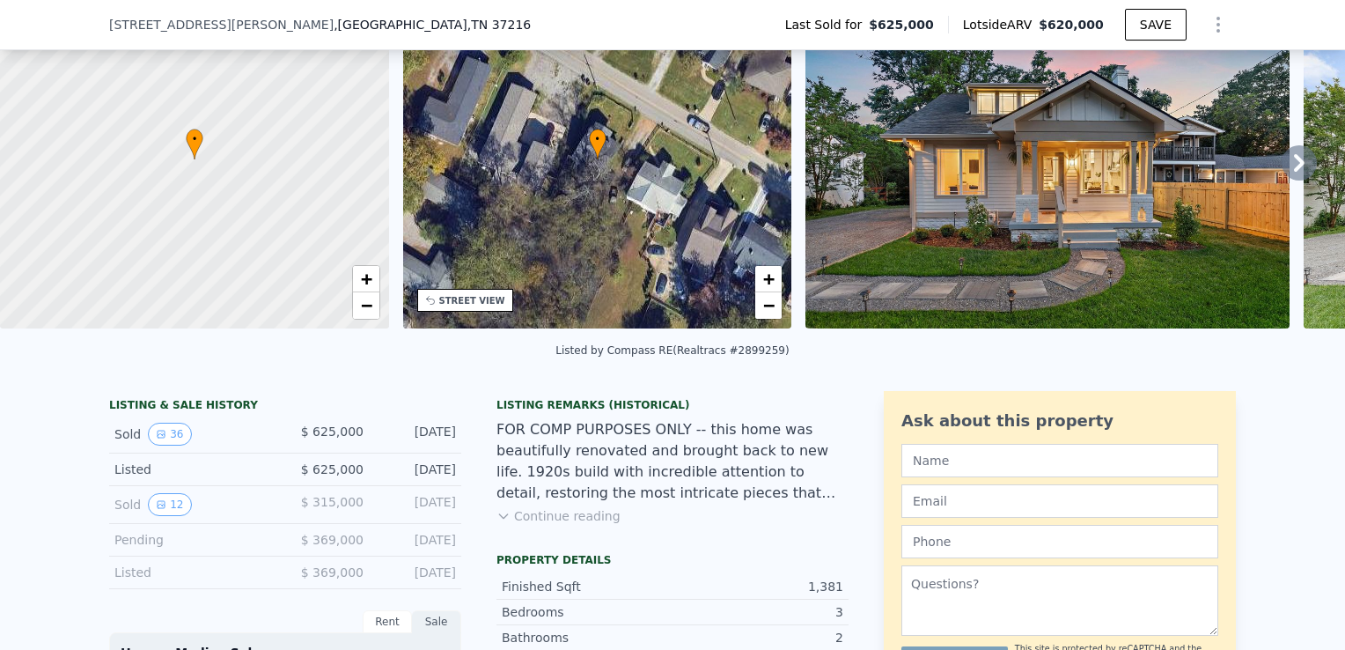
scroll to position [169, 0]
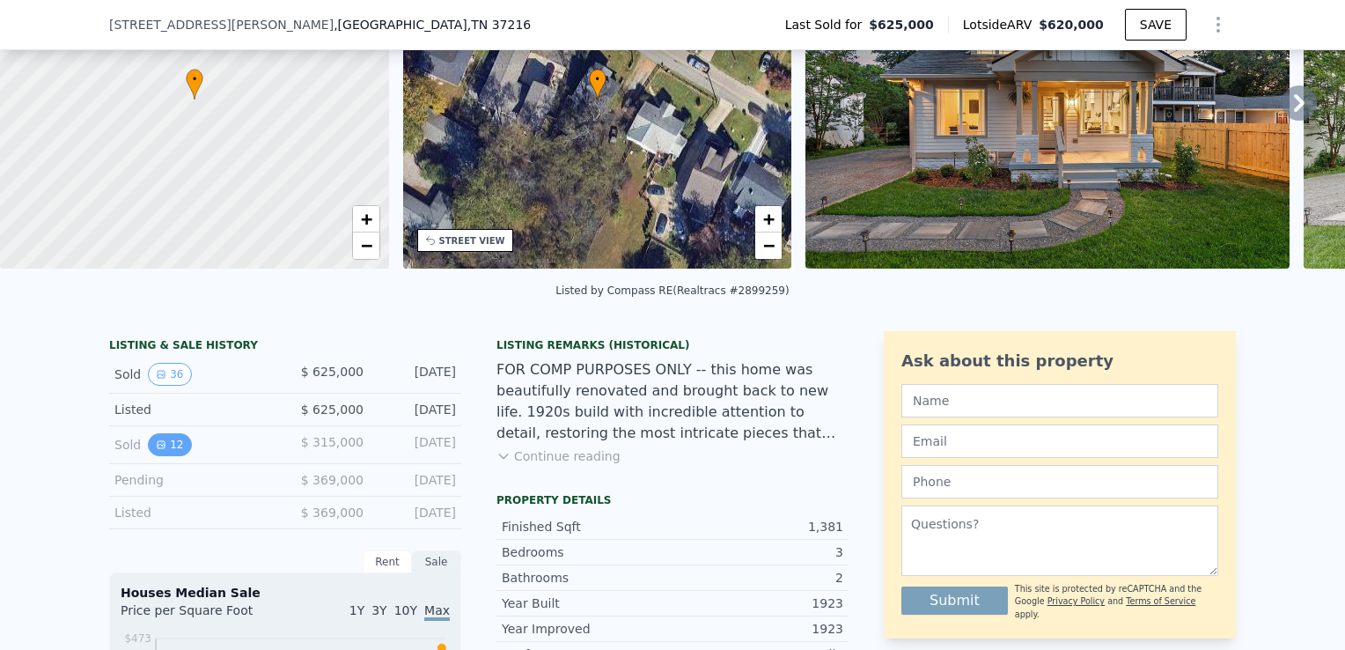
click at [165, 456] on button "12" at bounding box center [169, 444] width 43 height 23
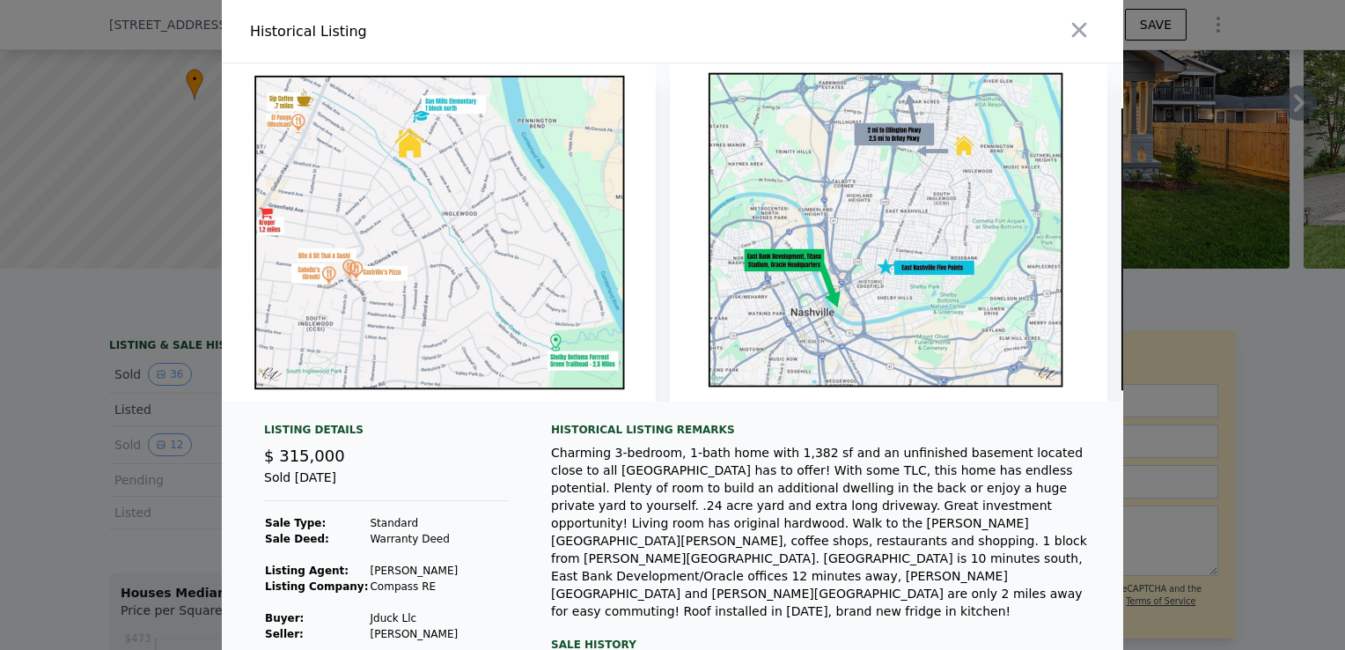
scroll to position [0, 0]
click at [1078, 39] on icon "button" at bounding box center [1079, 30] width 25 height 25
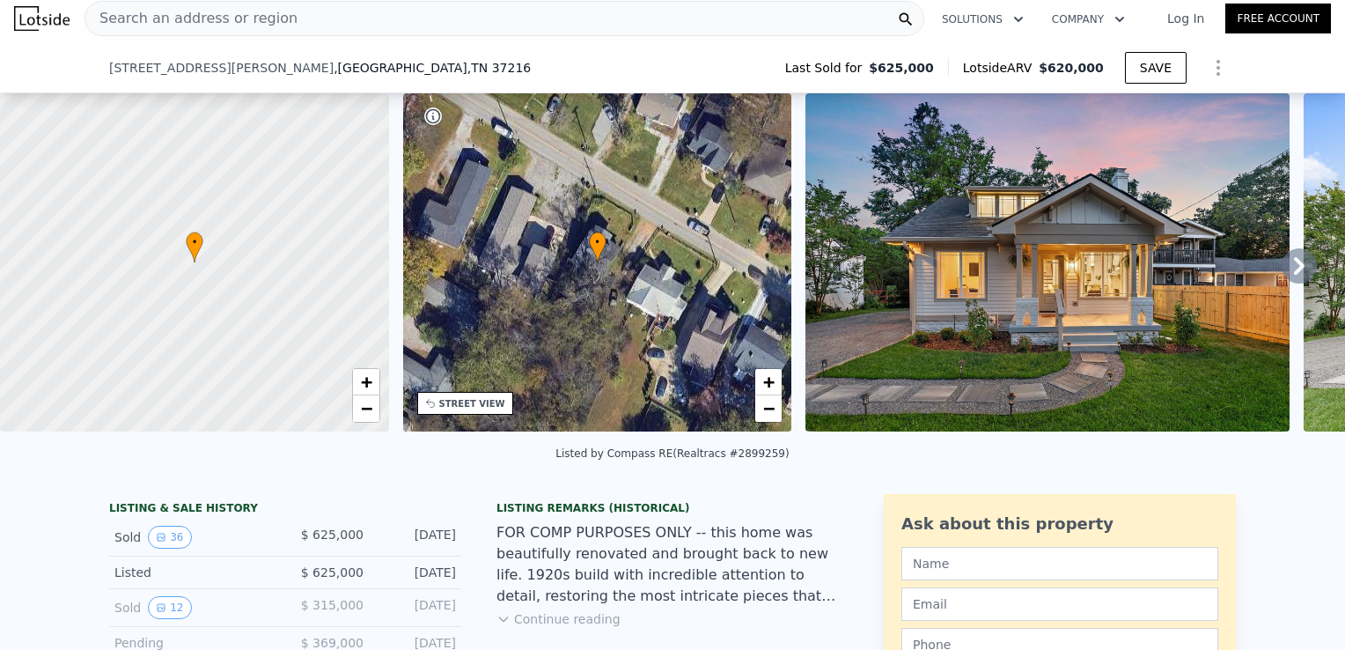
scroll to position [352, 0]
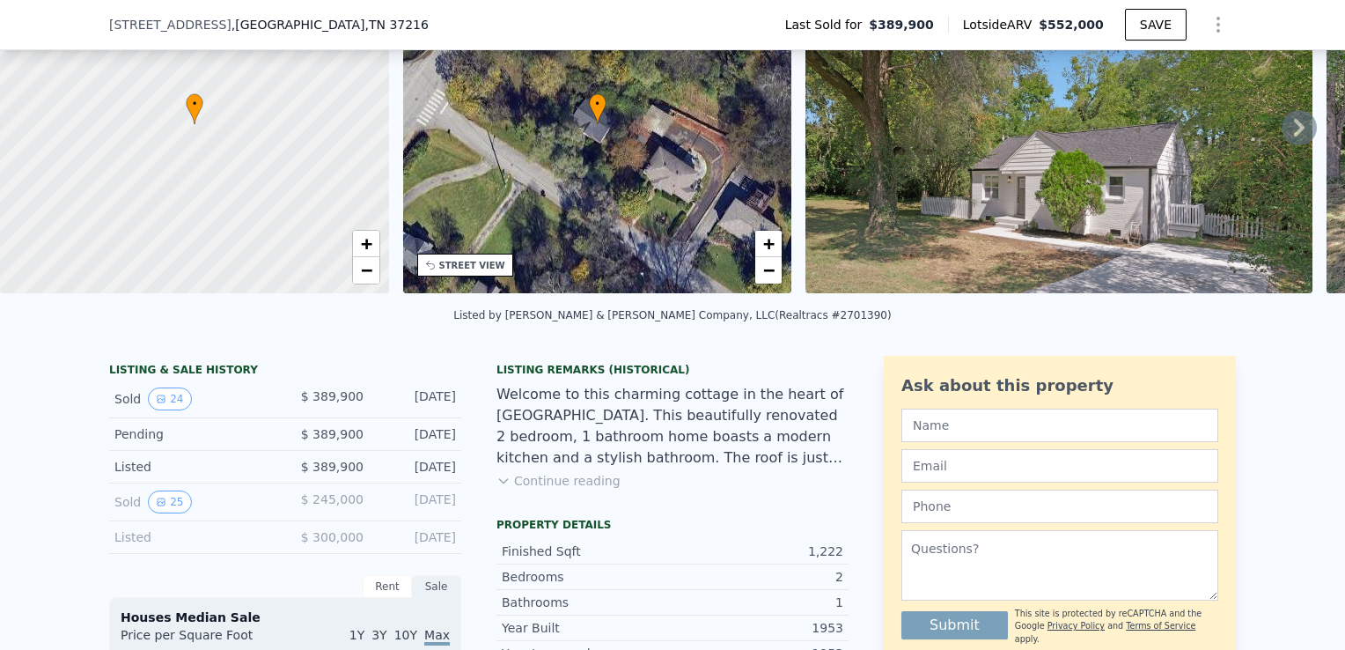
scroll to position [257, 0]
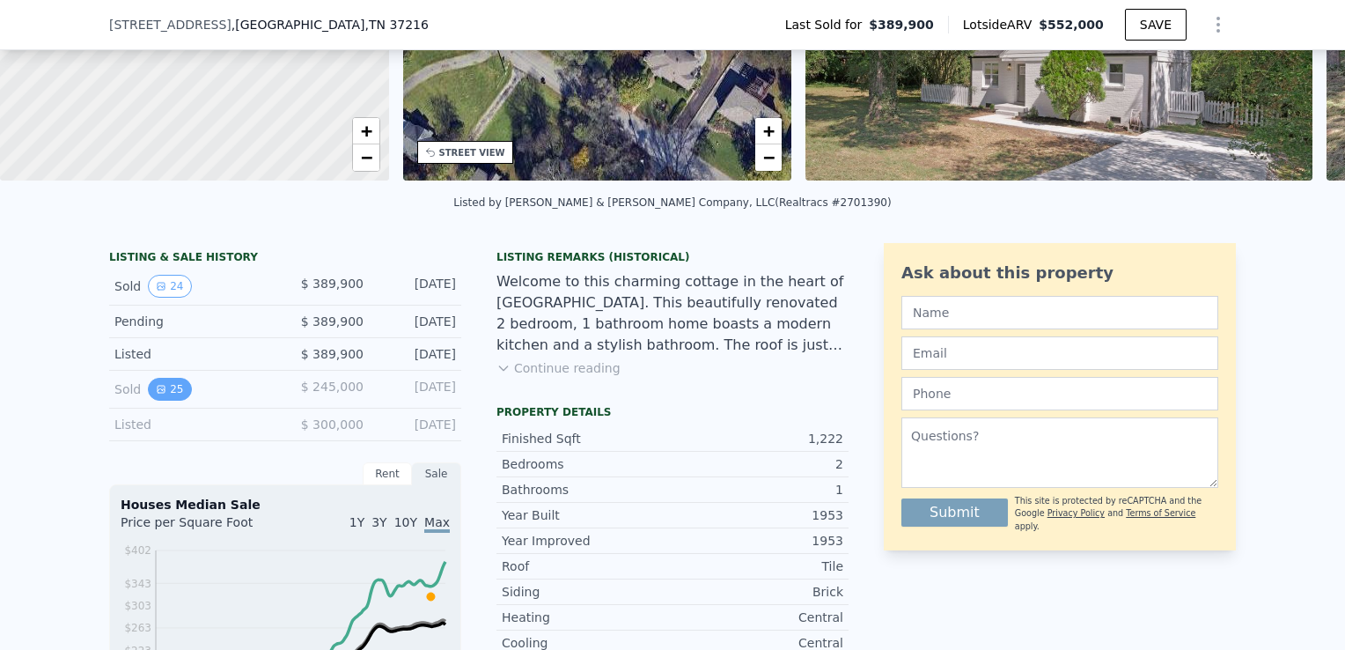
click at [171, 399] on button "25" at bounding box center [169, 389] width 43 height 23
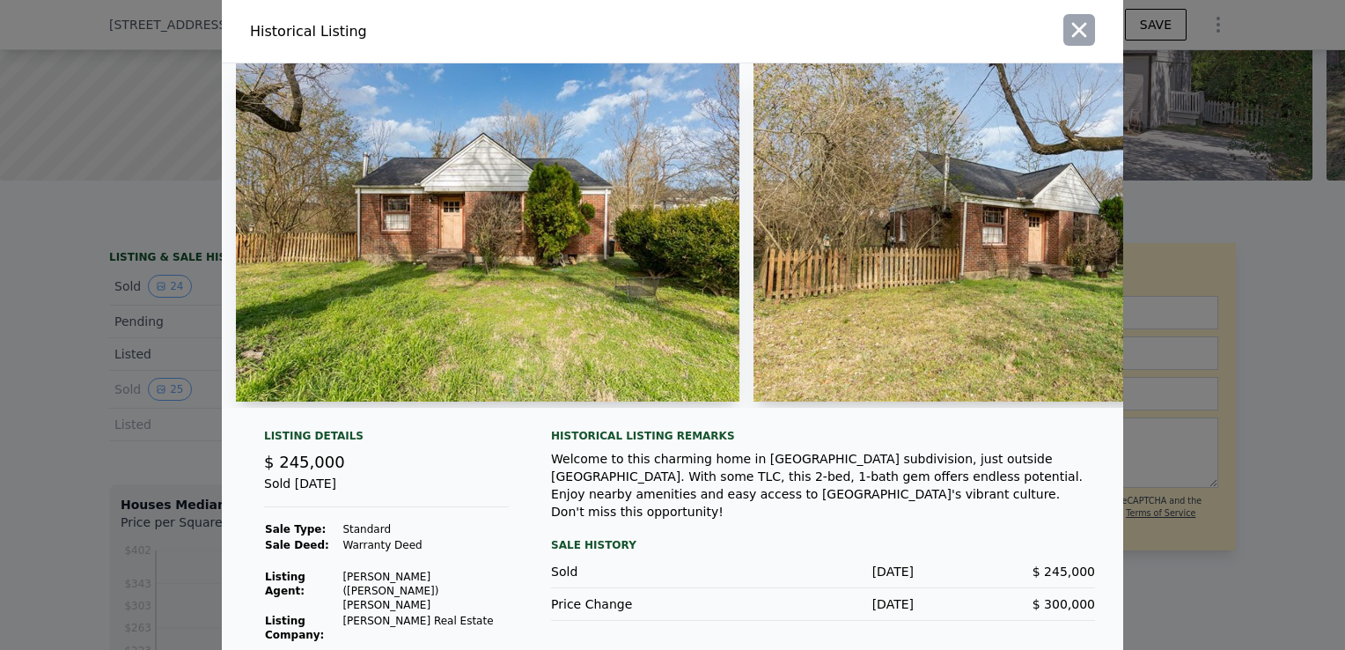
click at [1067, 24] on icon "button" at bounding box center [1079, 30] width 25 height 25
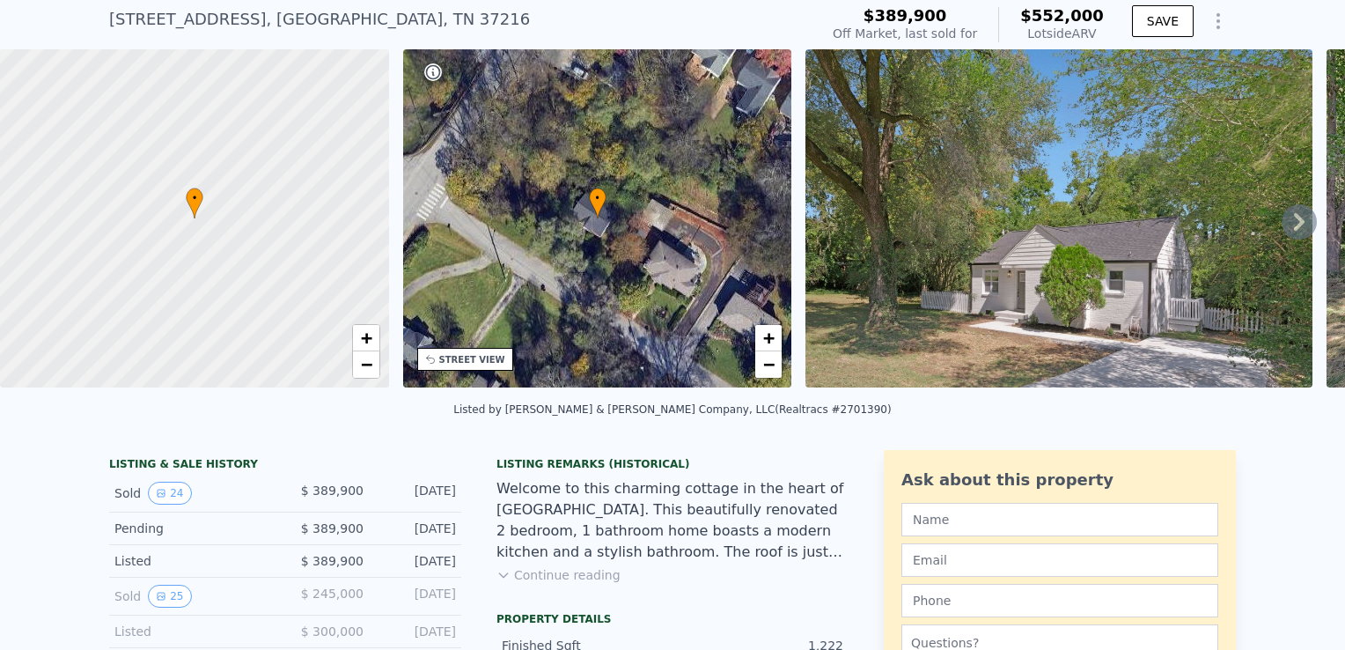
scroll to position [264, 0]
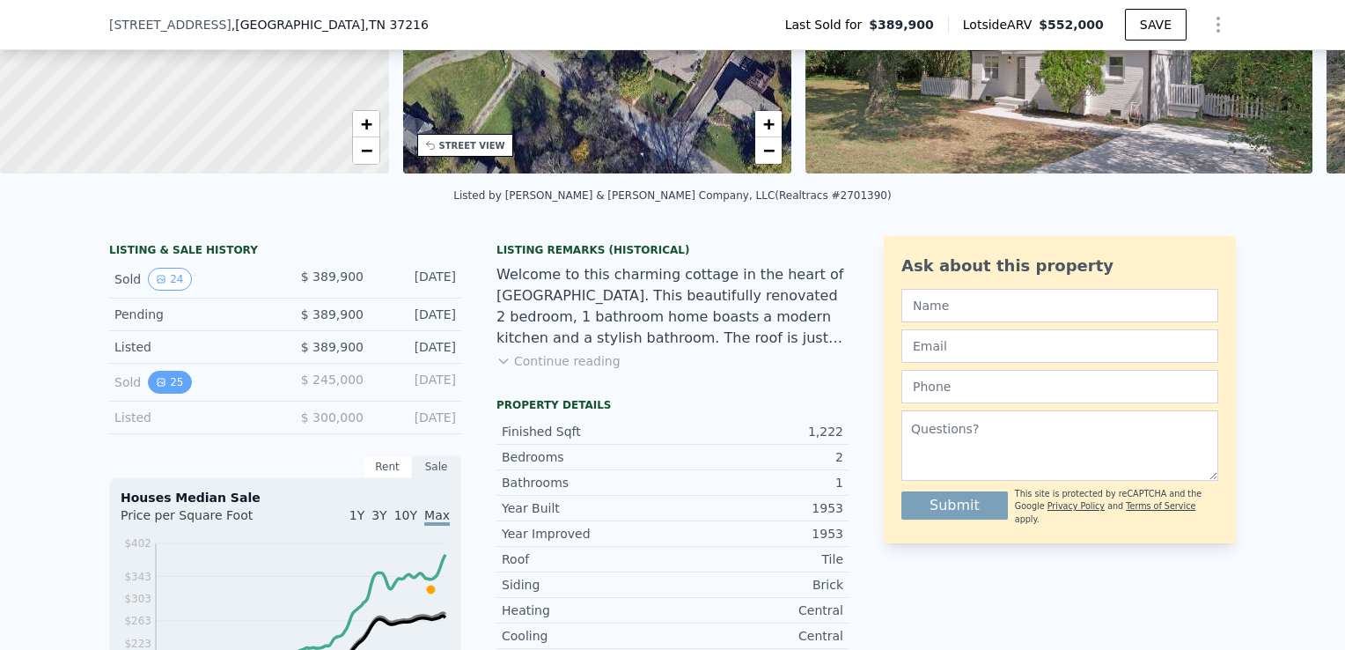
click at [151, 393] on button "25" at bounding box center [169, 382] width 43 height 23
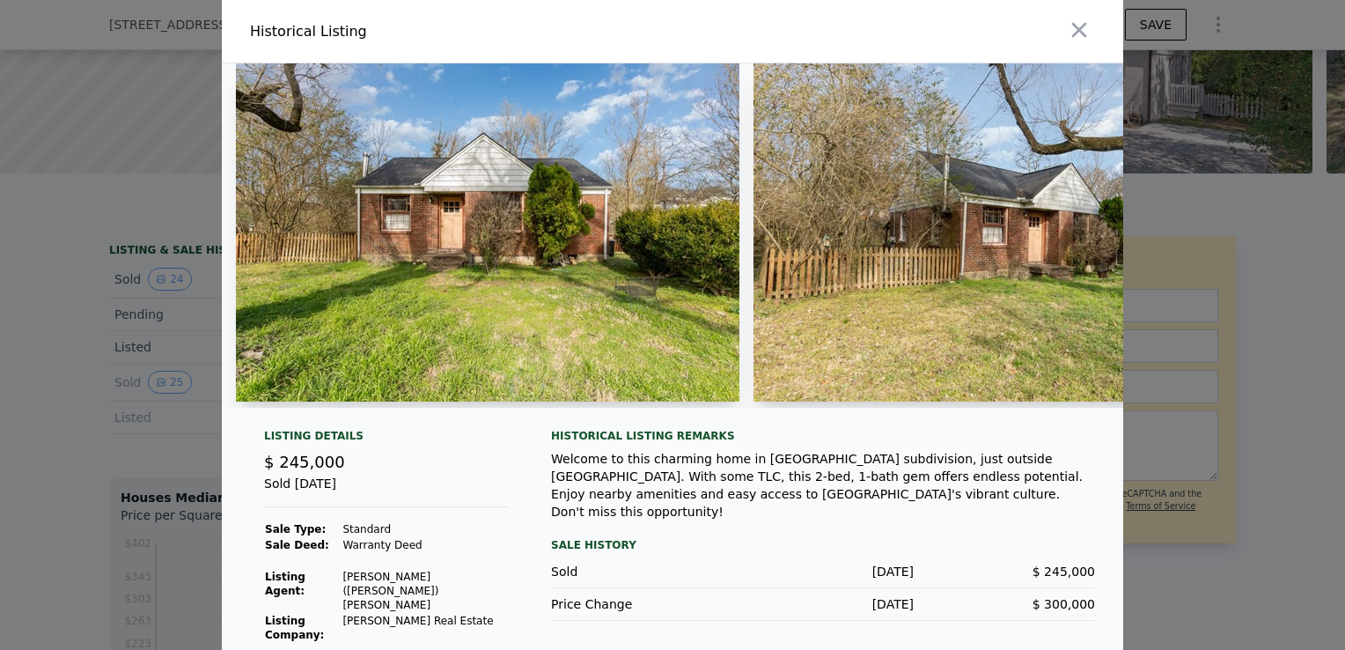
scroll to position [36, 0]
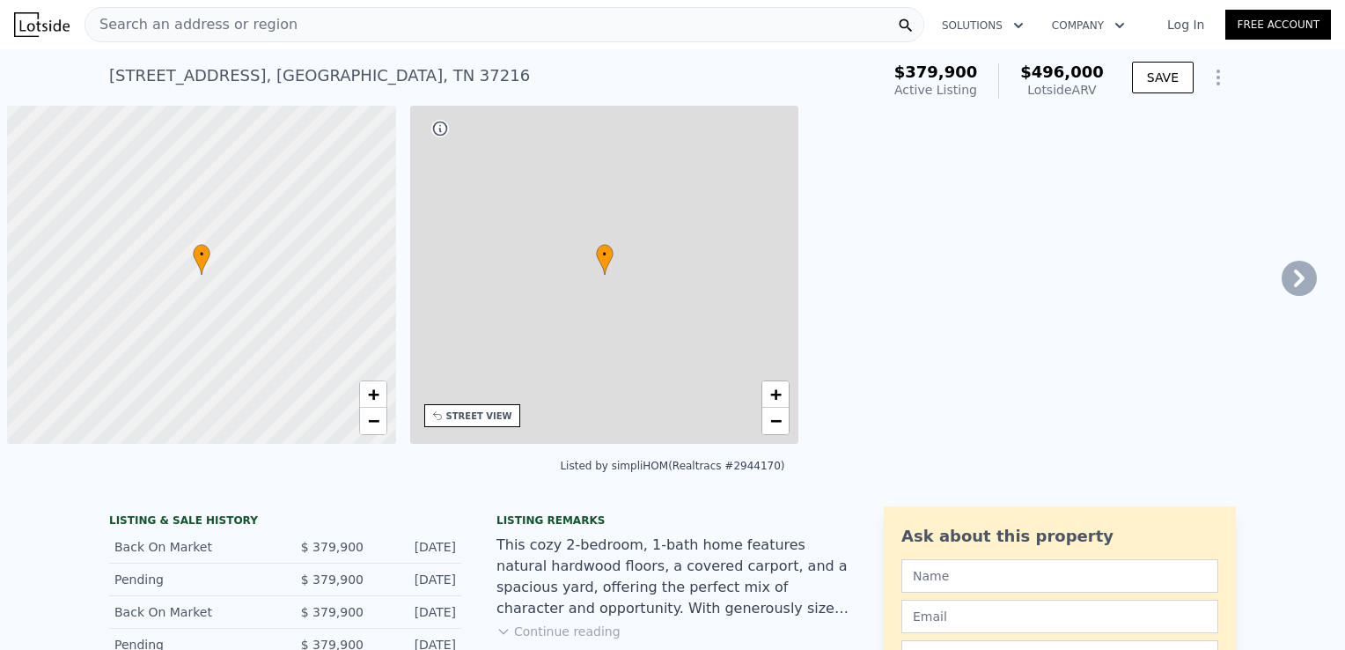
scroll to position [0, 7]
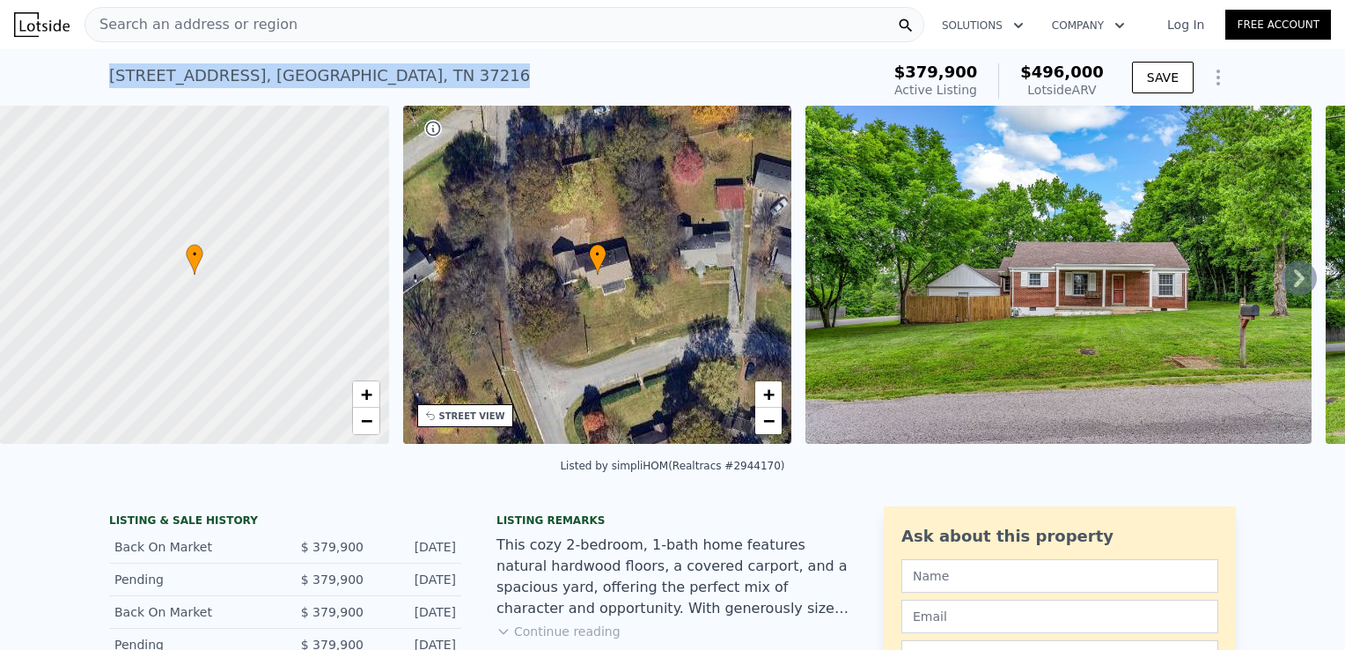
drag, startPoint x: 365, startPoint y: 80, endPoint x: 98, endPoint y: 80, distance: 267.6
click at [98, 80] on div "2101 Avalon Dr , Nashville , TN 37216 Active at $379,900 (~ARV $496k ) $379,900…" at bounding box center [672, 77] width 1345 height 56
copy div "2101 Avalon Dr , Nashville , TN 37216"
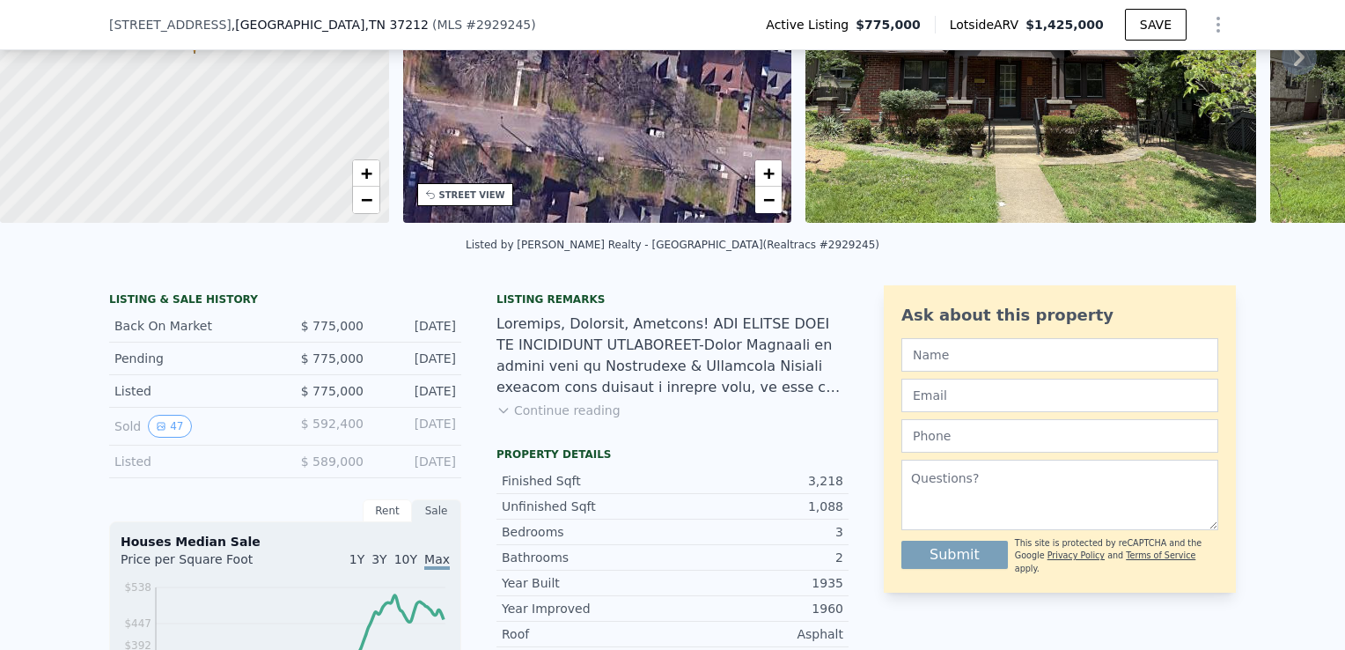
scroll to position [345, 0]
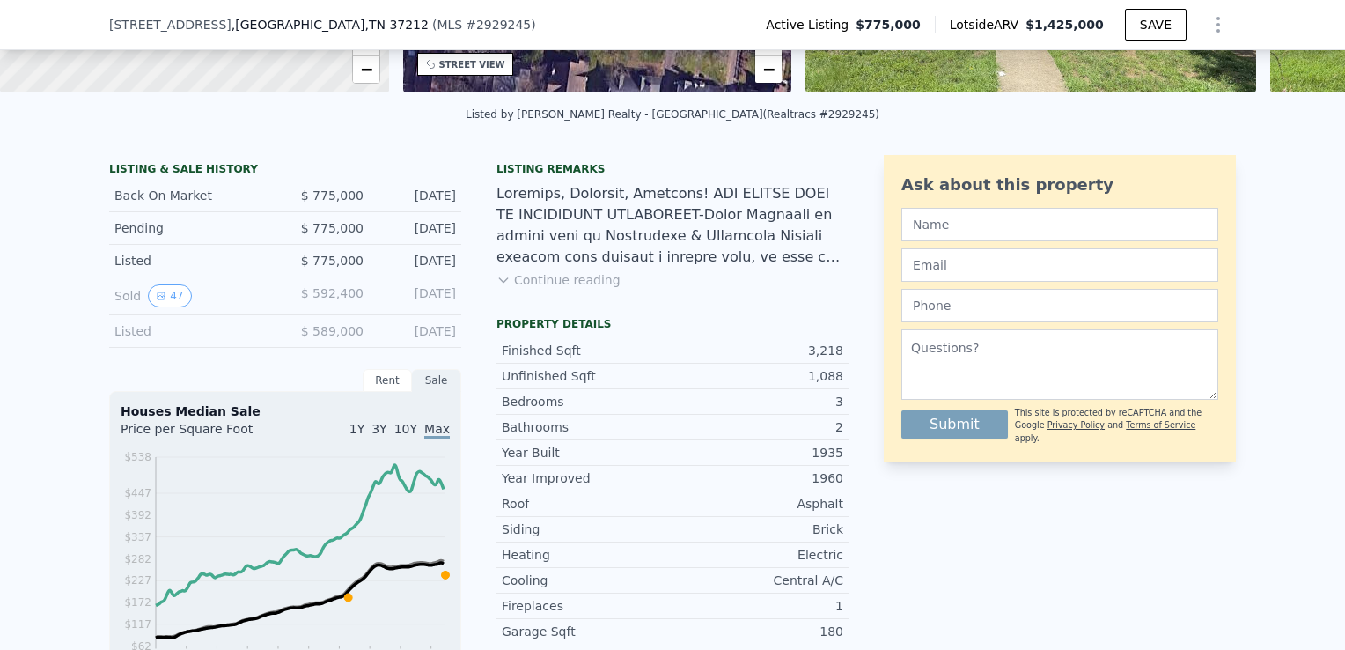
click at [582, 289] on button "Continue reading" at bounding box center [558, 280] width 124 height 18
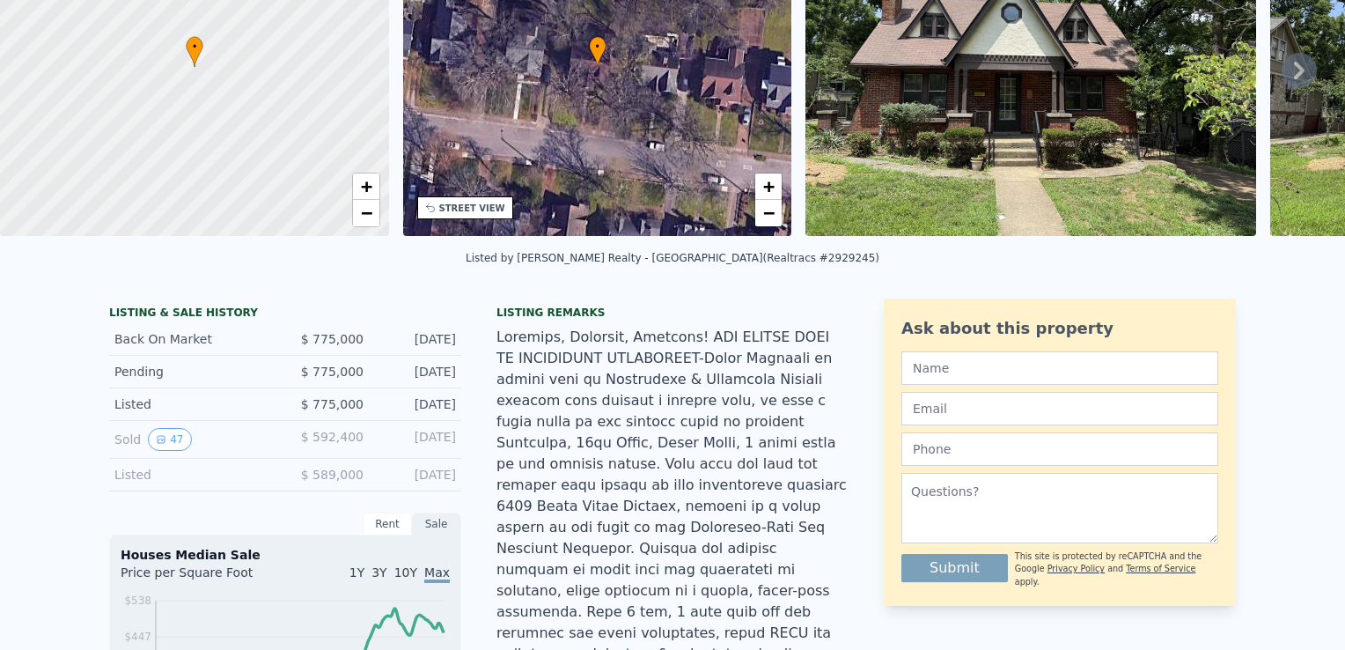
scroll to position [6, 0]
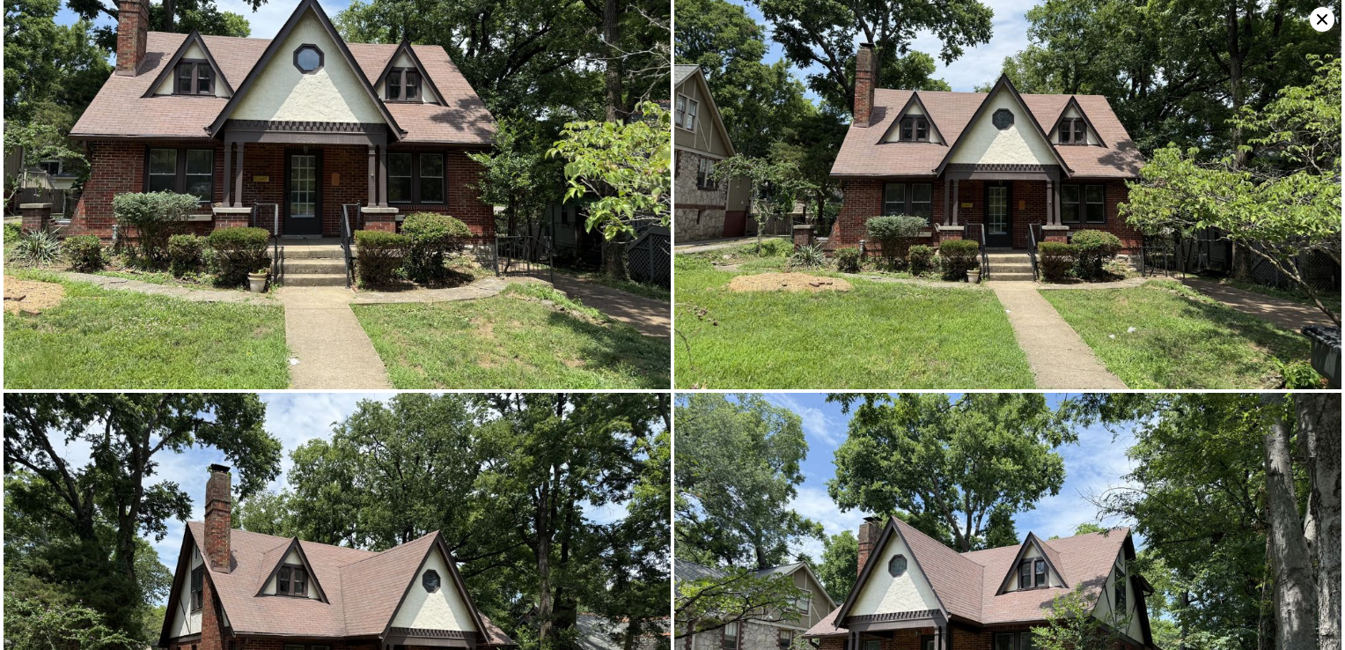
scroll to position [0, 0]
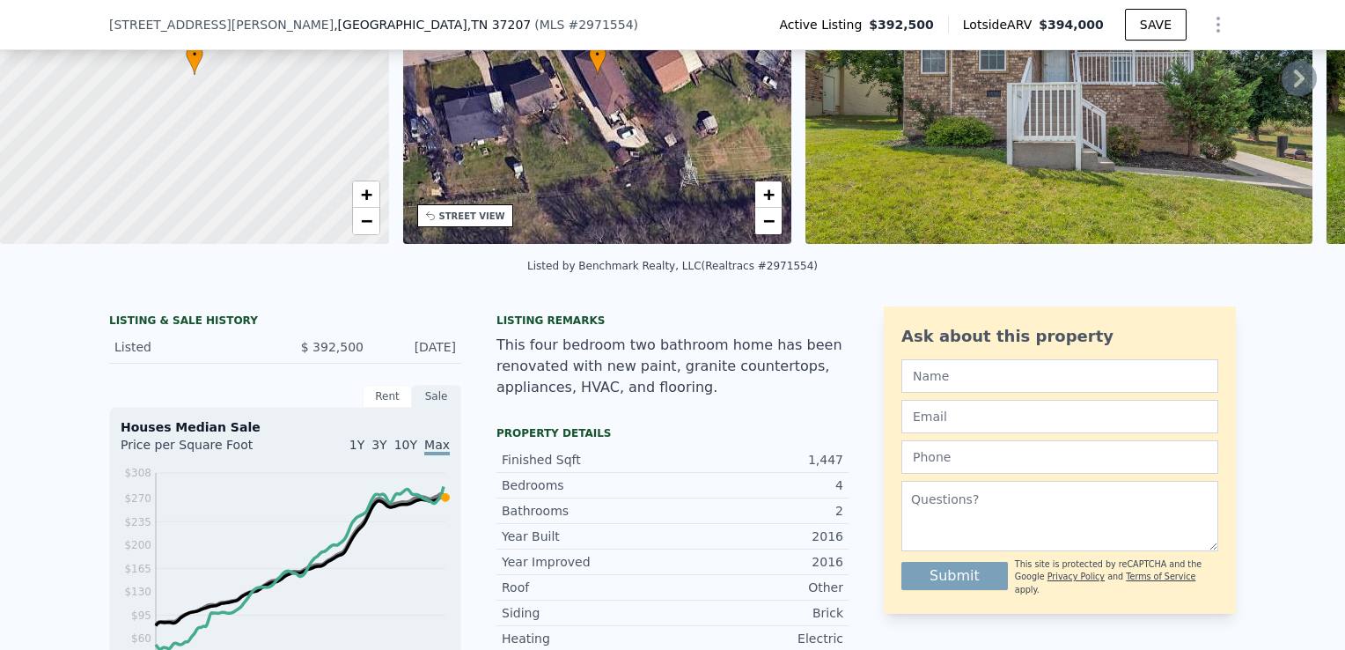
scroll to position [6, 0]
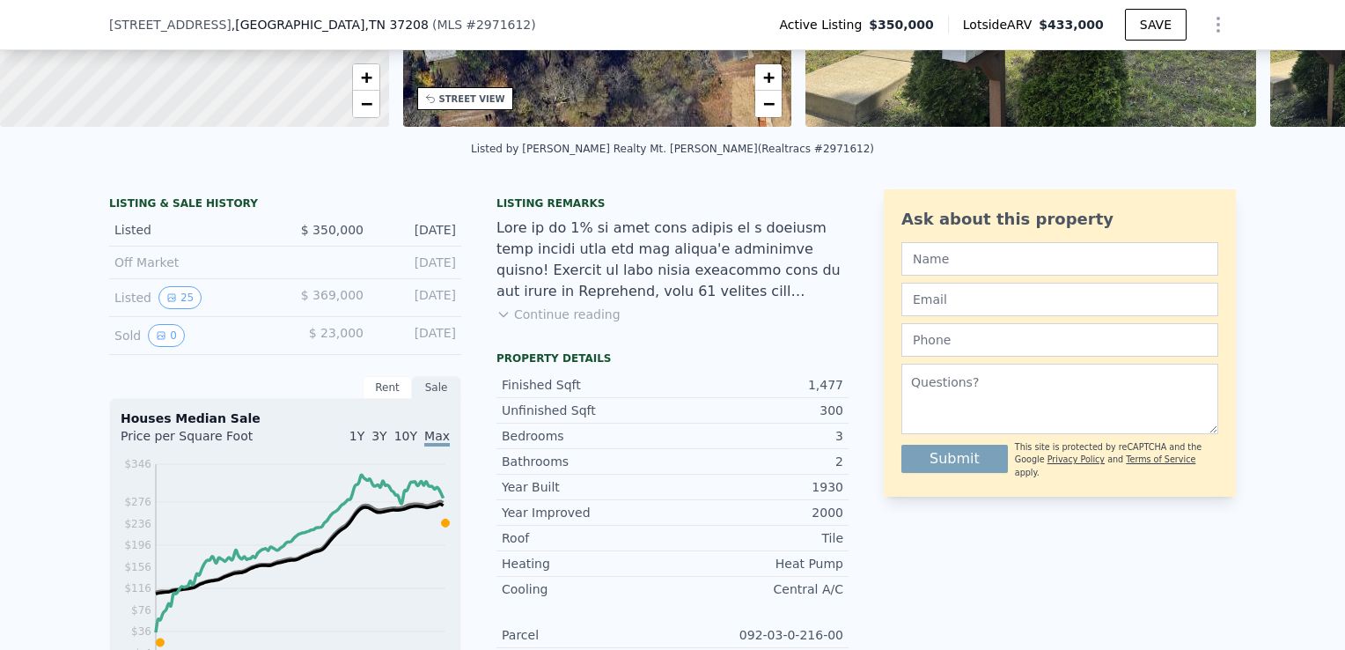
scroll to position [345, 0]
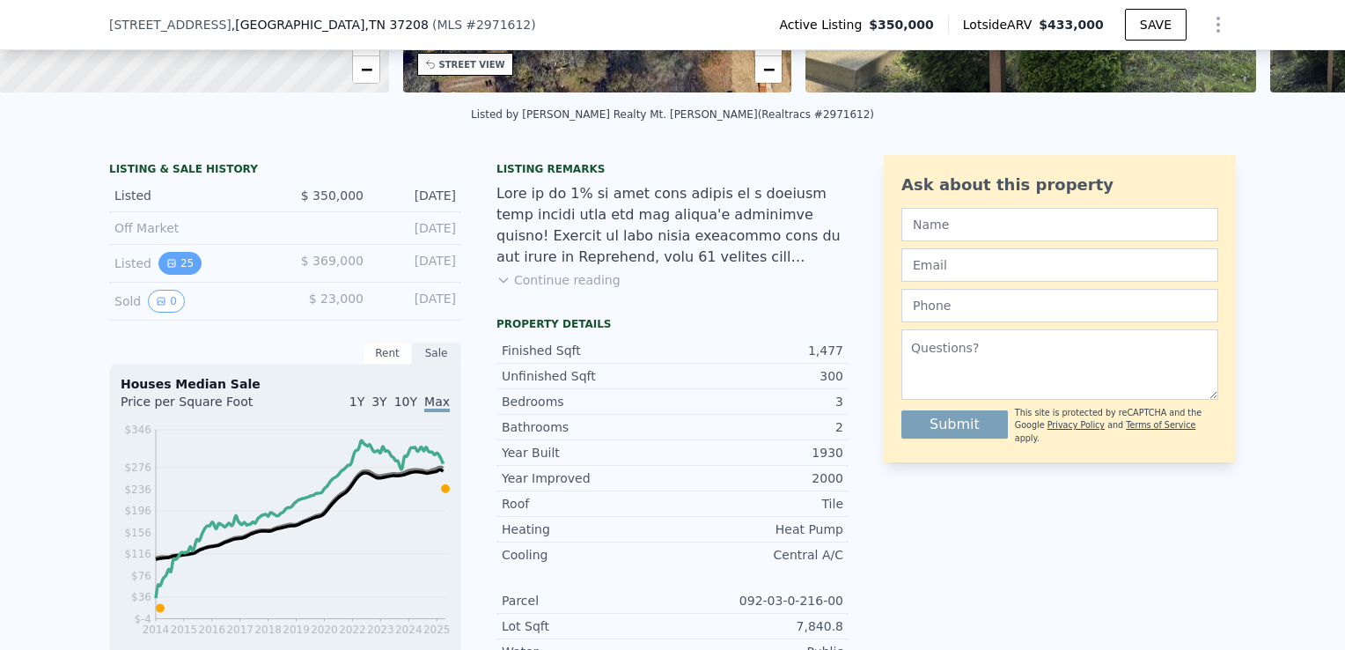
click at [178, 272] on button "25" at bounding box center [179, 263] width 43 height 23
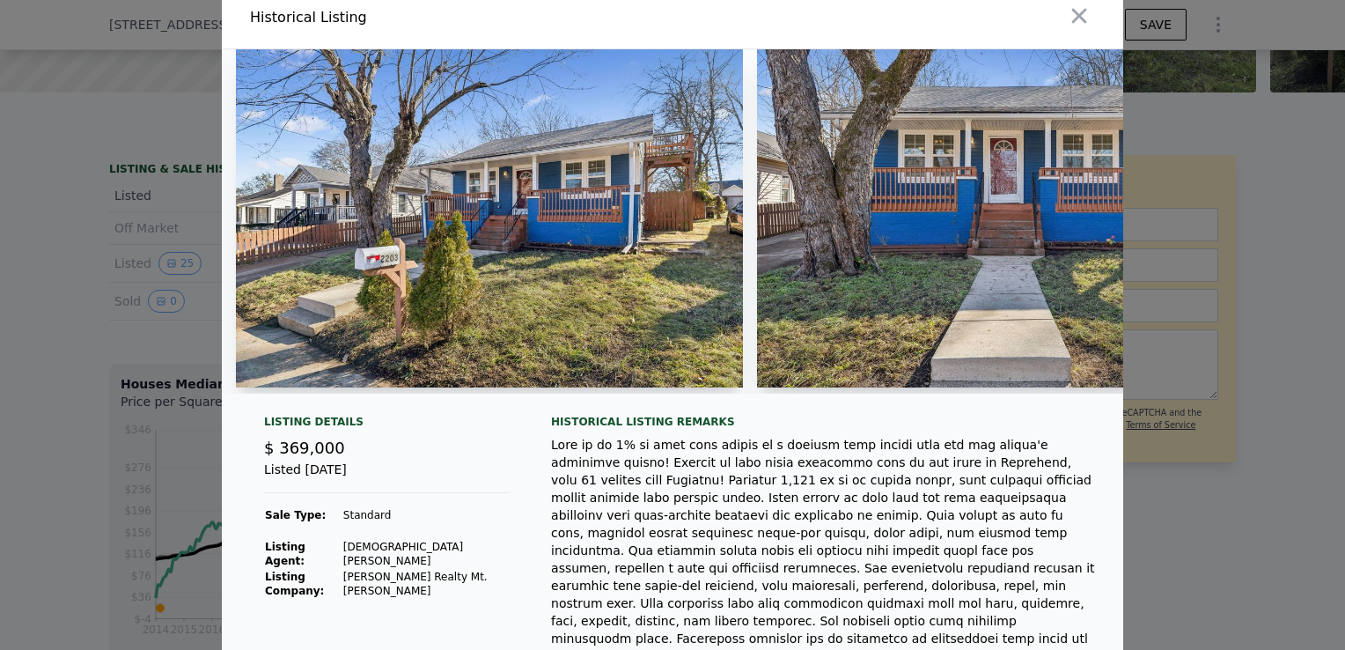
scroll to position [0, 0]
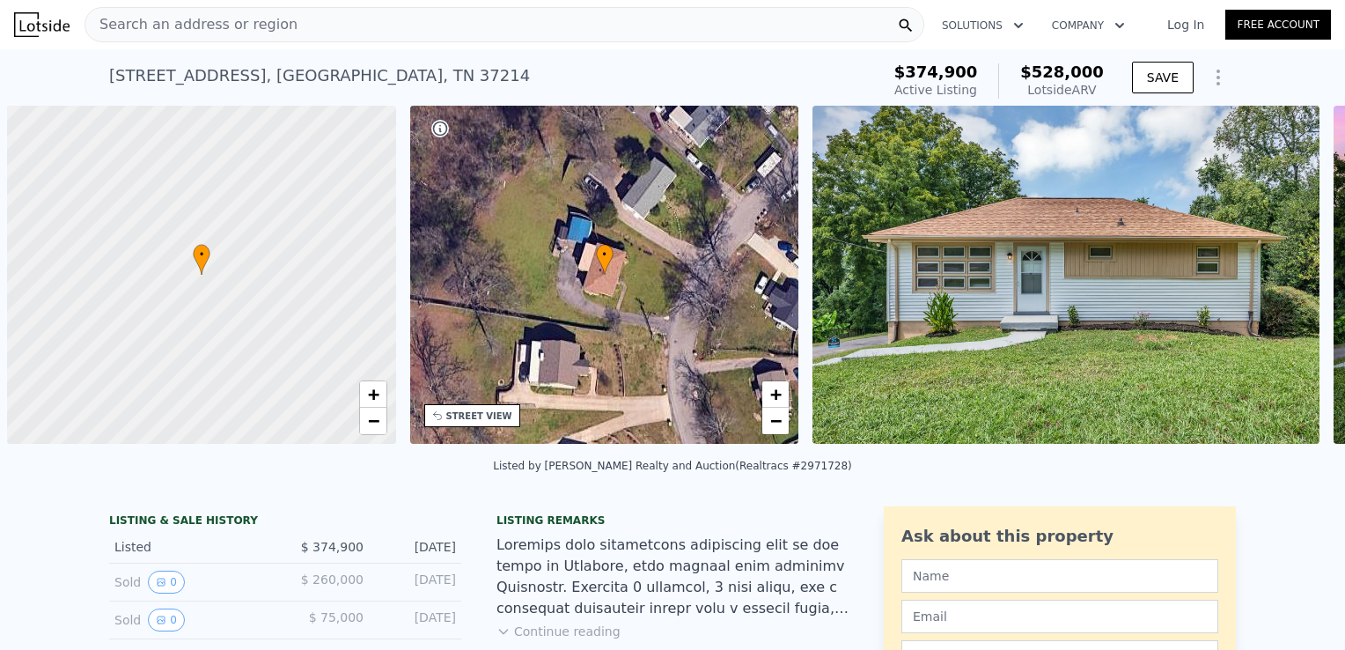
scroll to position [0, 7]
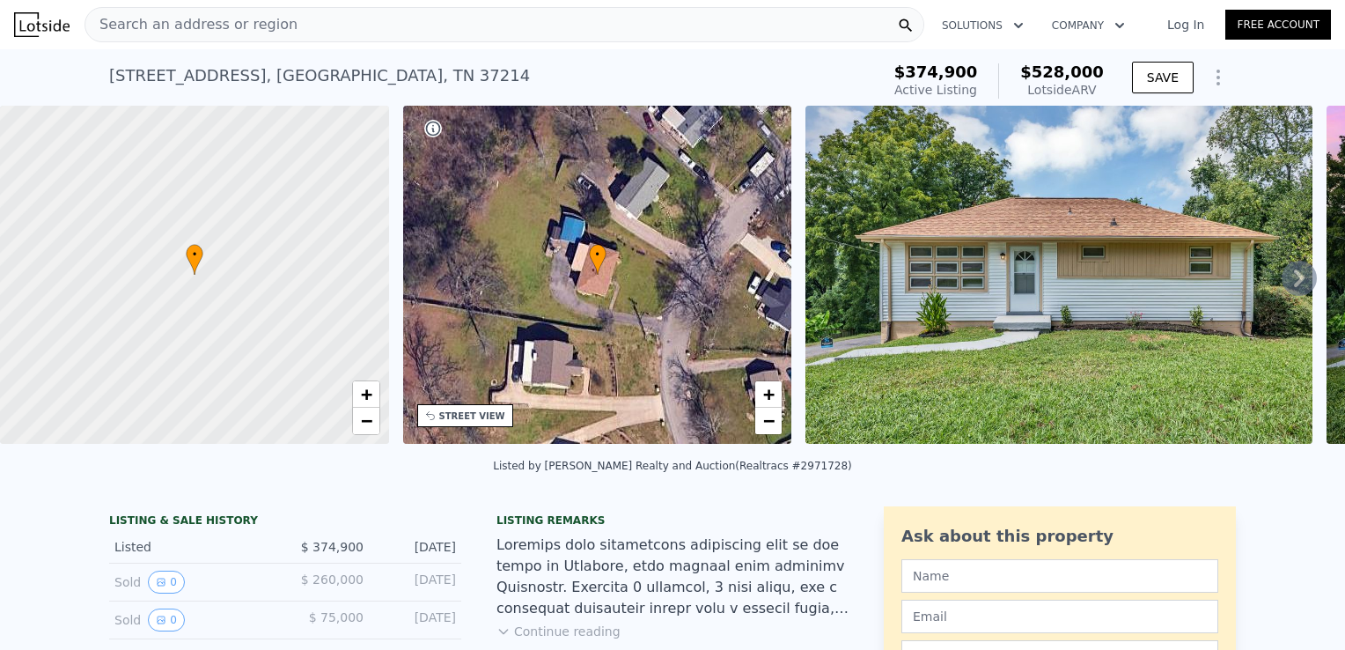
click at [1286, 273] on icon at bounding box center [1299, 278] width 35 height 35
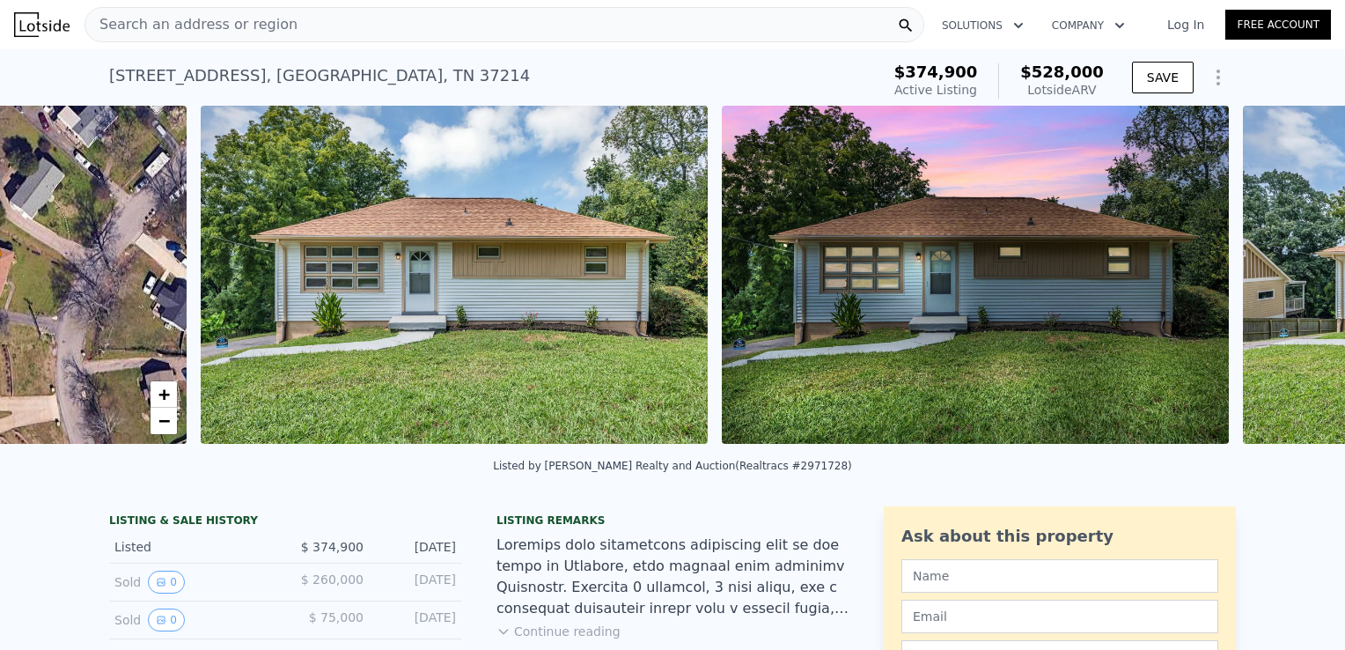
scroll to position [0, 805]
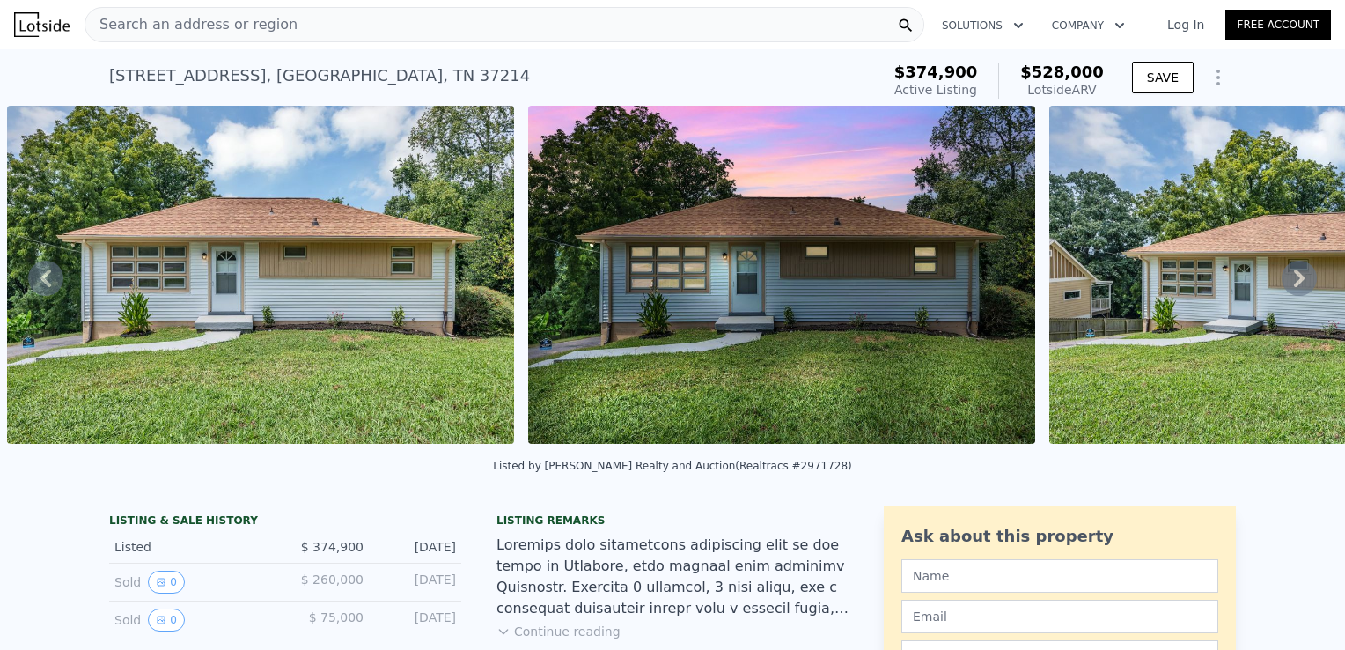
click at [53, 290] on icon at bounding box center [45, 278] width 35 height 35
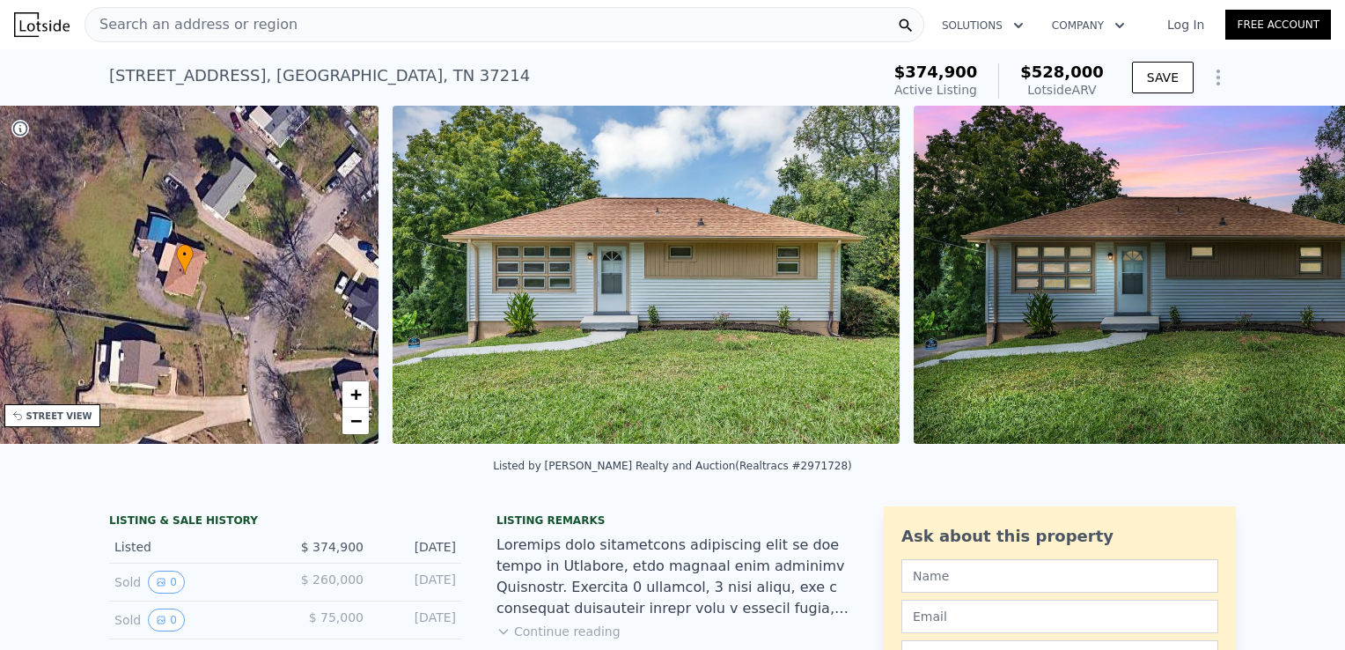
click at [48, 287] on div "• + −" at bounding box center [184, 275] width 389 height 338
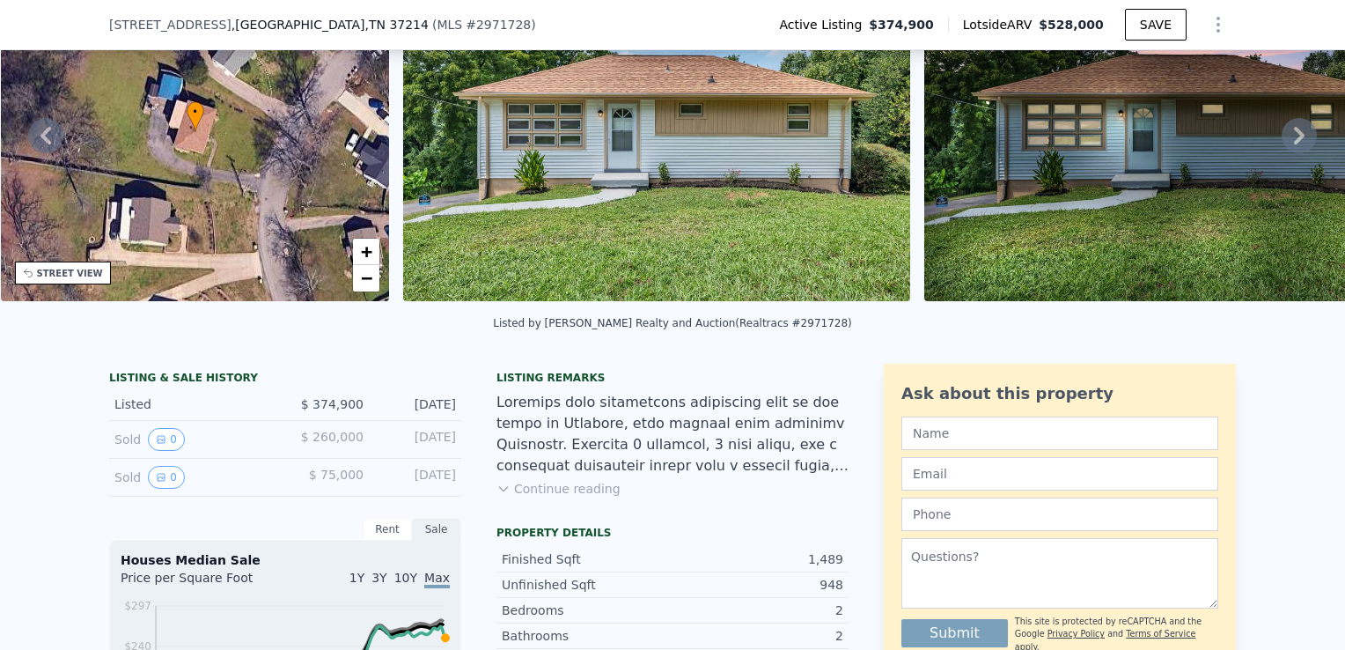
scroll to position [433, 0]
